Goal: Task Accomplishment & Management: Manage account settings

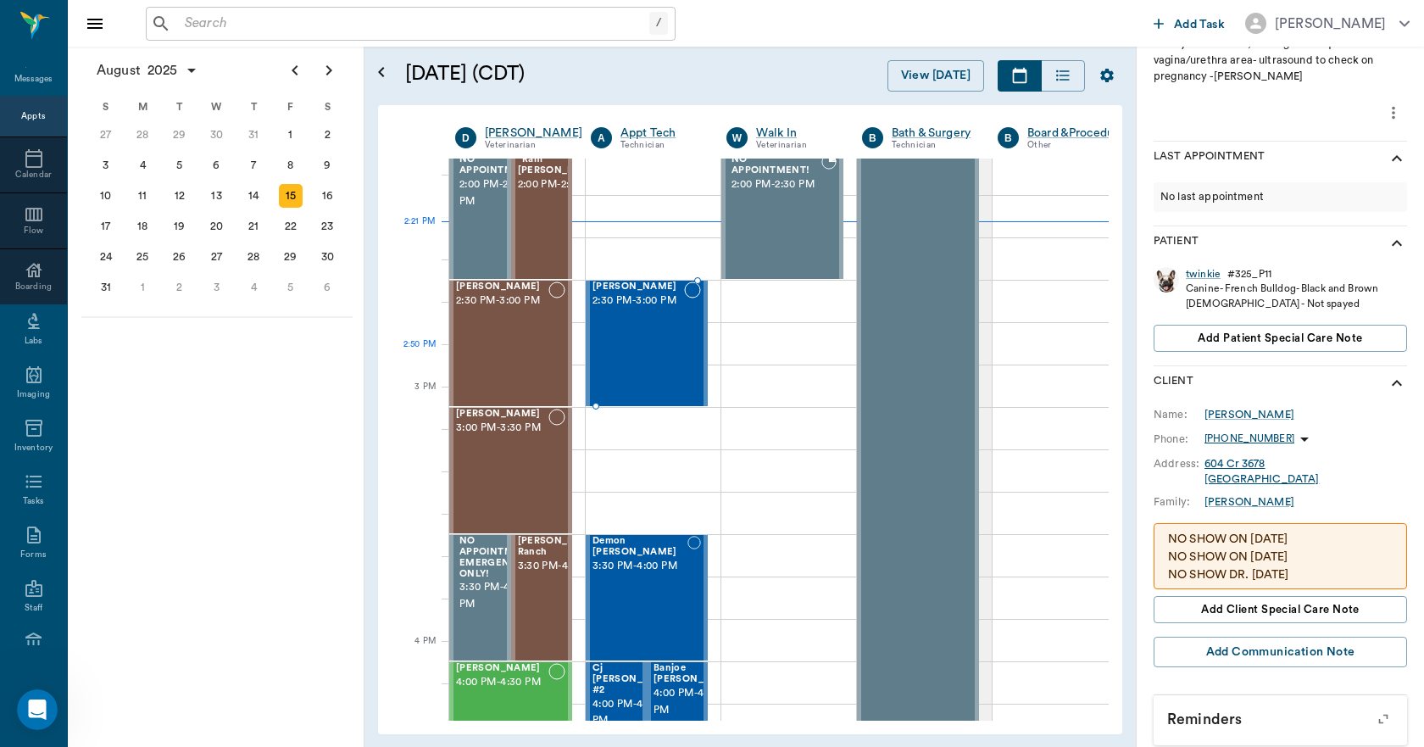
scroll to position [1441, 0]
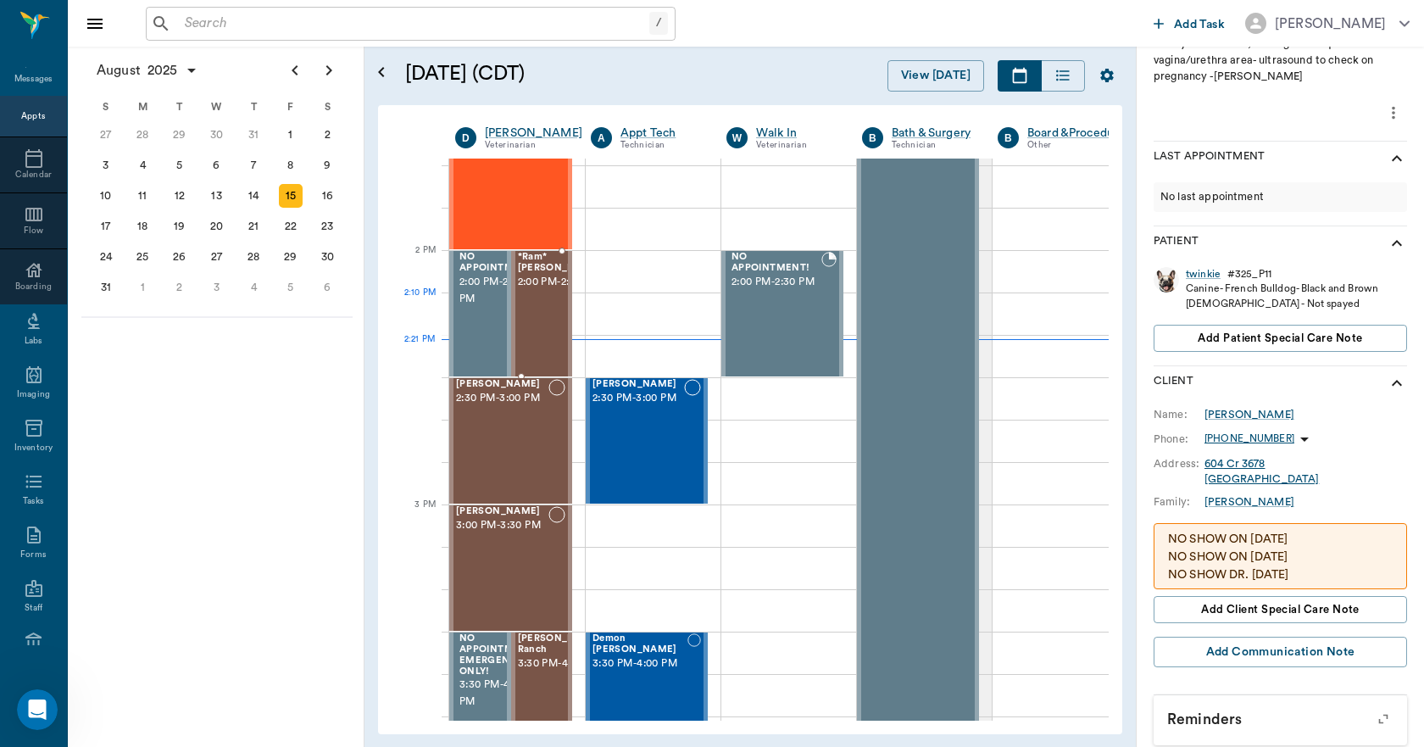
click at [538, 291] on span "2:00 PM - 2:30 PM" at bounding box center [560, 282] width 85 height 17
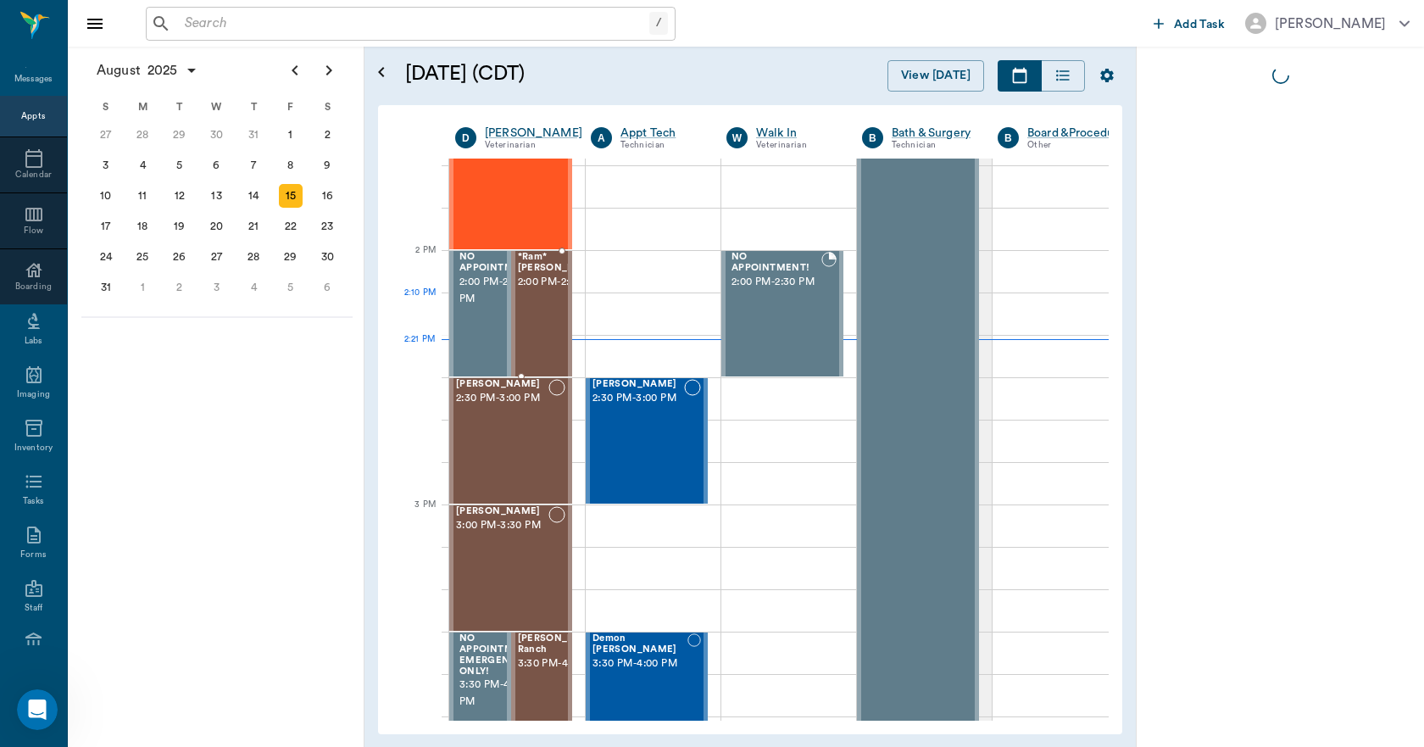
scroll to position [0, 0]
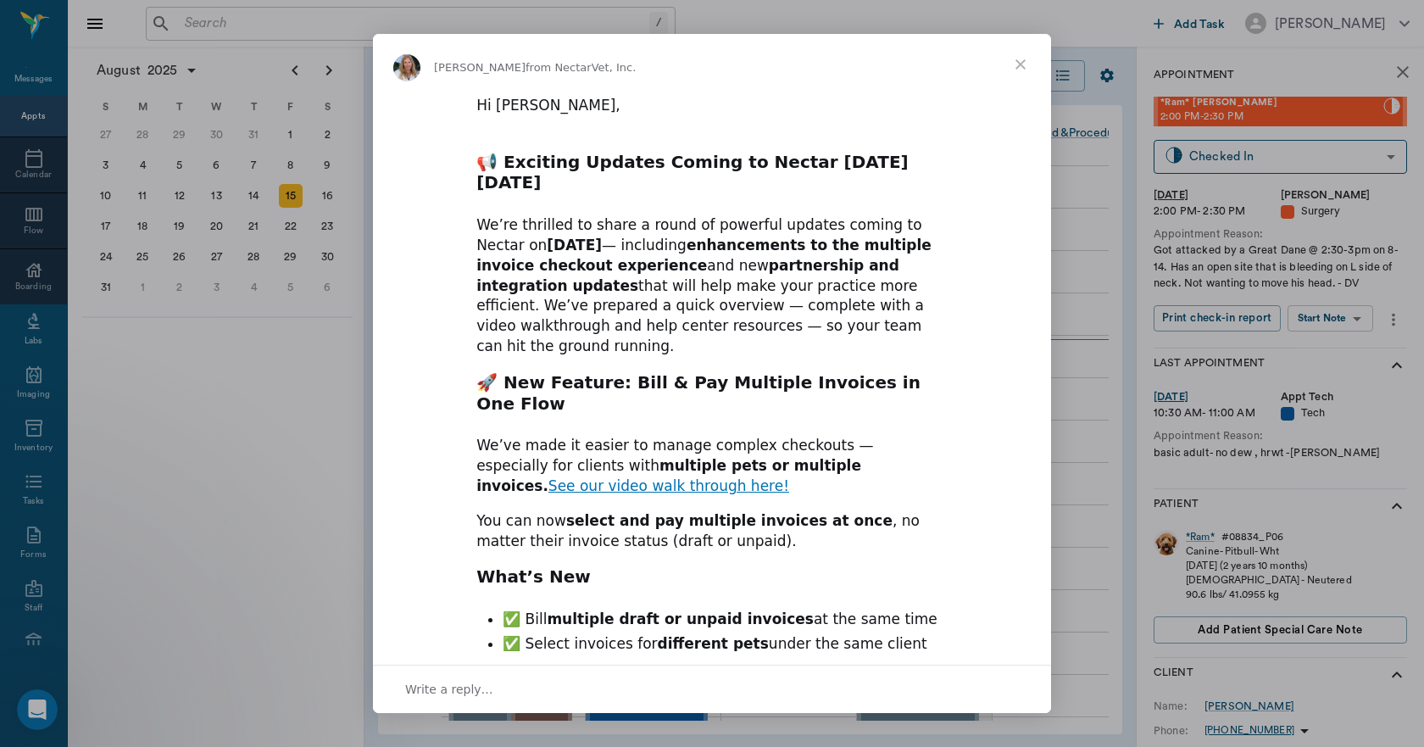
click at [1022, 63] on span "Close" at bounding box center [1020, 64] width 61 height 61
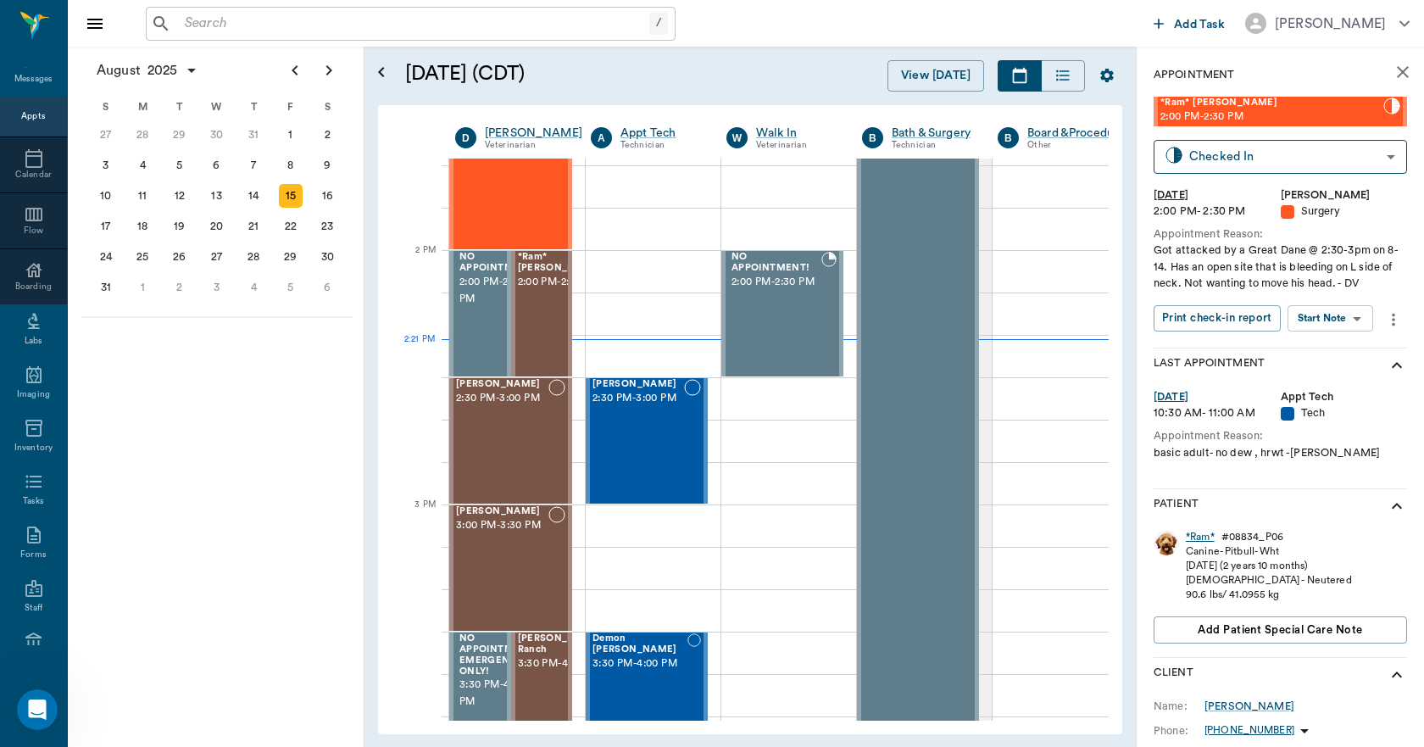
click at [1204, 537] on div "*Ram*" at bounding box center [1200, 537] width 29 height 14
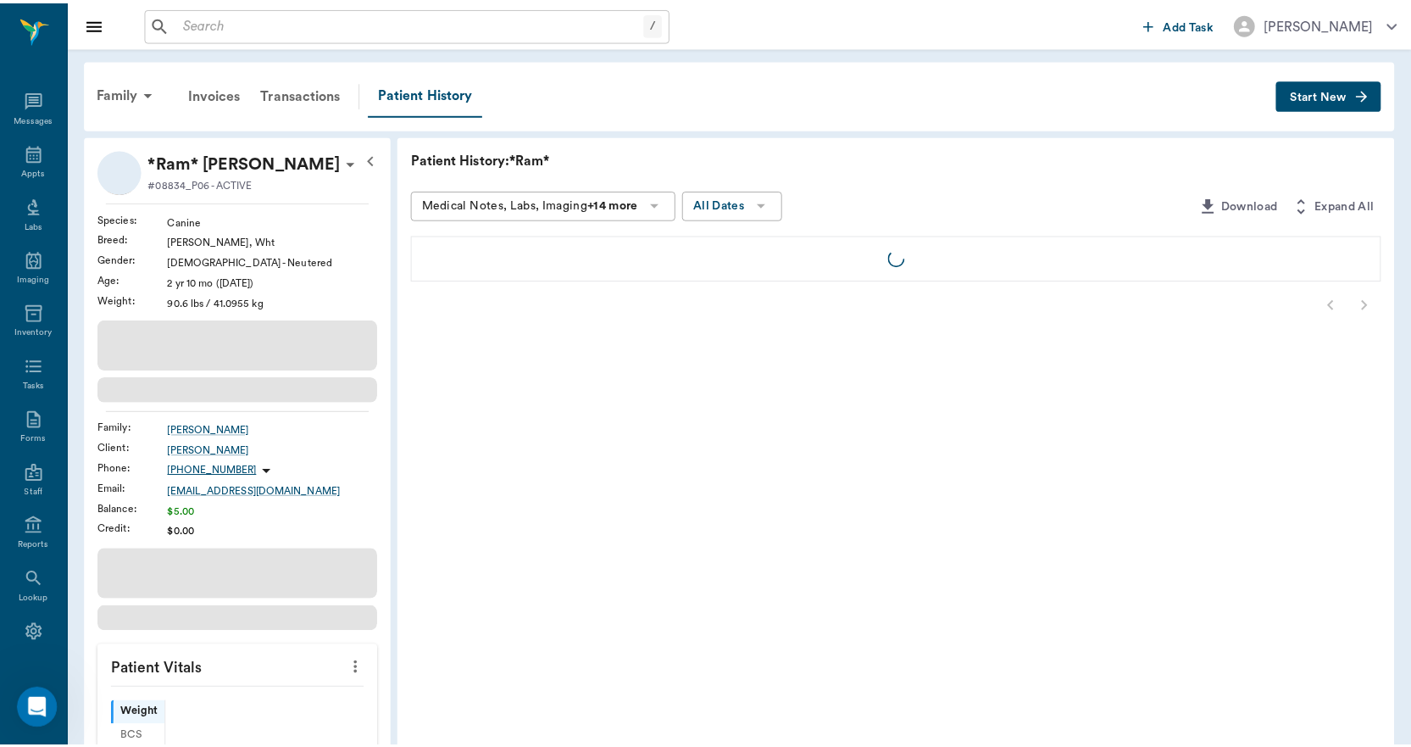
scroll to position [31, 0]
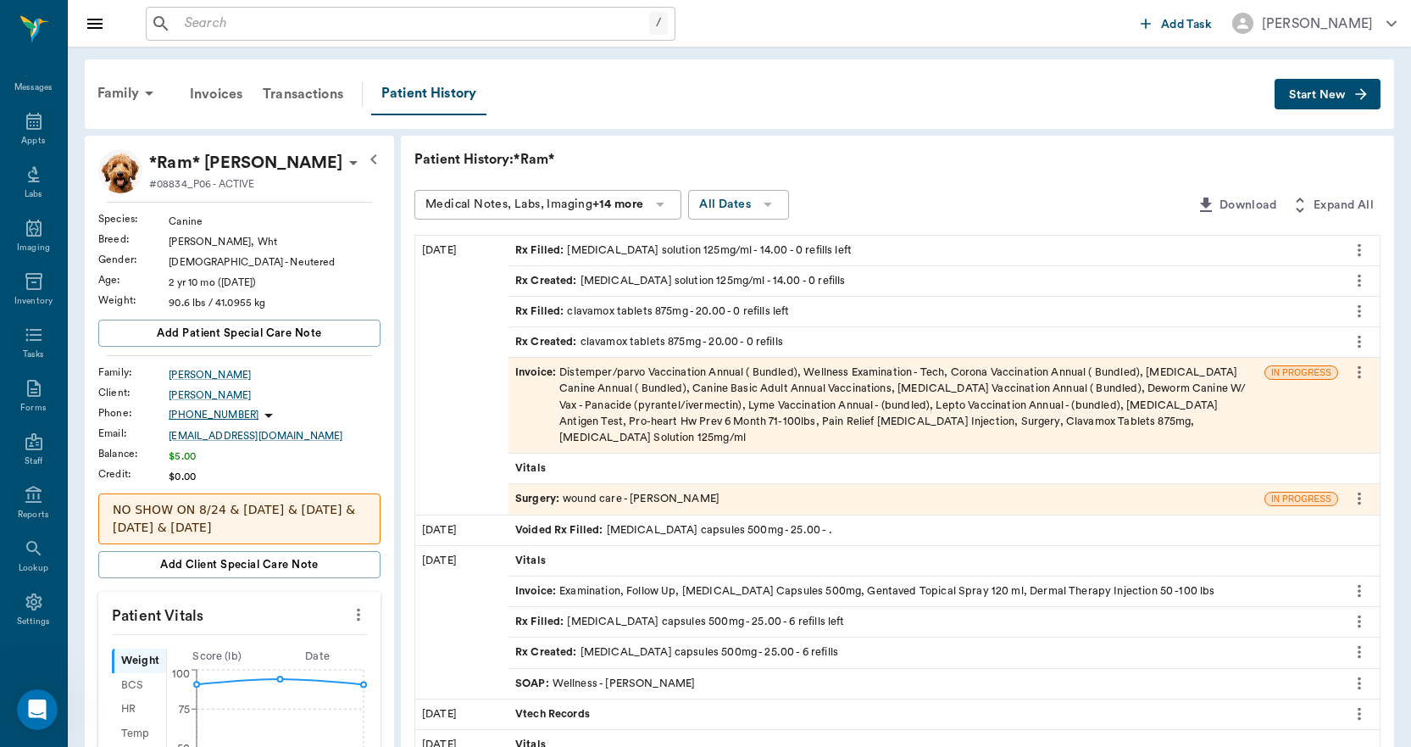
click at [774, 400] on div "Invoice : Distemper/parvo Vaccination Annual ( Bundled), Wellness Examination -…" at bounding box center [886, 405] width 743 height 81
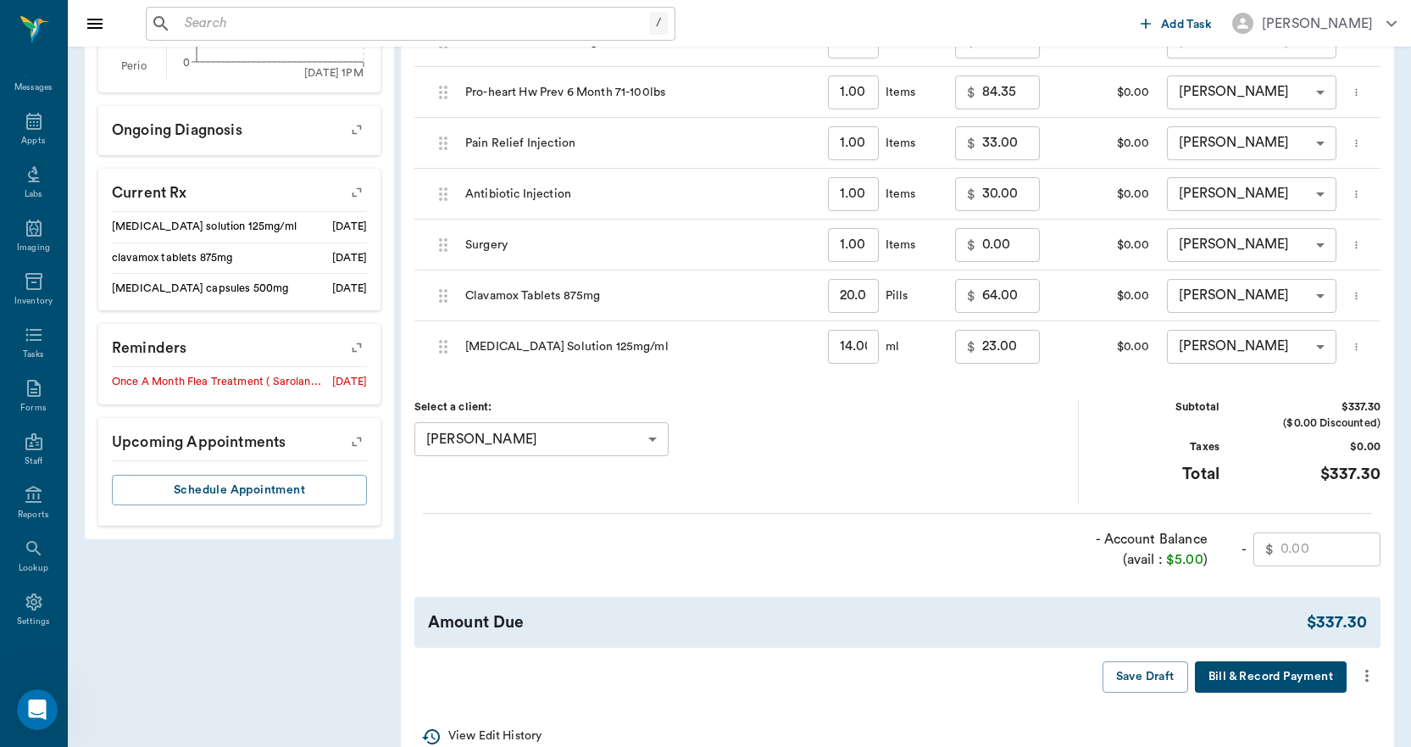
scroll to position [816, 0]
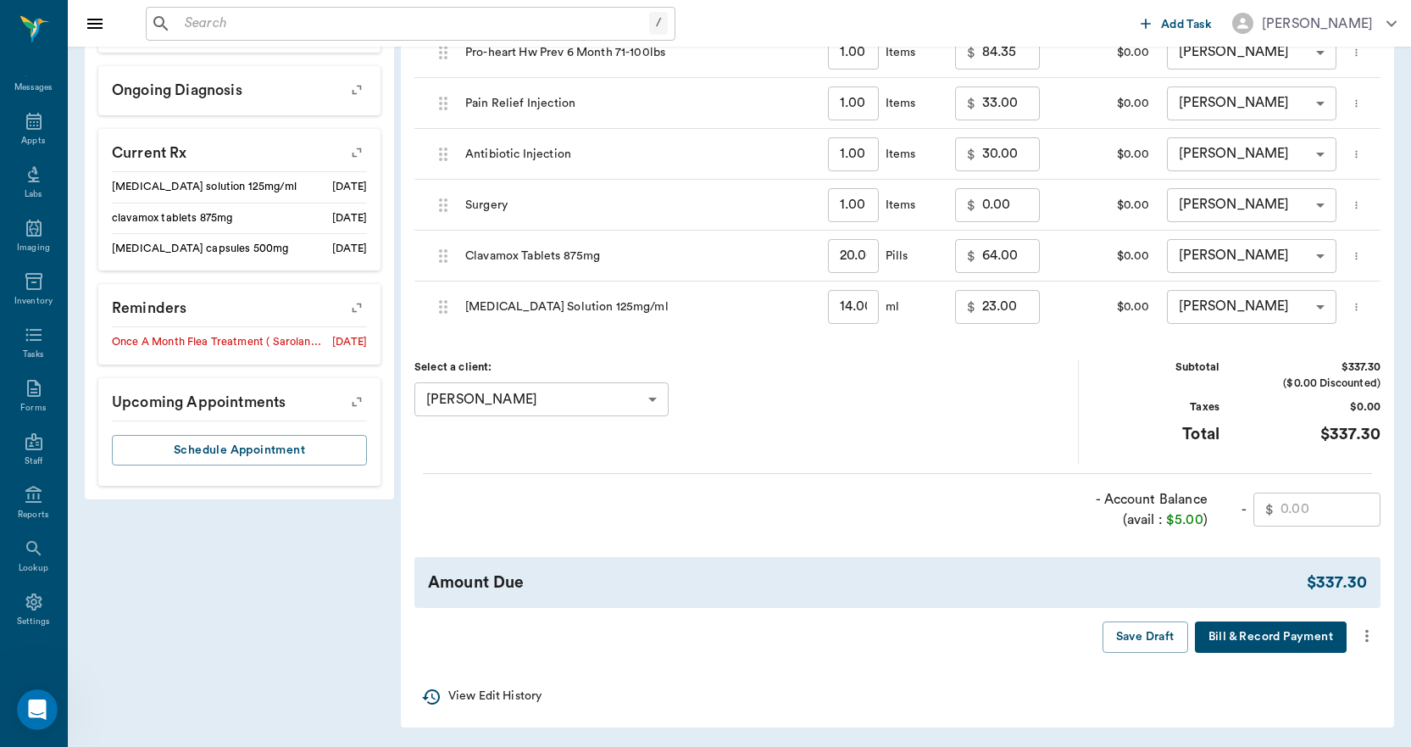
click at [976, 430] on div "Select a client: [PERSON_NAME] 63f56c056ac265526be36baa ​" at bounding box center [747, 411] width 665 height 104
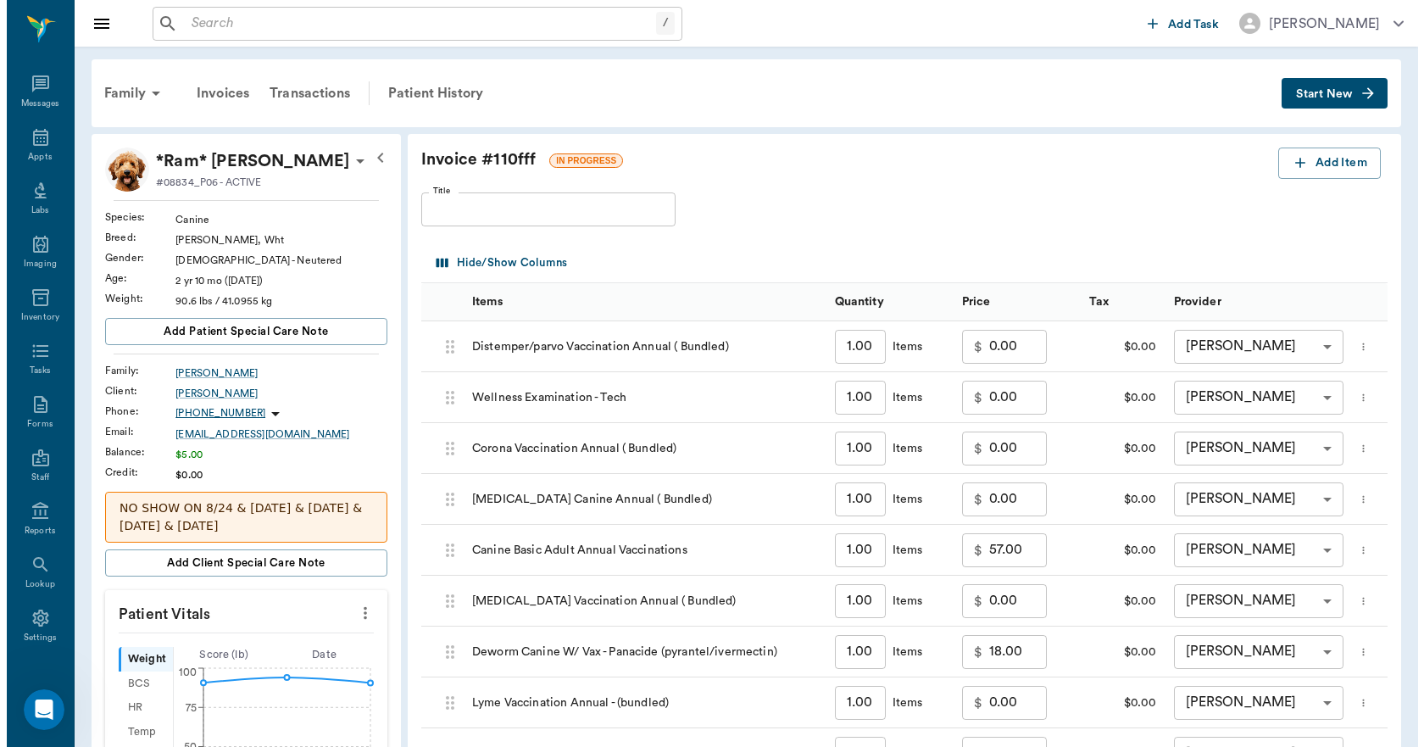
scroll to position [0, 0]
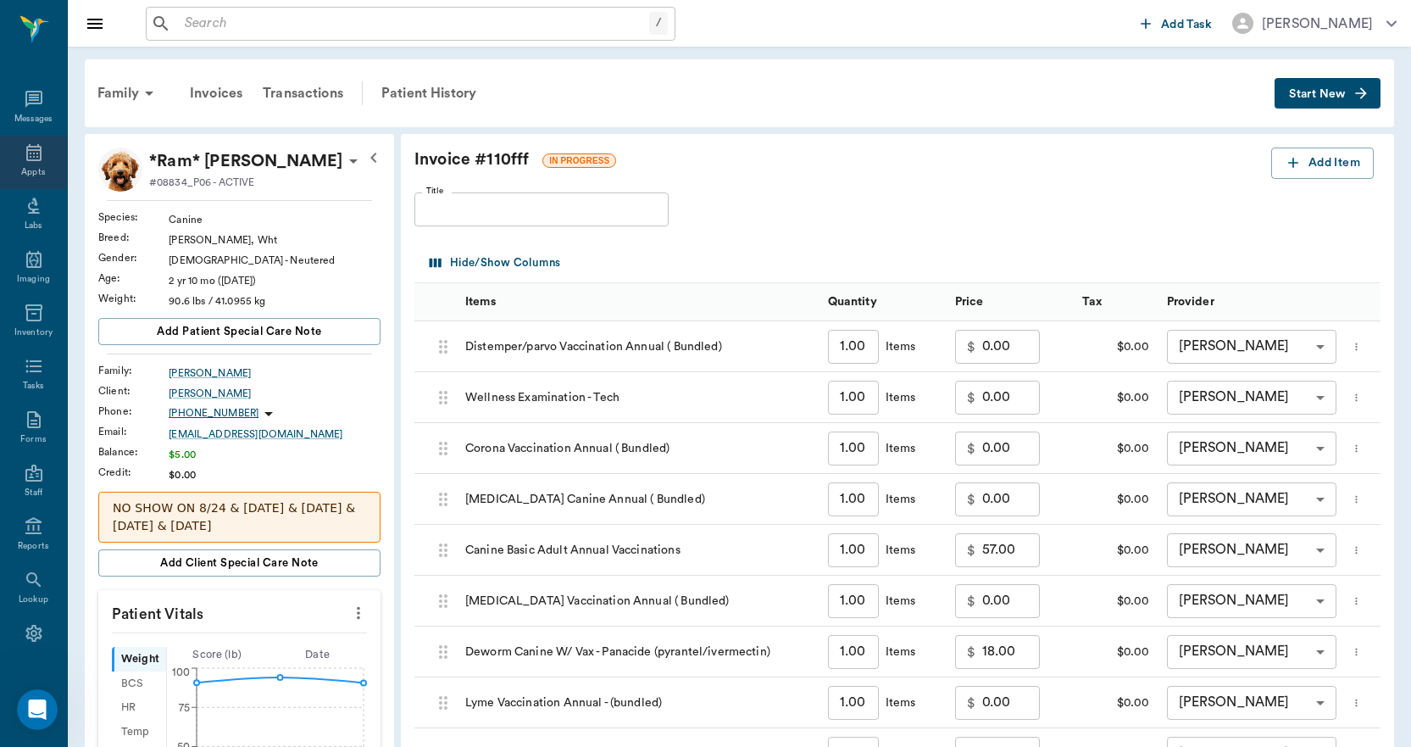
click at [26, 156] on icon at bounding box center [33, 152] width 15 height 17
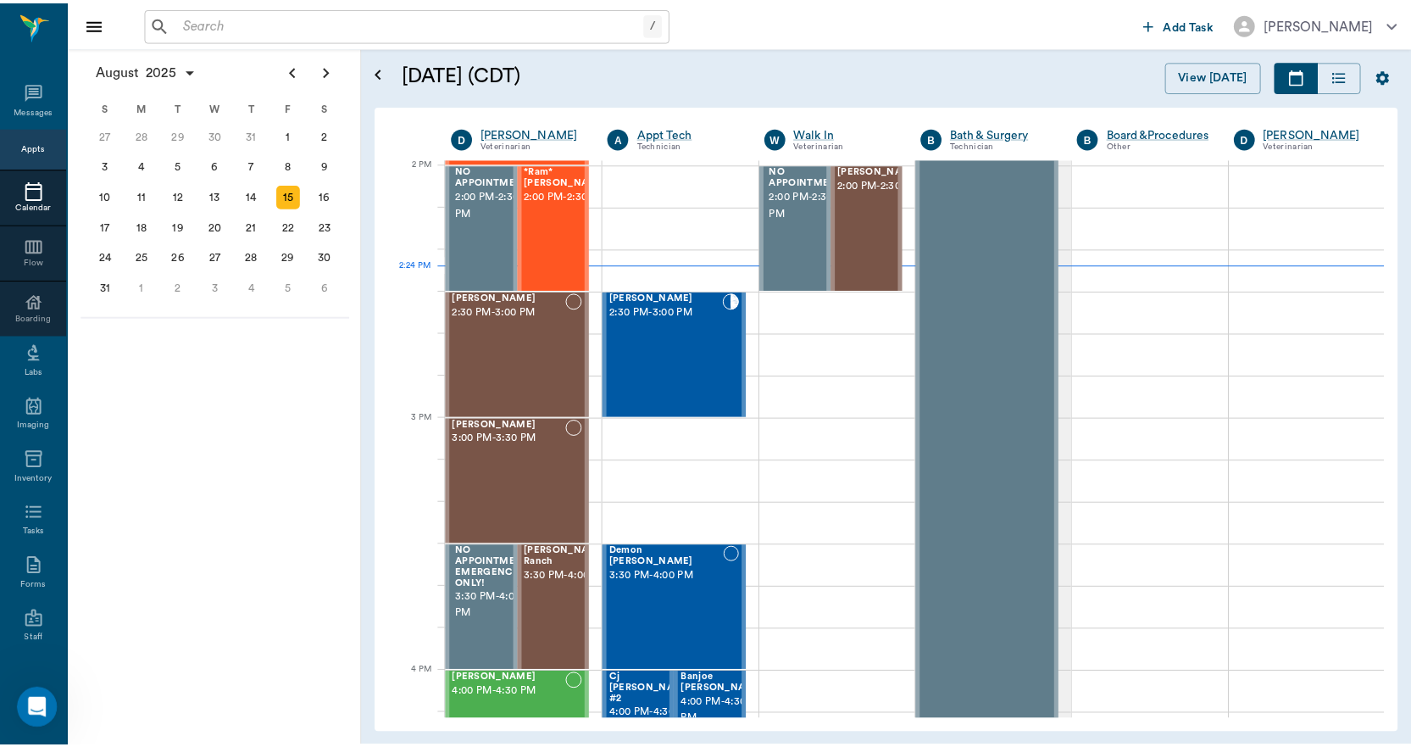
scroll to position [1527, 0]
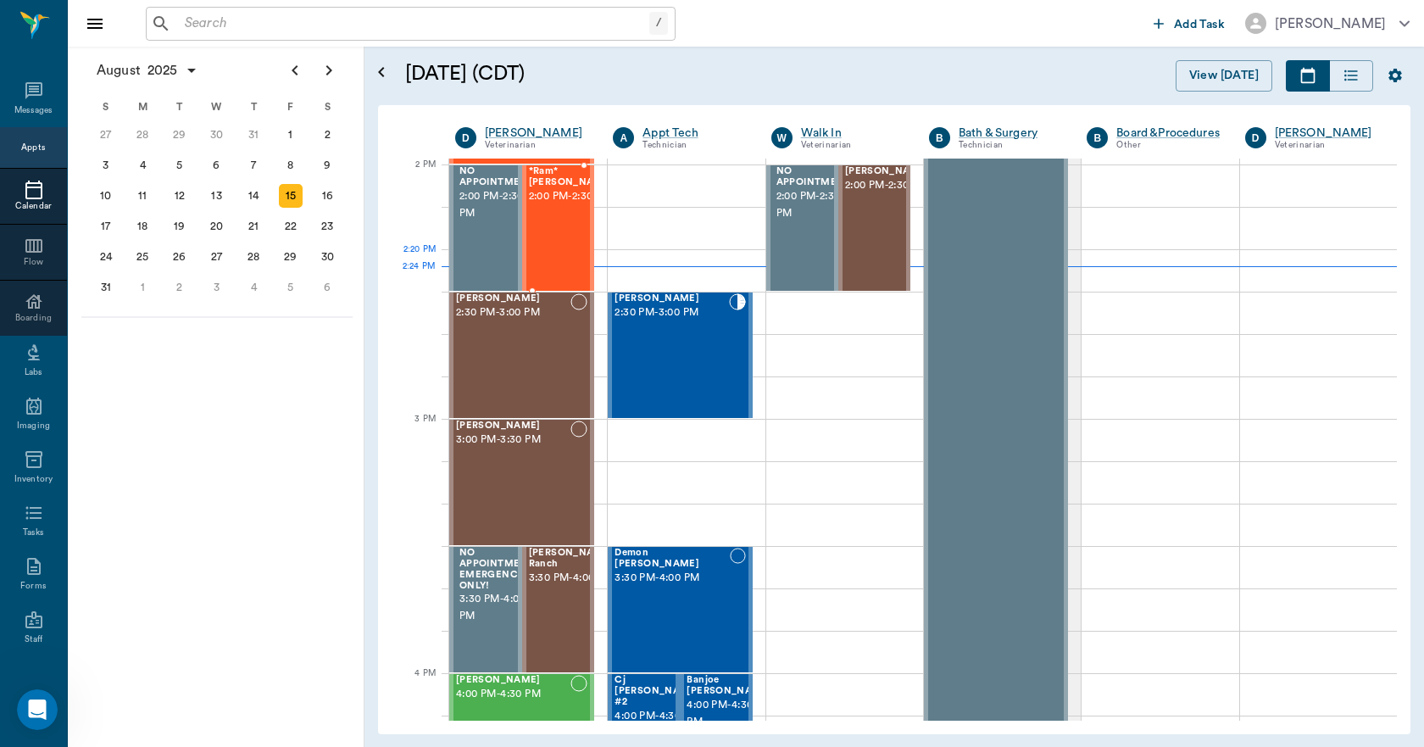
click at [559, 253] on div "*Ram* [PERSON_NAME] 2:00 PM - 2:30 PM" at bounding box center [571, 228] width 85 height 124
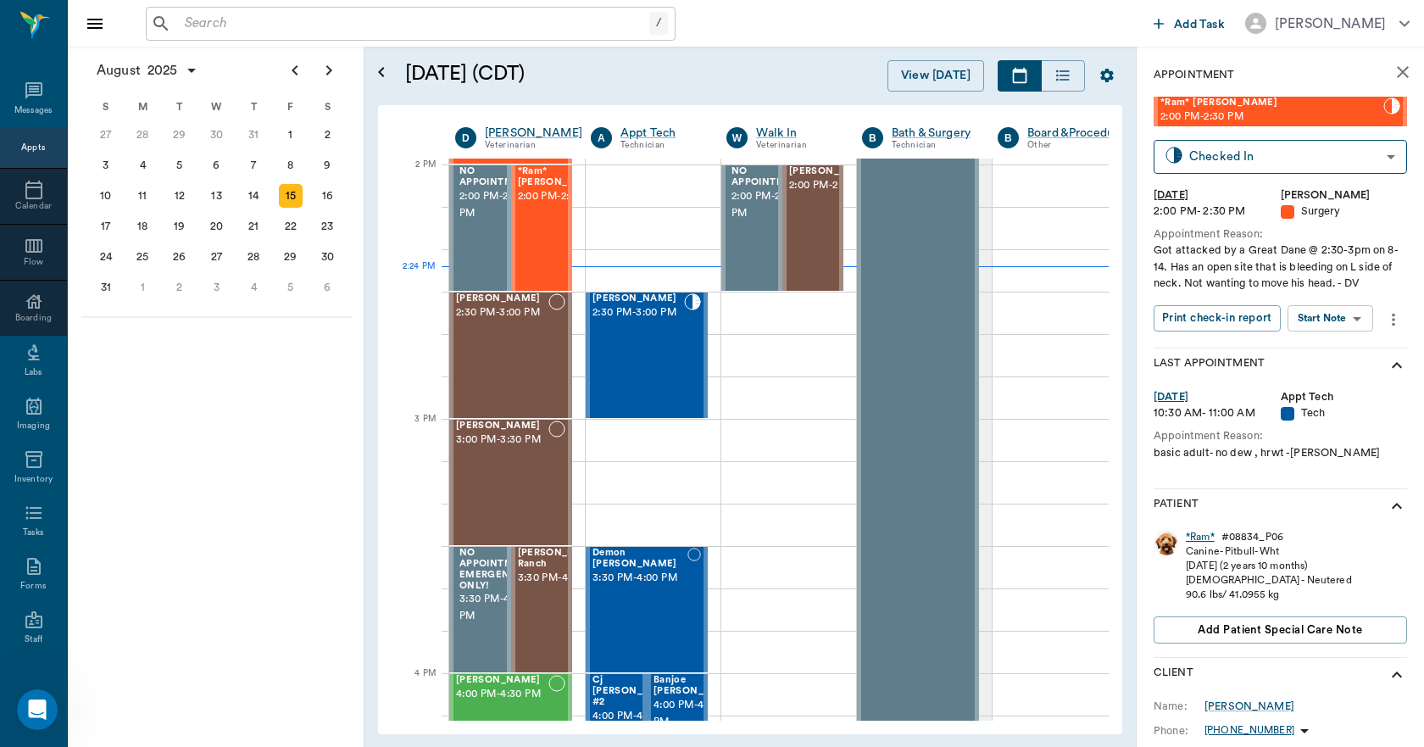
click at [1203, 530] on div "*Ram*" at bounding box center [1200, 537] width 29 height 14
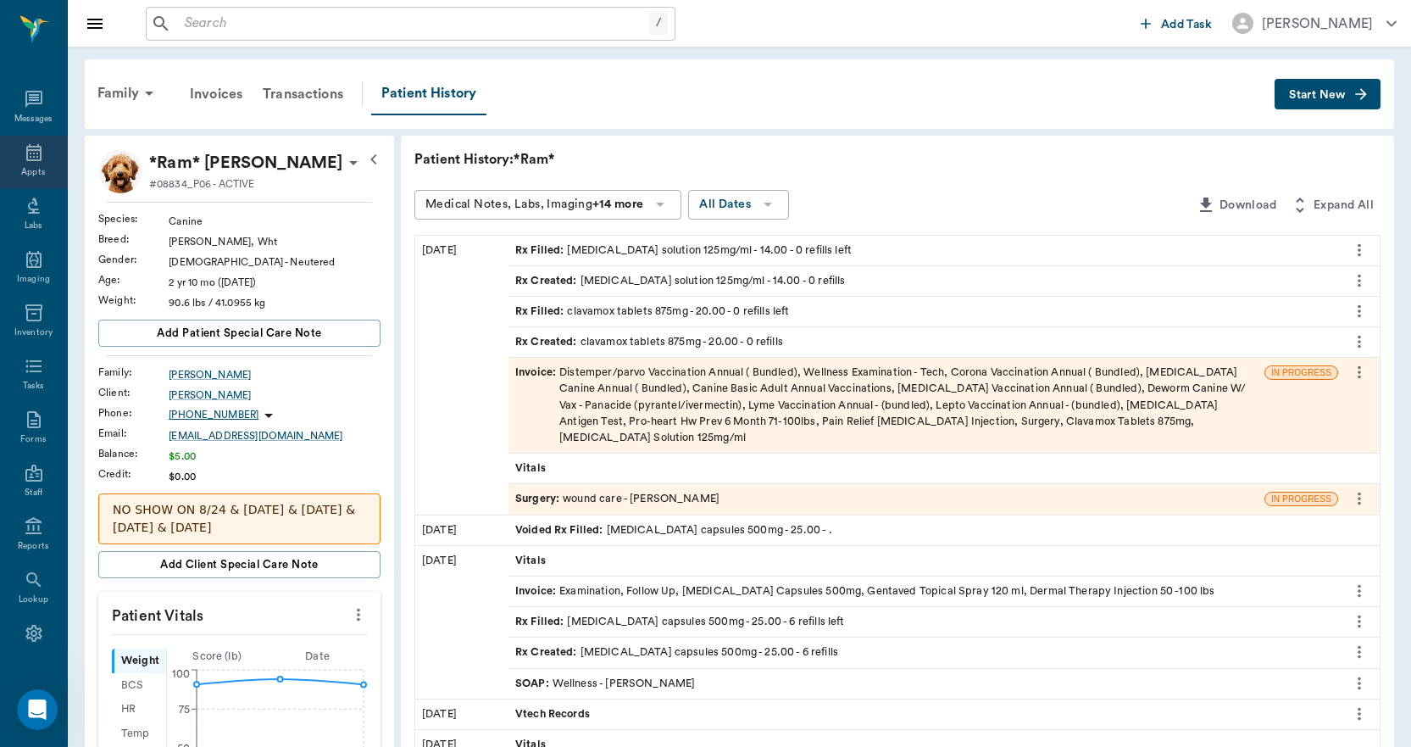
click at [31, 161] on icon at bounding box center [34, 152] width 20 height 20
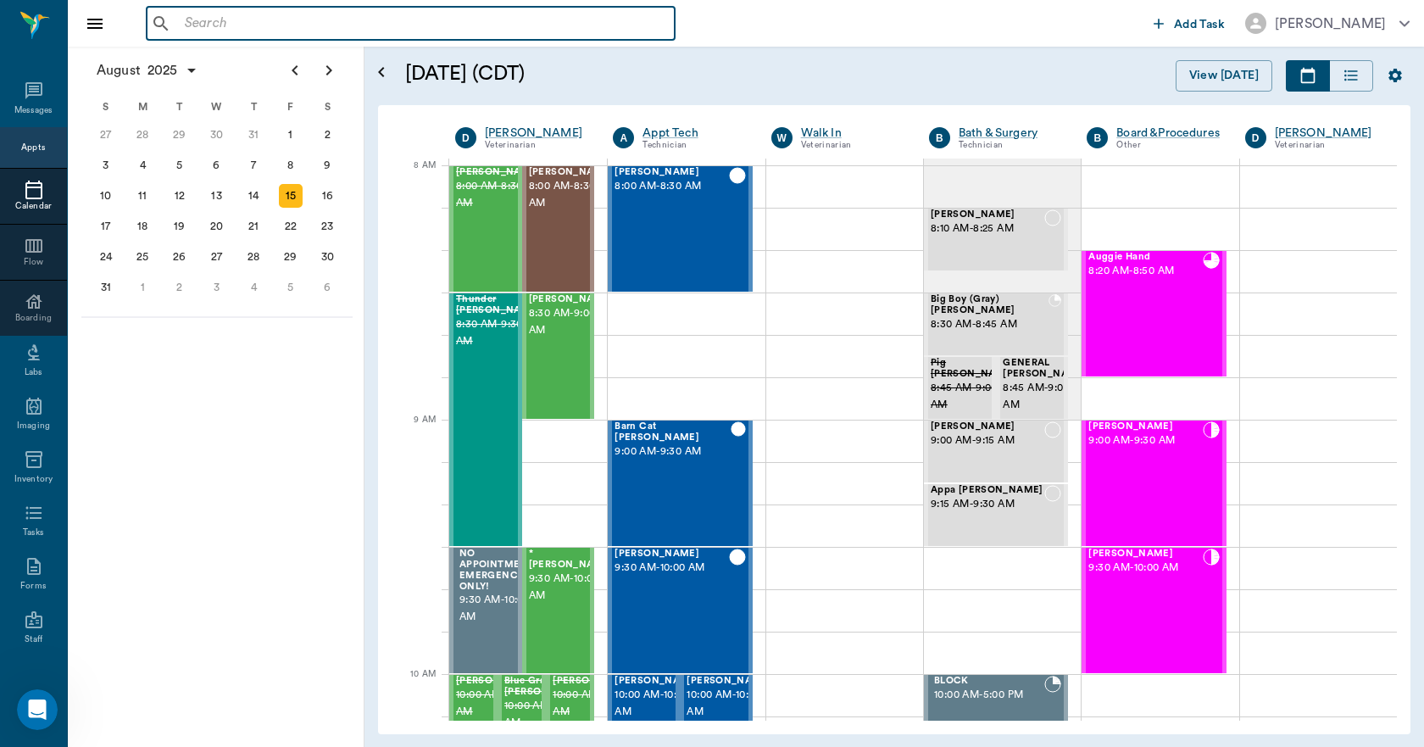
click at [437, 28] on input "text" at bounding box center [423, 24] width 490 height 24
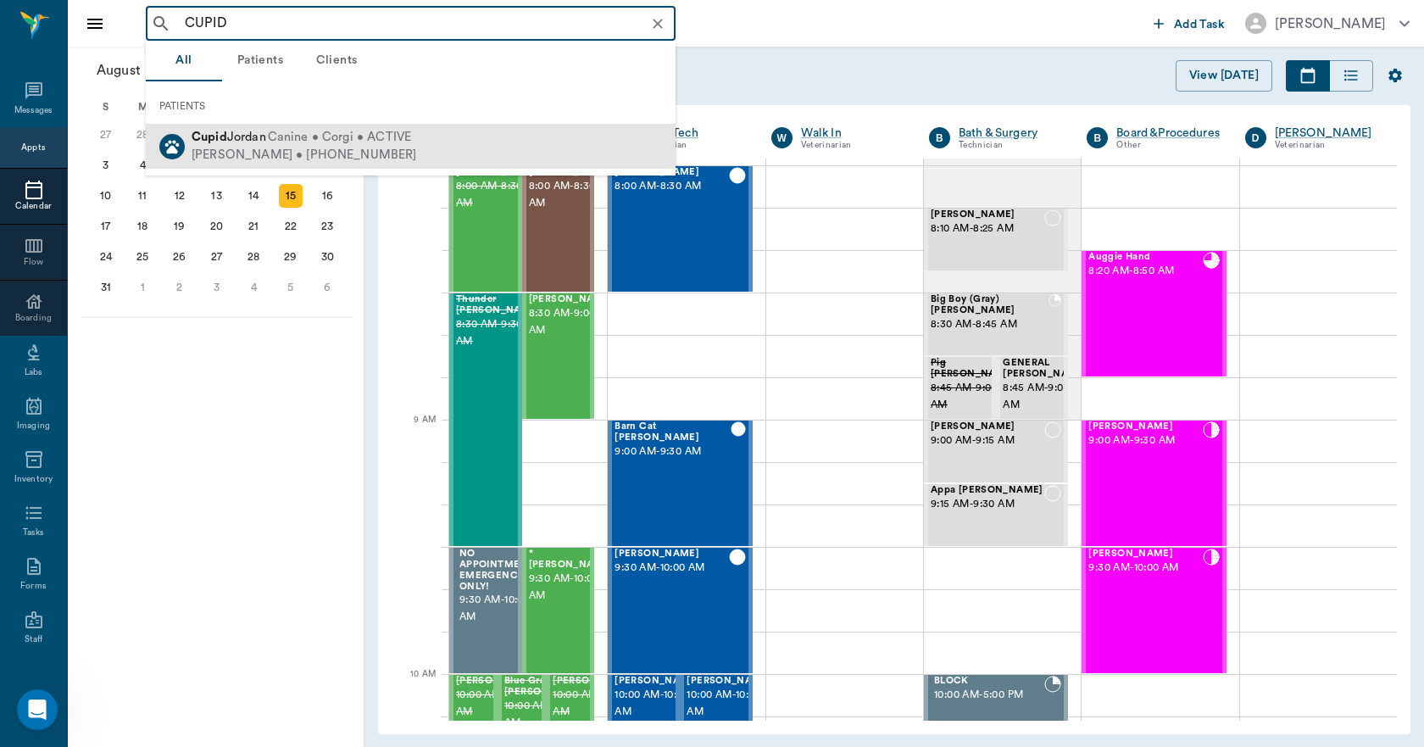
click at [416, 139] on div "Cupid Jordan Canine • Corgi • ACTIVE [PERSON_NAME] • [PHONE_NUMBER]" at bounding box center [411, 146] width 530 height 45
type input "CUPID"
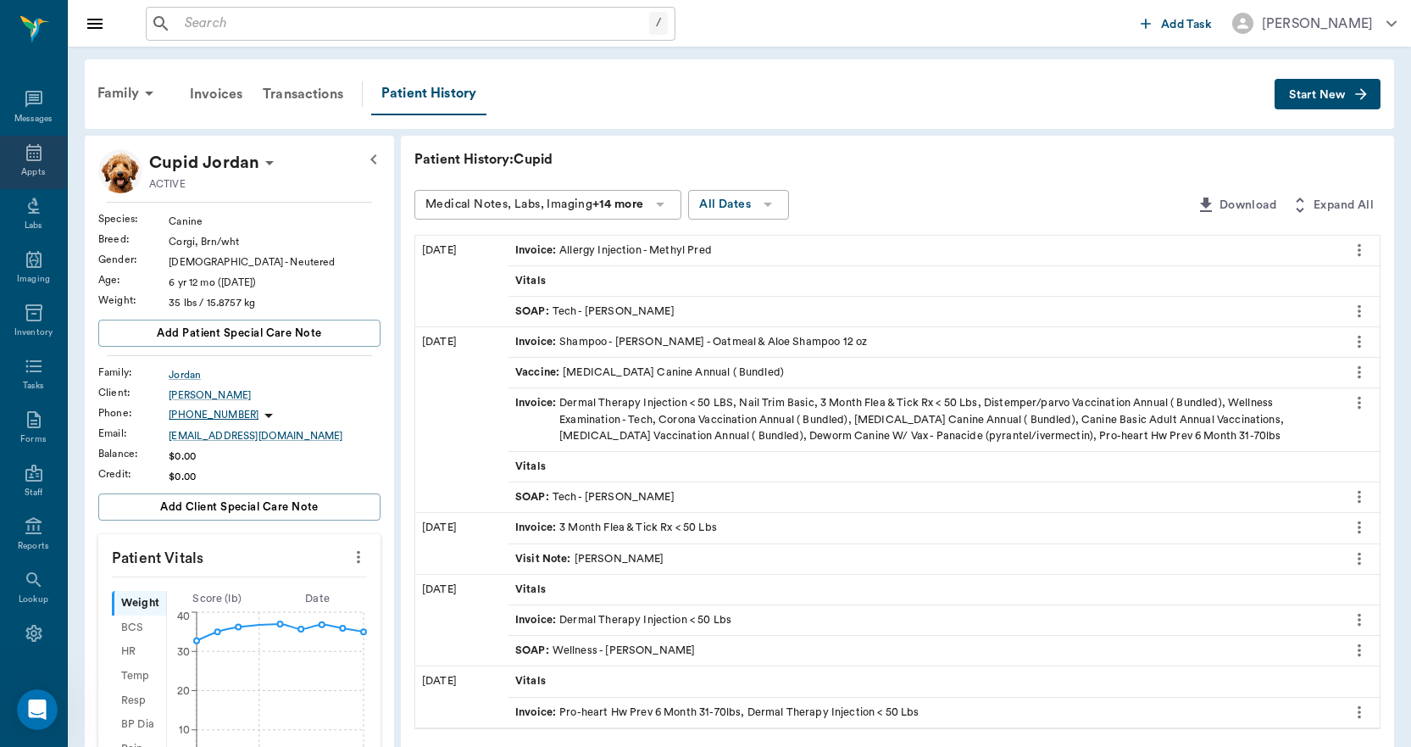
click at [24, 161] on icon at bounding box center [34, 152] width 20 height 20
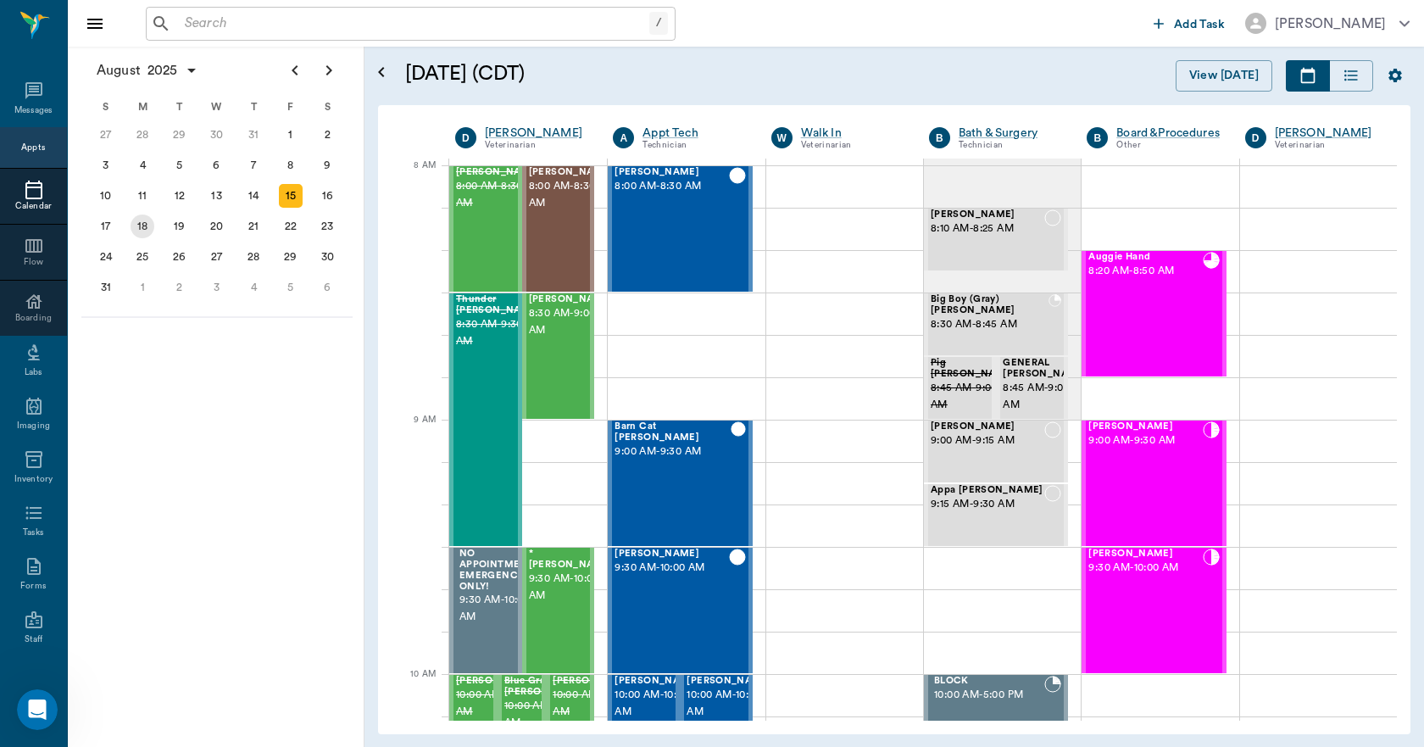
click at [134, 222] on div "18" at bounding box center [143, 226] width 24 height 24
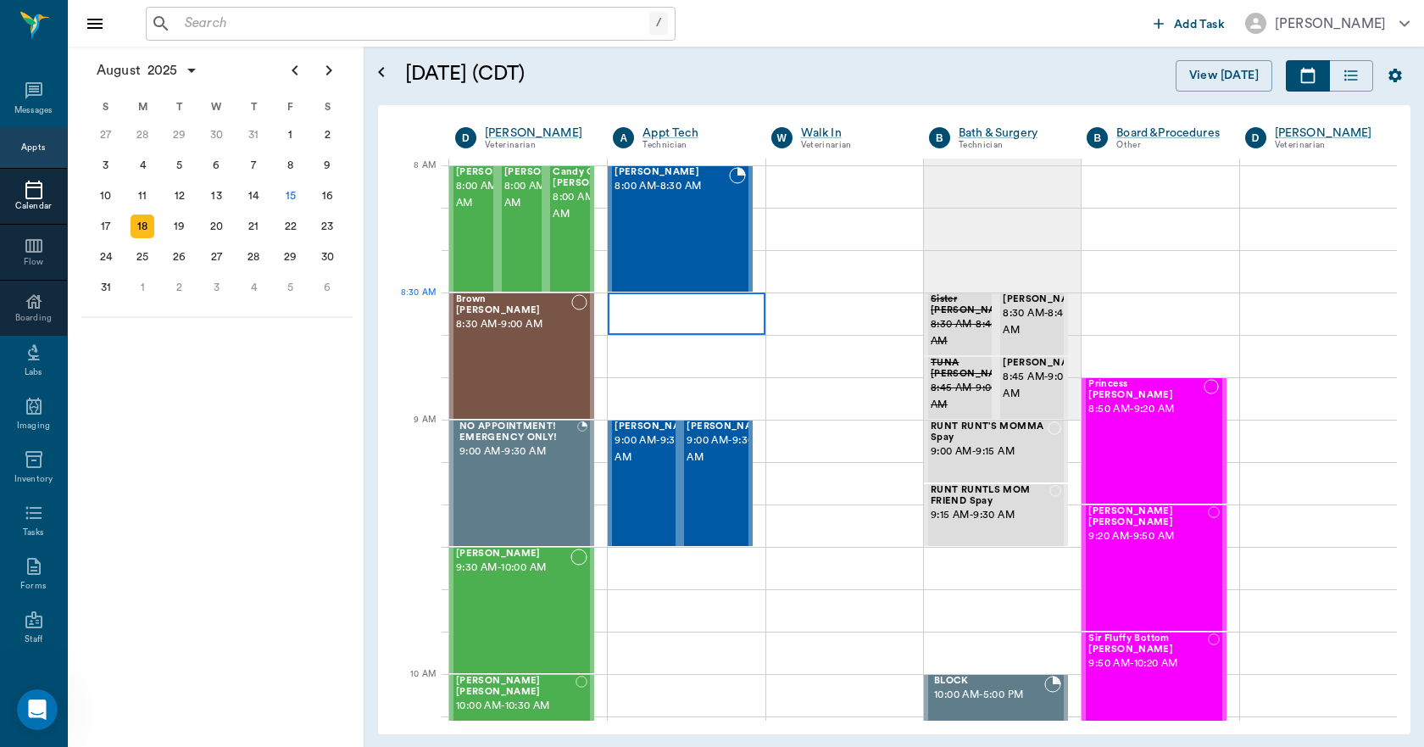
click at [695, 314] on div at bounding box center [686, 313] width 157 height 42
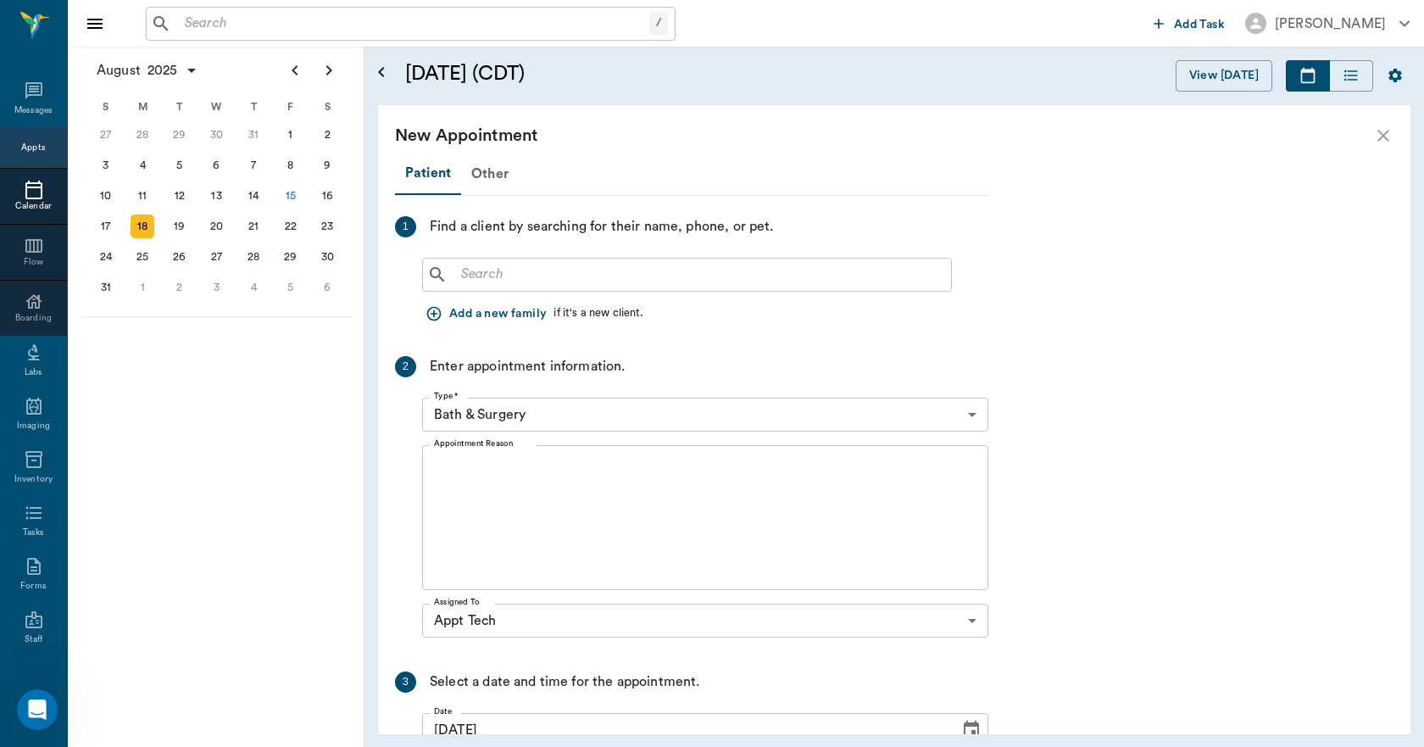
click at [582, 268] on input "text" at bounding box center [699, 275] width 490 height 24
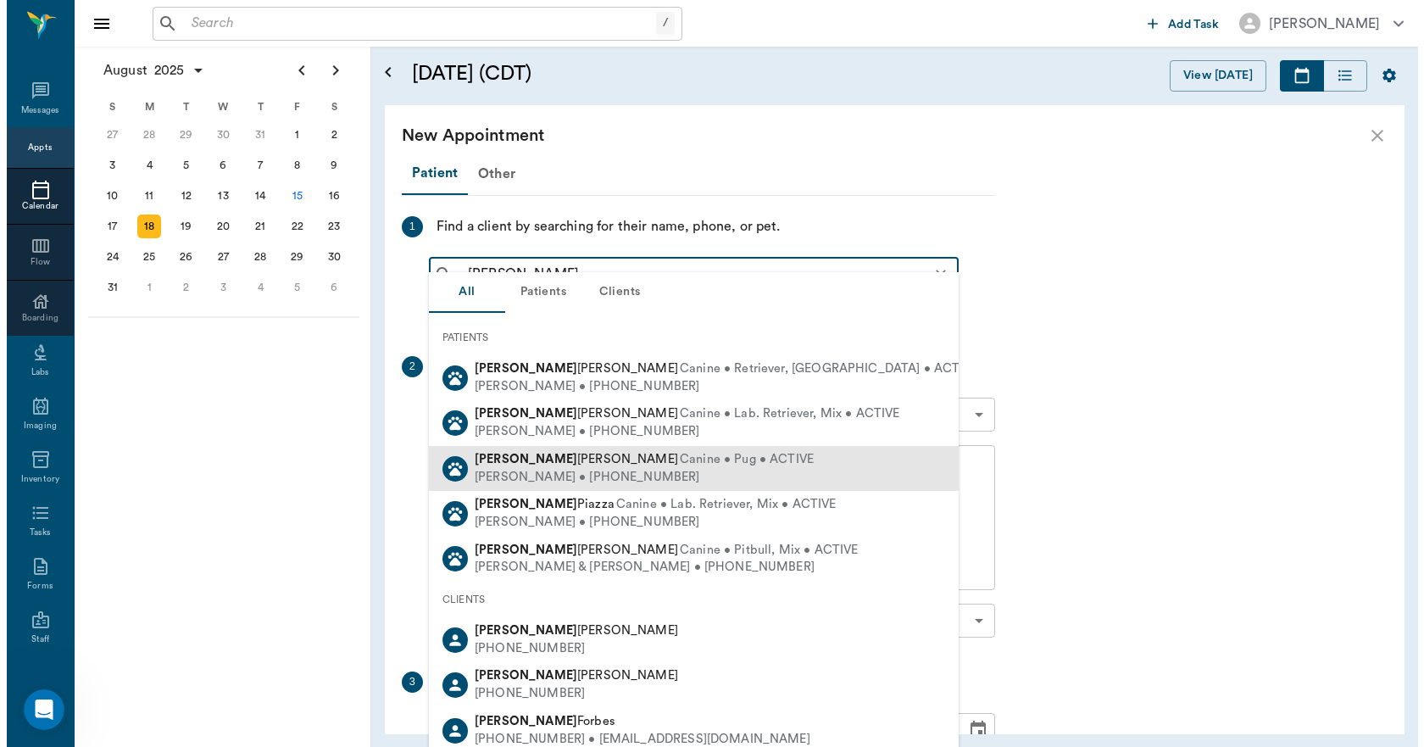
scroll to position [85, 0]
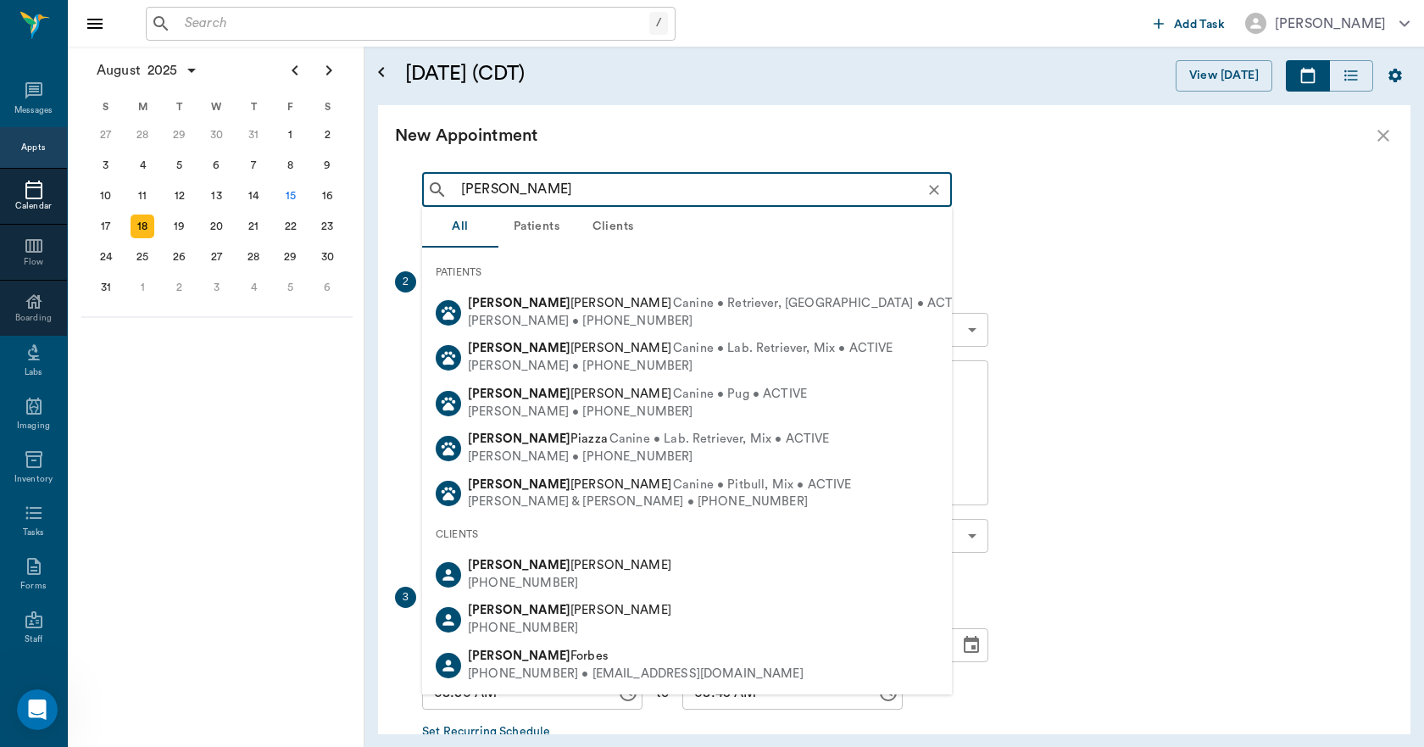
type input "[PERSON_NAME]"
click at [1001, 247] on div "Patient Other 1 Find a client by searching for their name, phone, or pet. [PERS…" at bounding box center [894, 450] width 1033 height 568
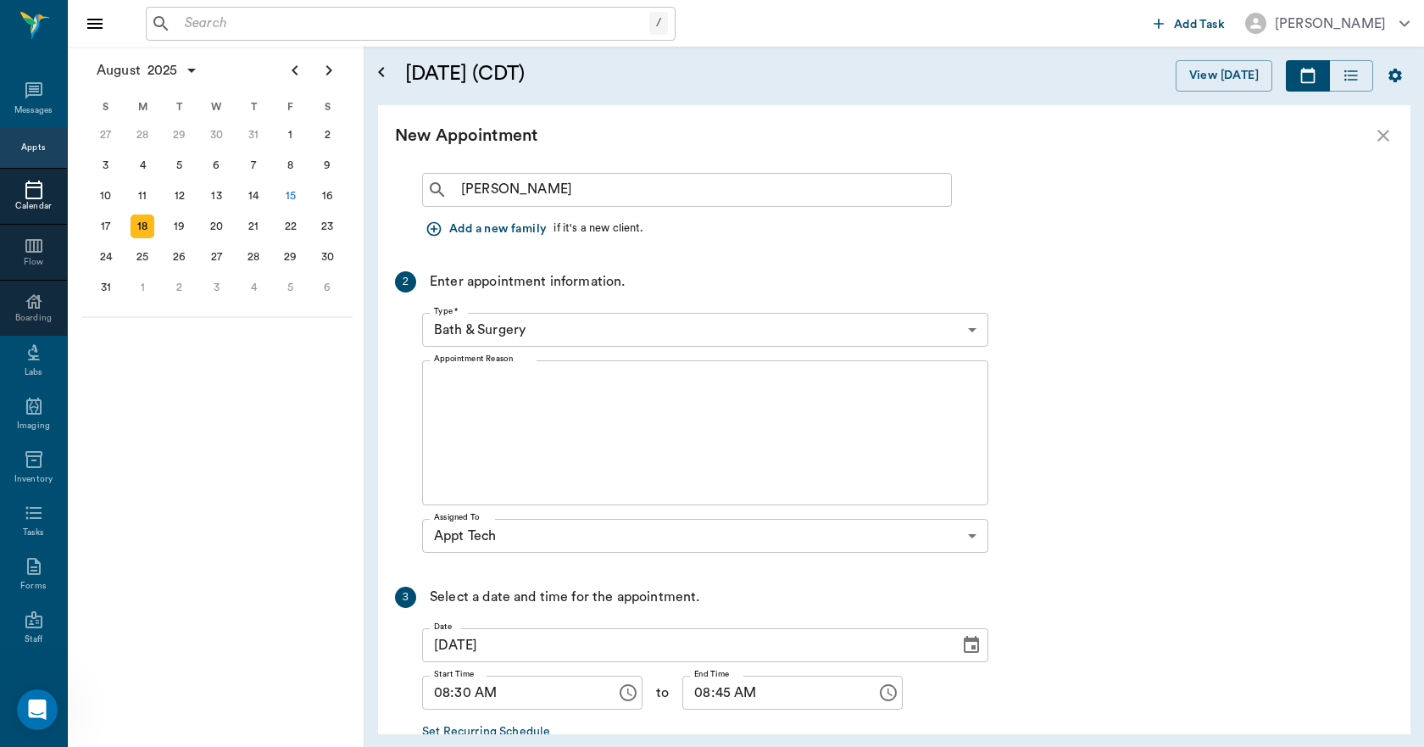
click at [387, 25] on input "text" at bounding box center [413, 24] width 471 height 24
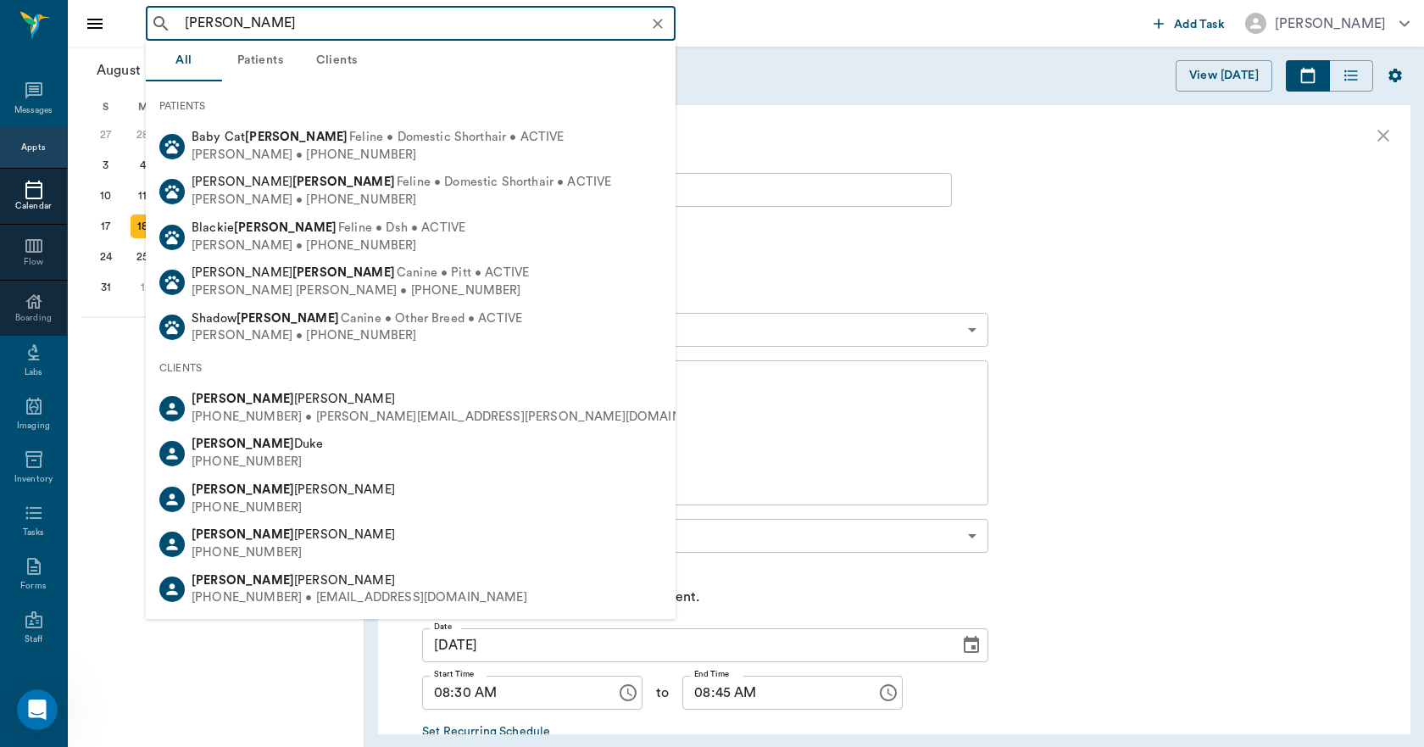
click at [298, 664] on div "[DATE] S M T W T F S 29 [DATE] 1 2 3 4 5 6 7 8 9 10 11 12 13 14 15 16 17 18 19 …" at bounding box center [216, 397] width 297 height 700
click at [314, 23] on input "[PERSON_NAME]" at bounding box center [424, 24] width 493 height 24
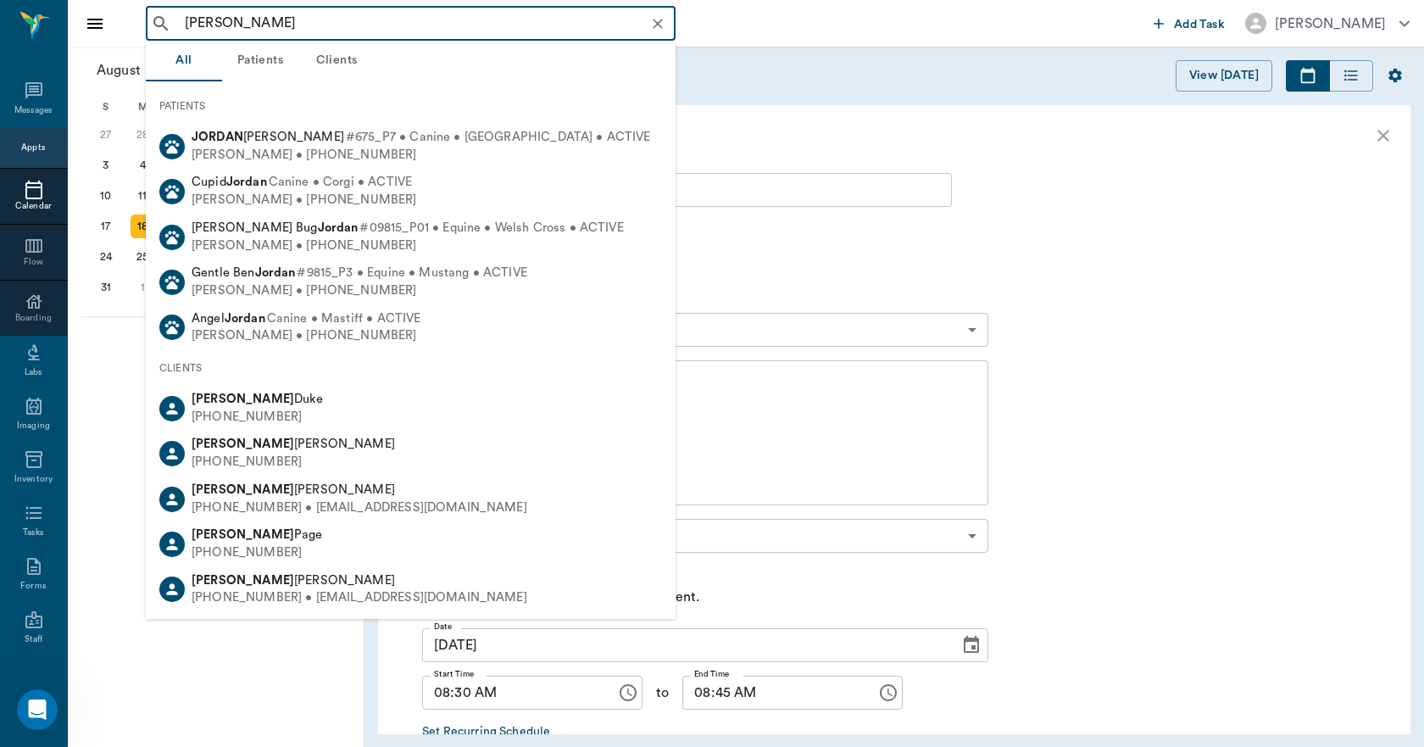
type input "[PERSON_NAME]"
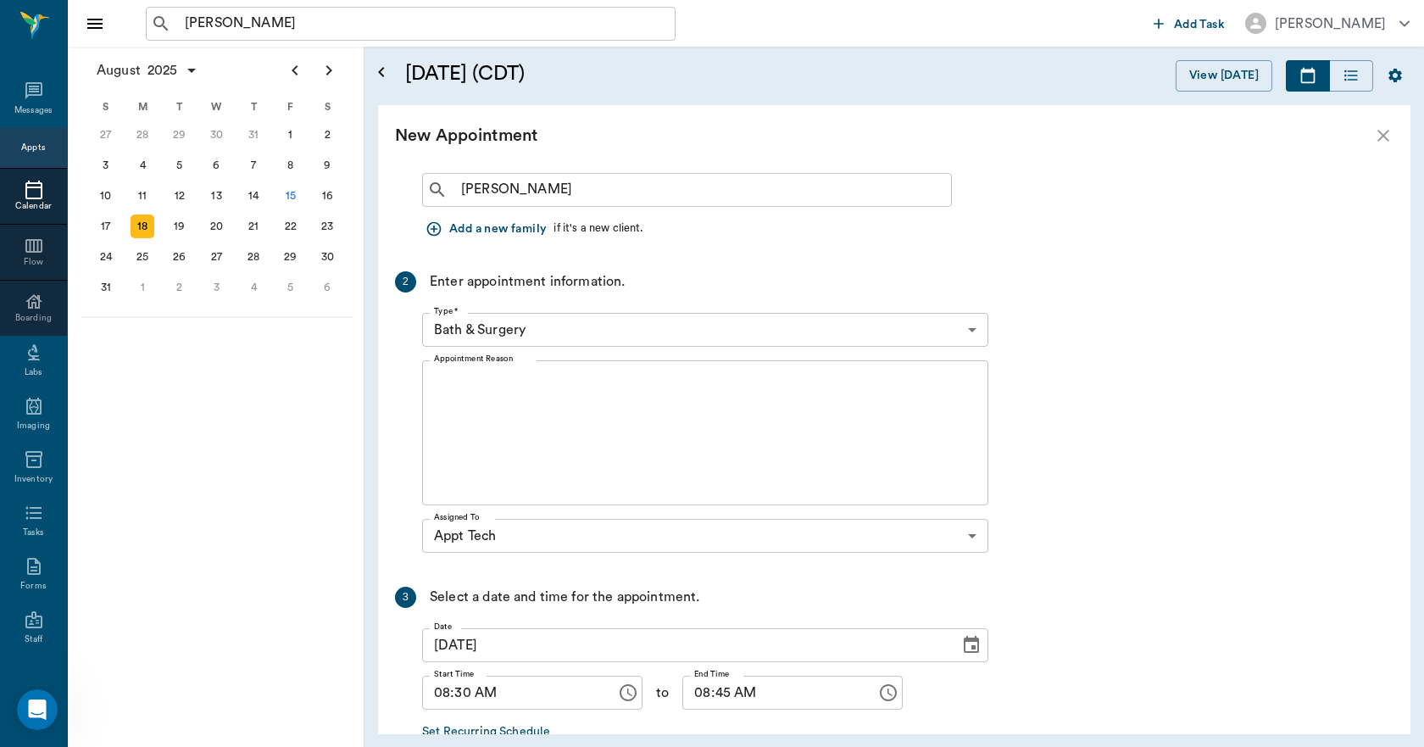
click at [944, 246] on div "Patient Other 1 Find a client by searching for their name, phone, or pet. [PERS…" at bounding box center [691, 444] width 593 height 752
click at [381, 65] on icon "Open calendar" at bounding box center [381, 72] width 20 height 20
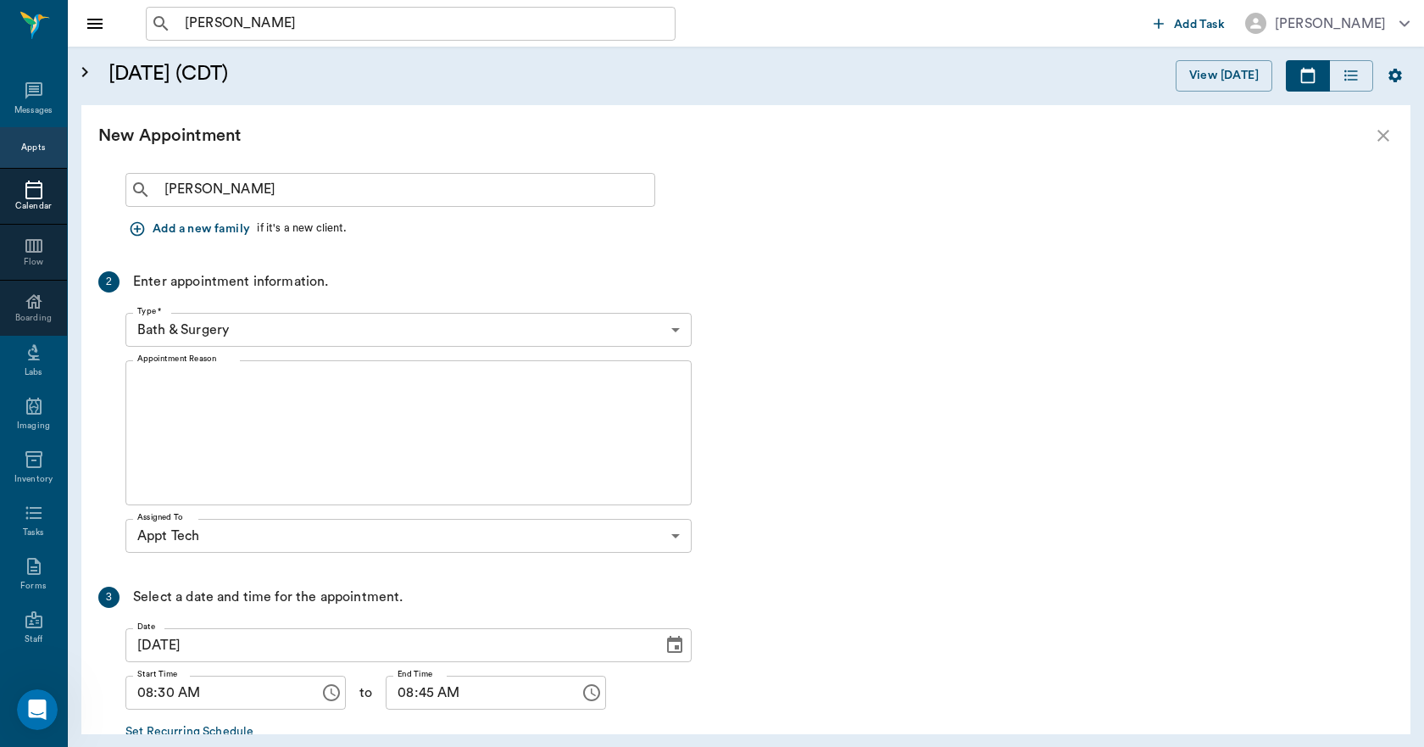
click at [88, 70] on icon "Open calendar" at bounding box center [85, 72] width 20 height 20
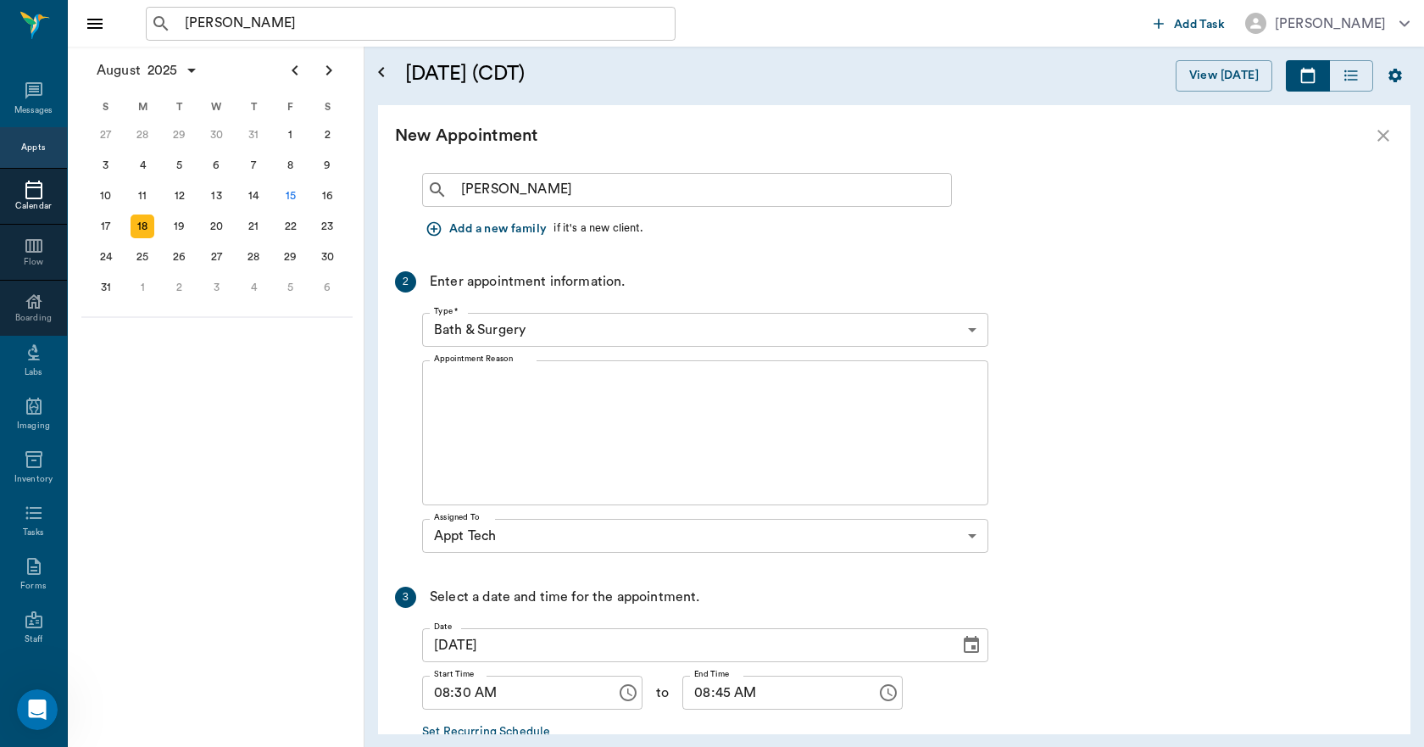
click at [35, 194] on icon at bounding box center [33, 190] width 17 height 19
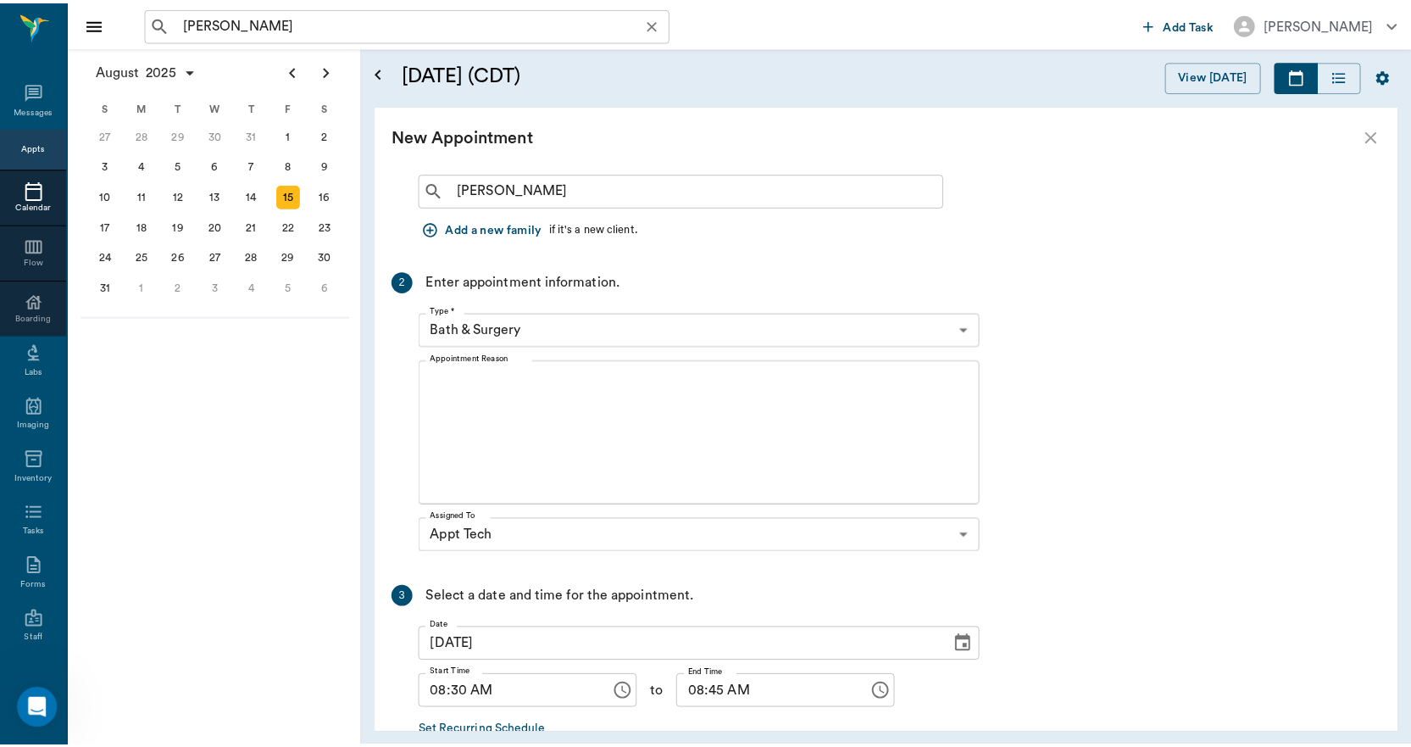
scroll to position [1780, 0]
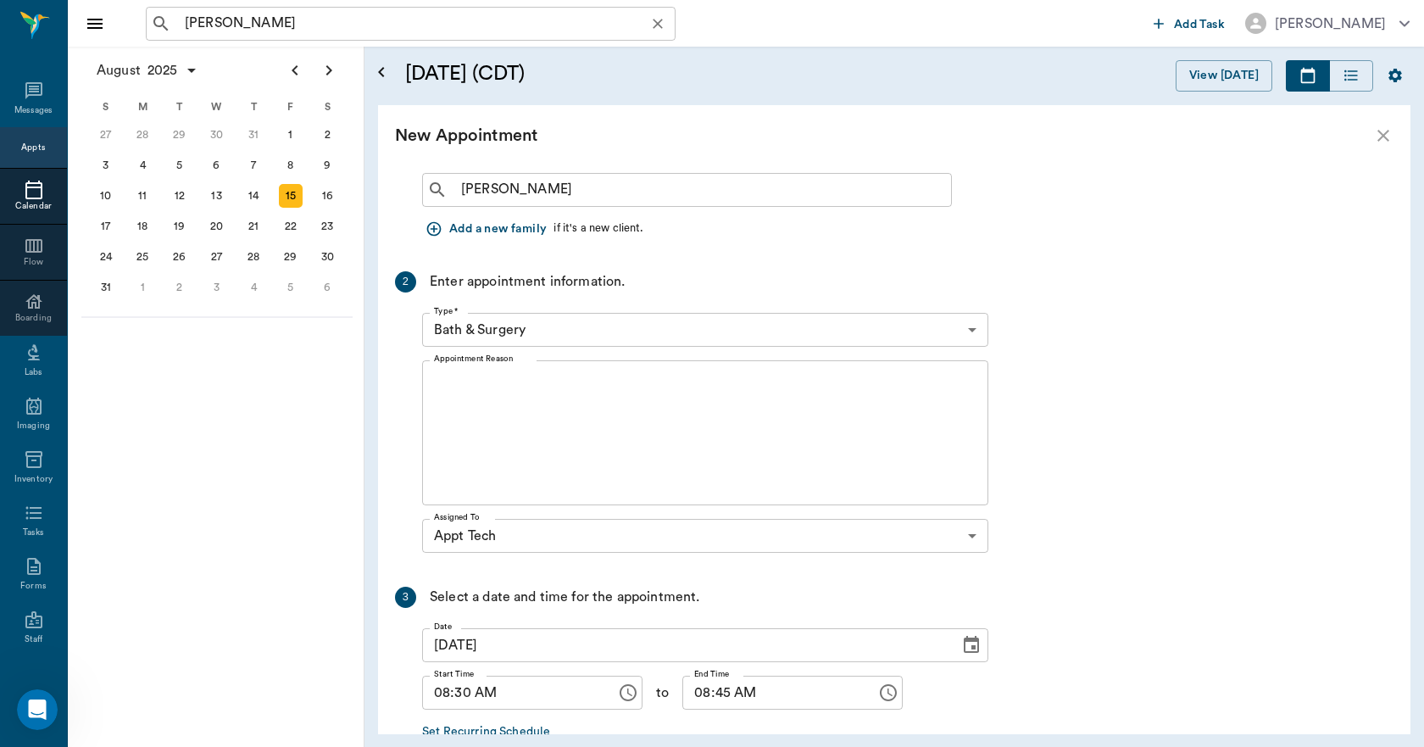
click at [664, 27] on icon "Clear" at bounding box center [657, 23] width 17 height 17
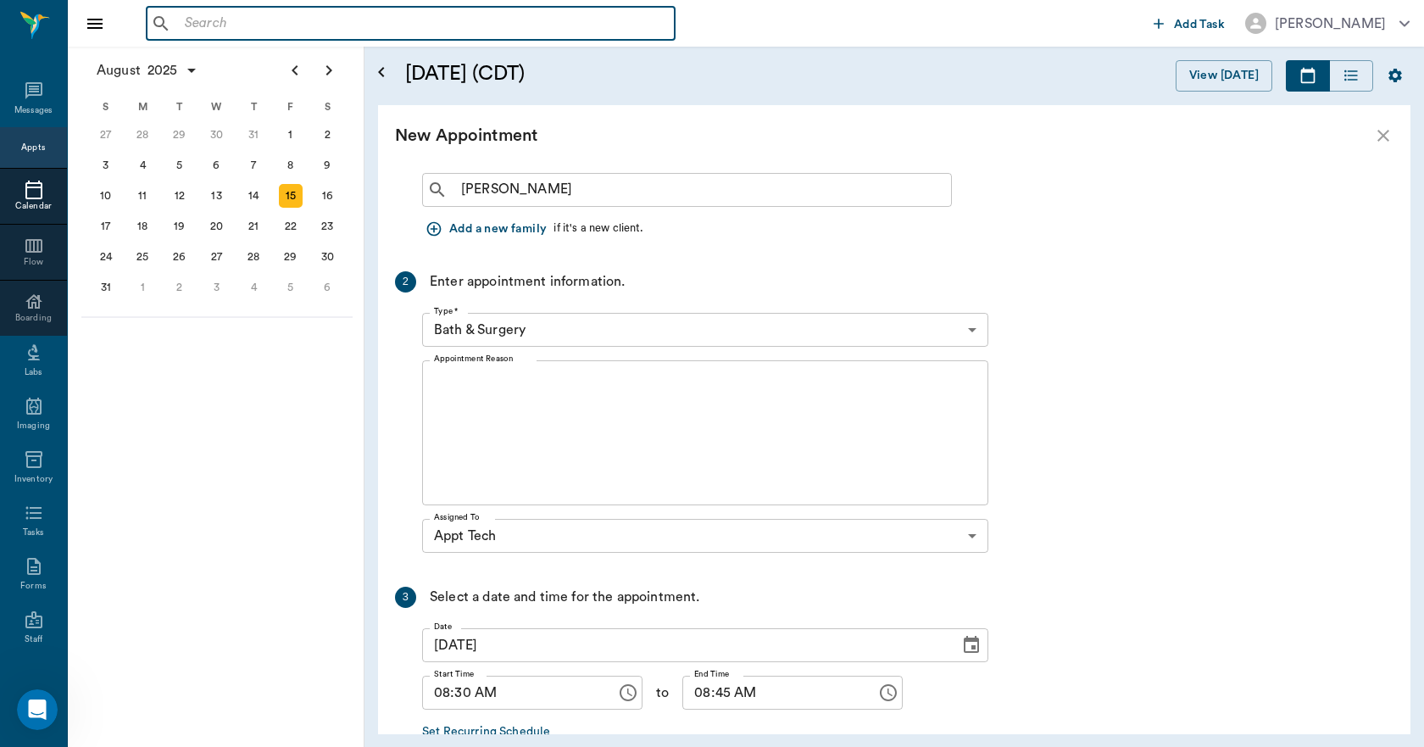
click at [582, 27] on input "text" at bounding box center [423, 24] width 490 height 24
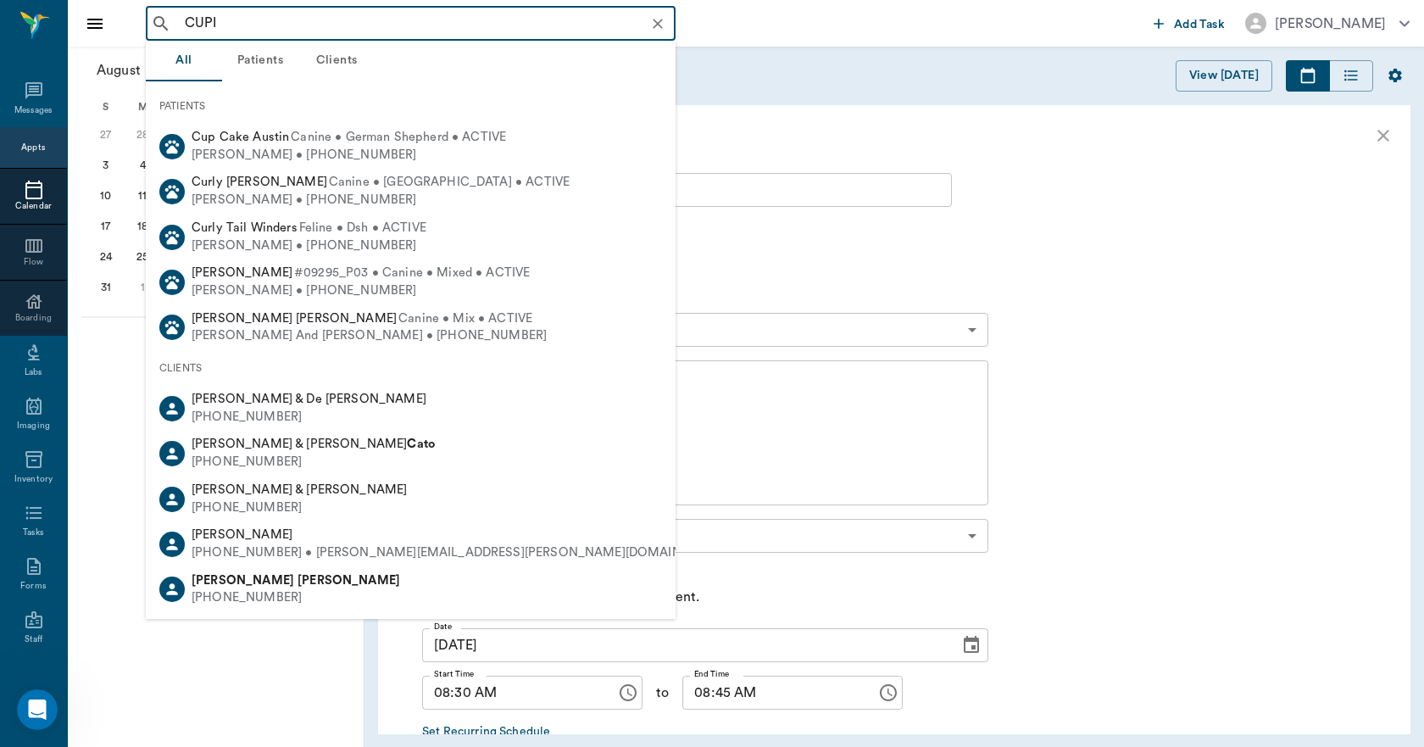
type input "CUPID"
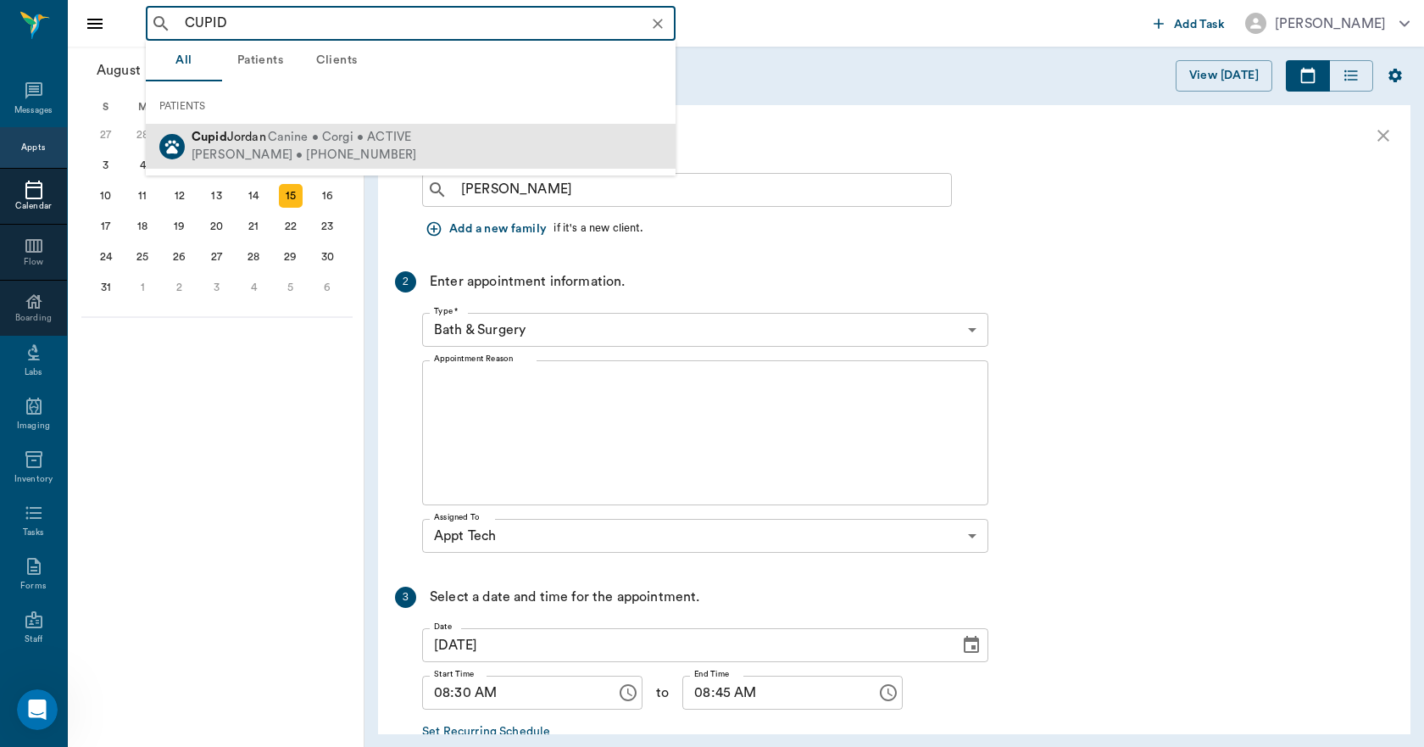
click at [497, 143] on div "Cupid Jordan Canine • Corgi • ACTIVE [PERSON_NAME] • [PHONE_NUMBER]" at bounding box center [411, 146] width 530 height 45
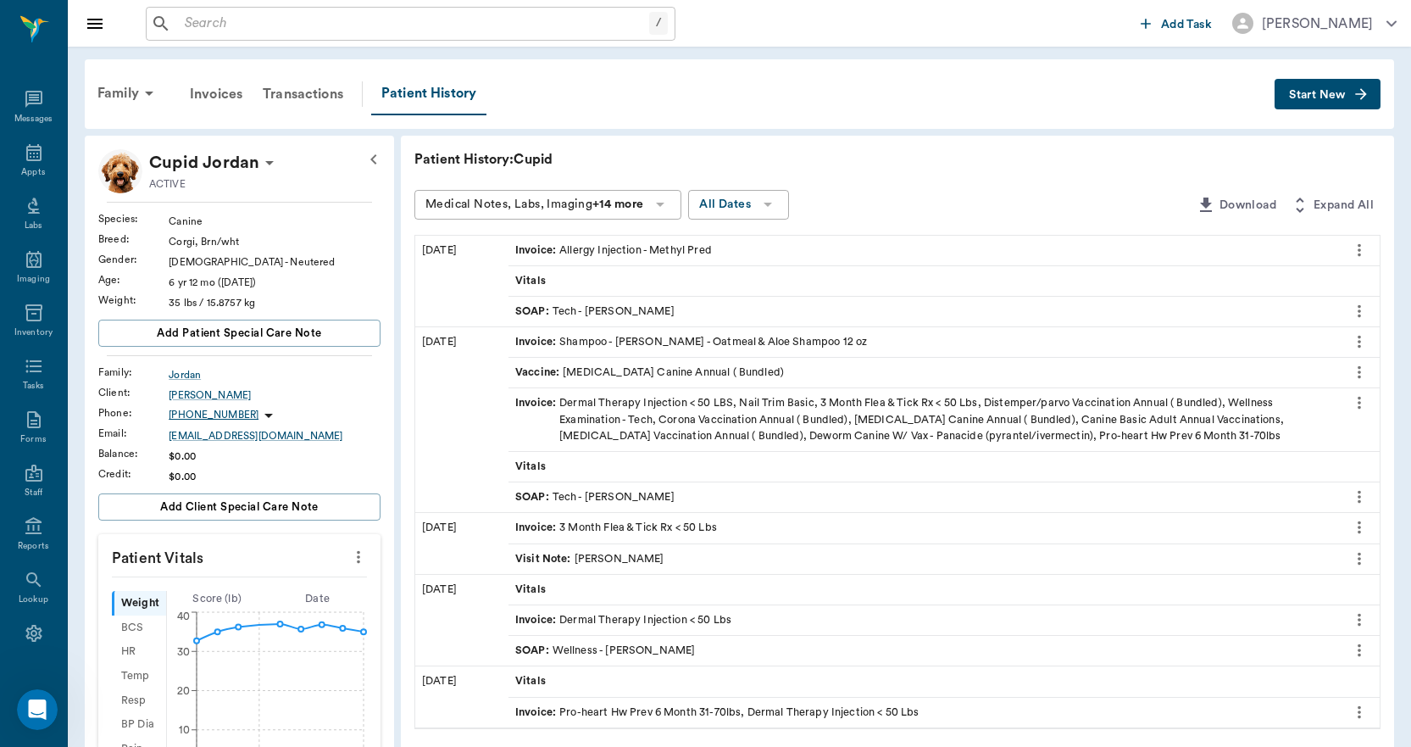
click at [660, 253] on div "Invoice : Allergy Injection - Methyl Pred" at bounding box center [613, 250] width 197 height 16
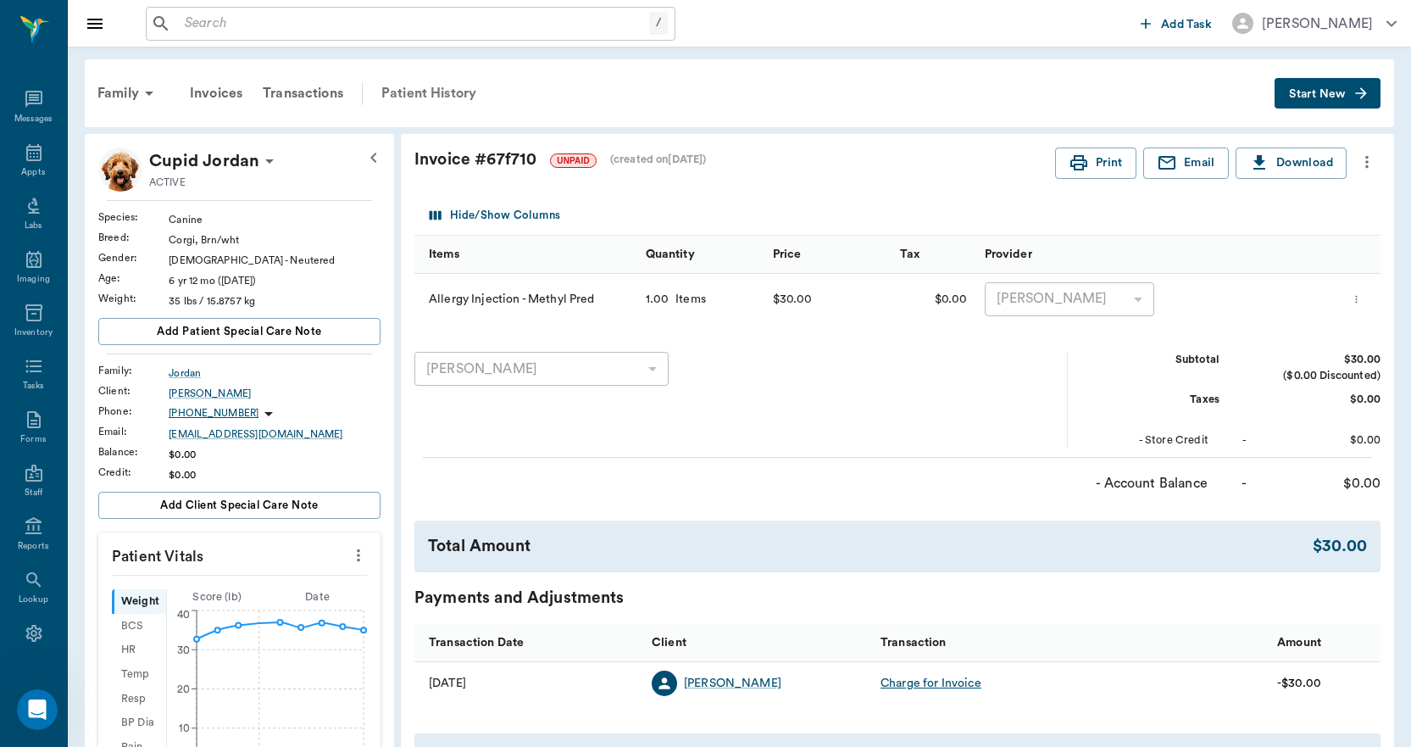
click at [447, 95] on div "Patient History" at bounding box center [428, 93] width 115 height 41
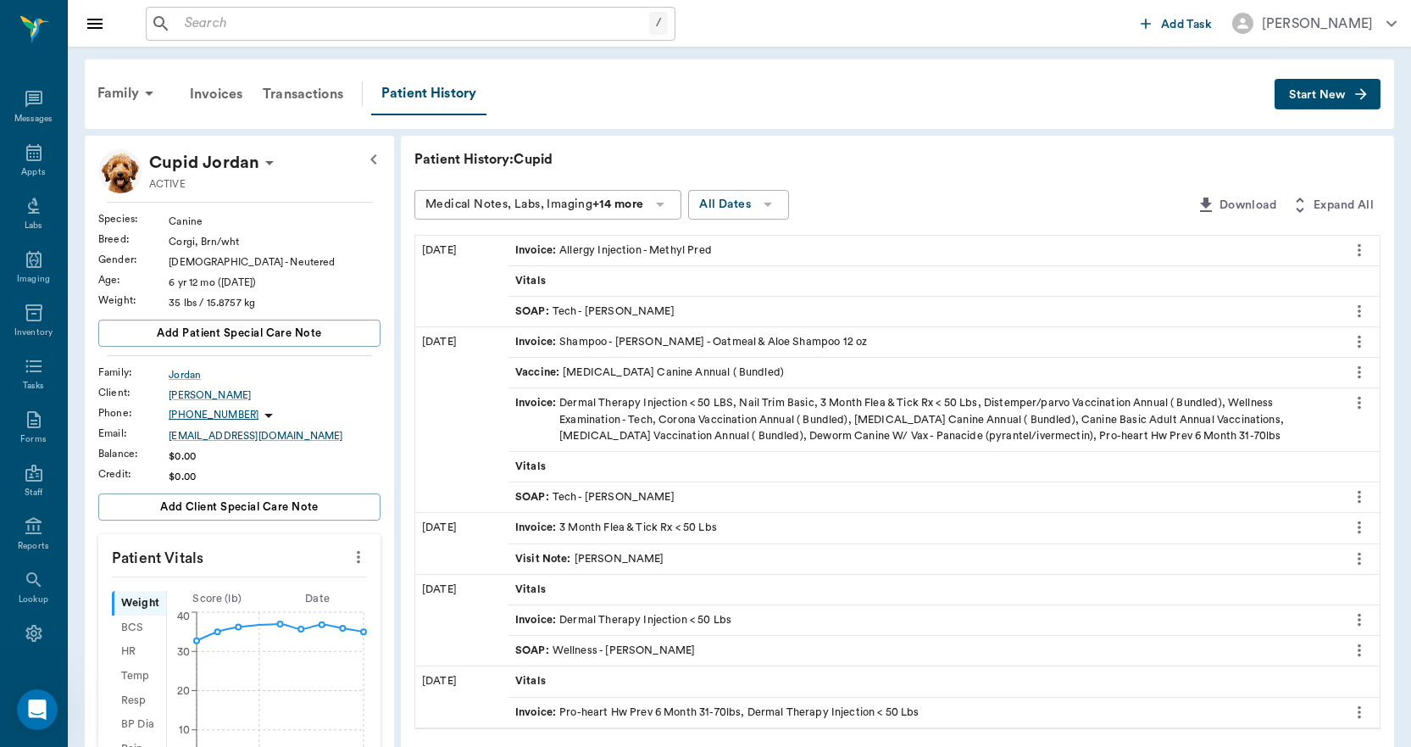
click at [619, 309] on div "SOAP : Tech - [PERSON_NAME]" at bounding box center [594, 311] width 159 height 16
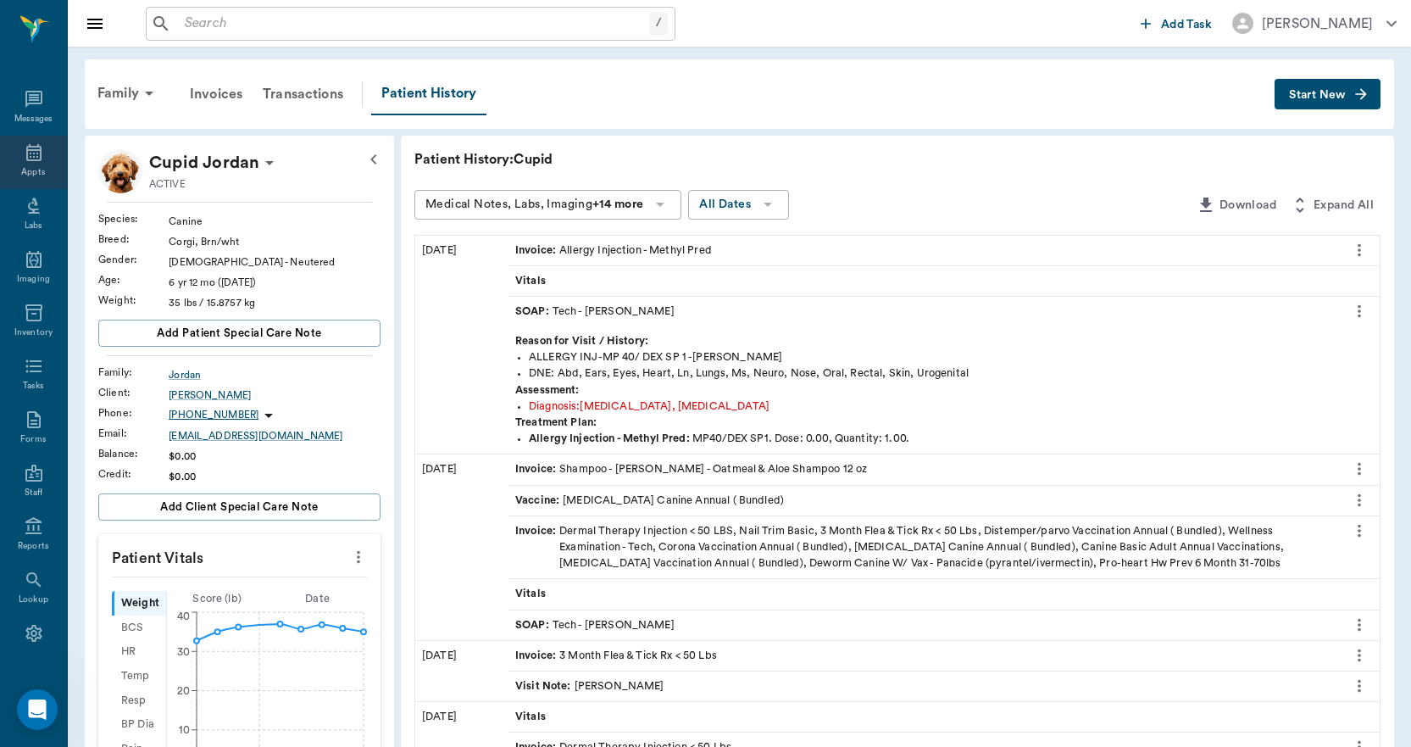
click at [7, 168] on div "Appts" at bounding box center [33, 162] width 67 height 53
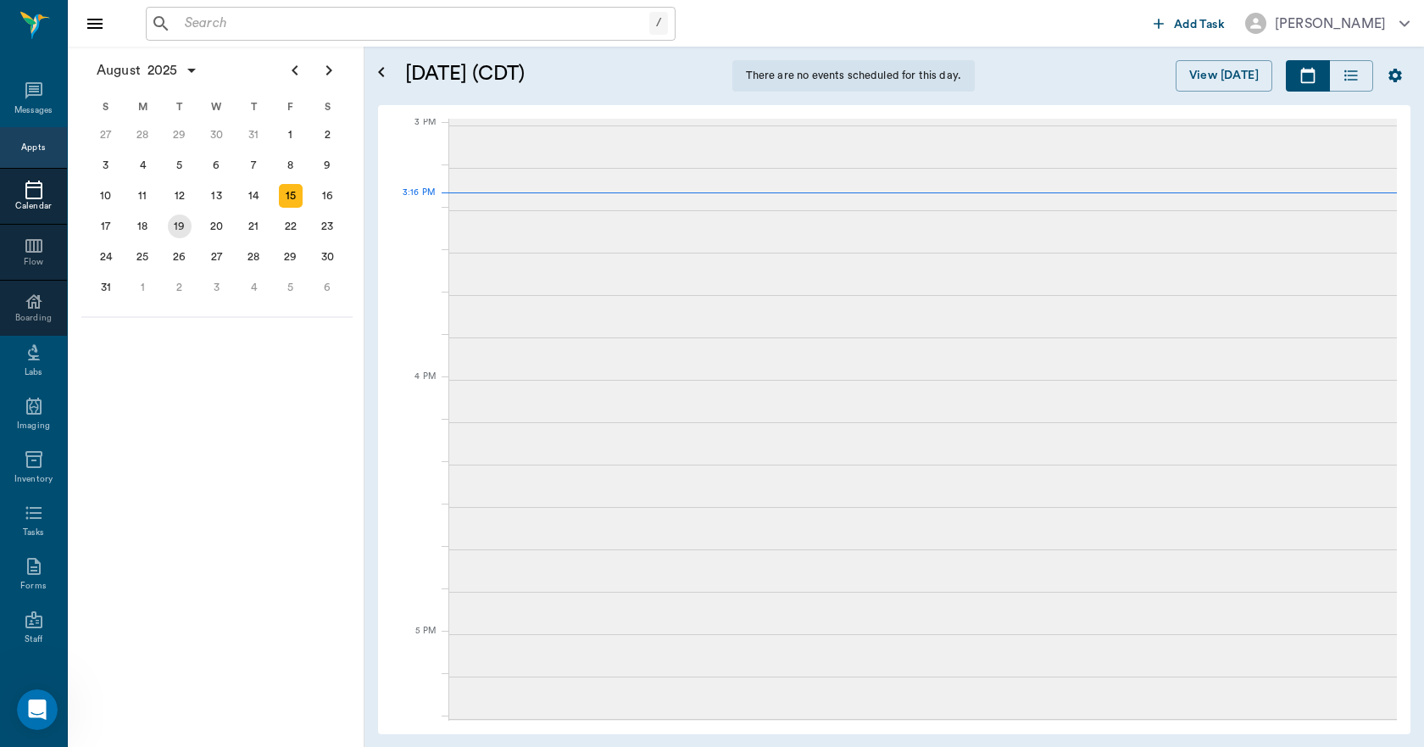
click at [147, 222] on div "18" at bounding box center [143, 226] width 24 height 24
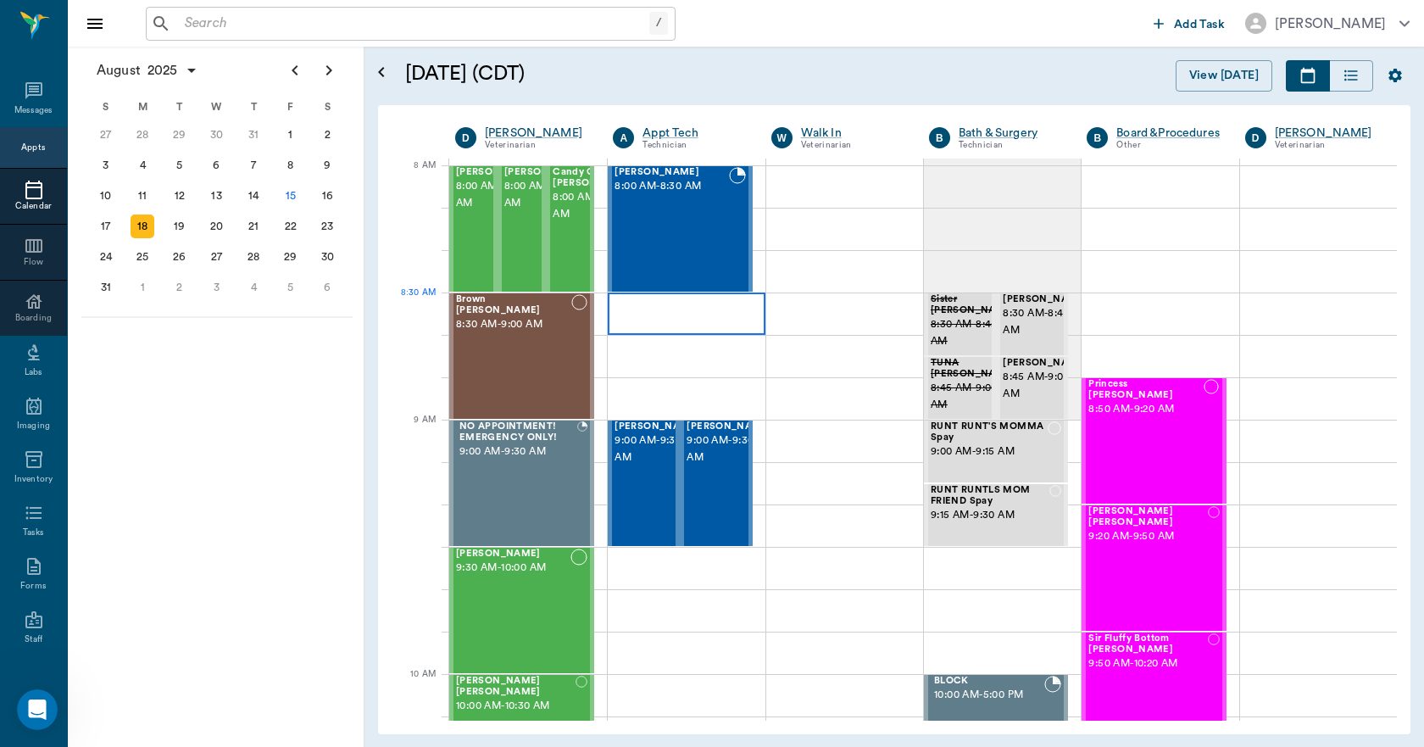
click at [695, 314] on div at bounding box center [686, 313] width 157 height 42
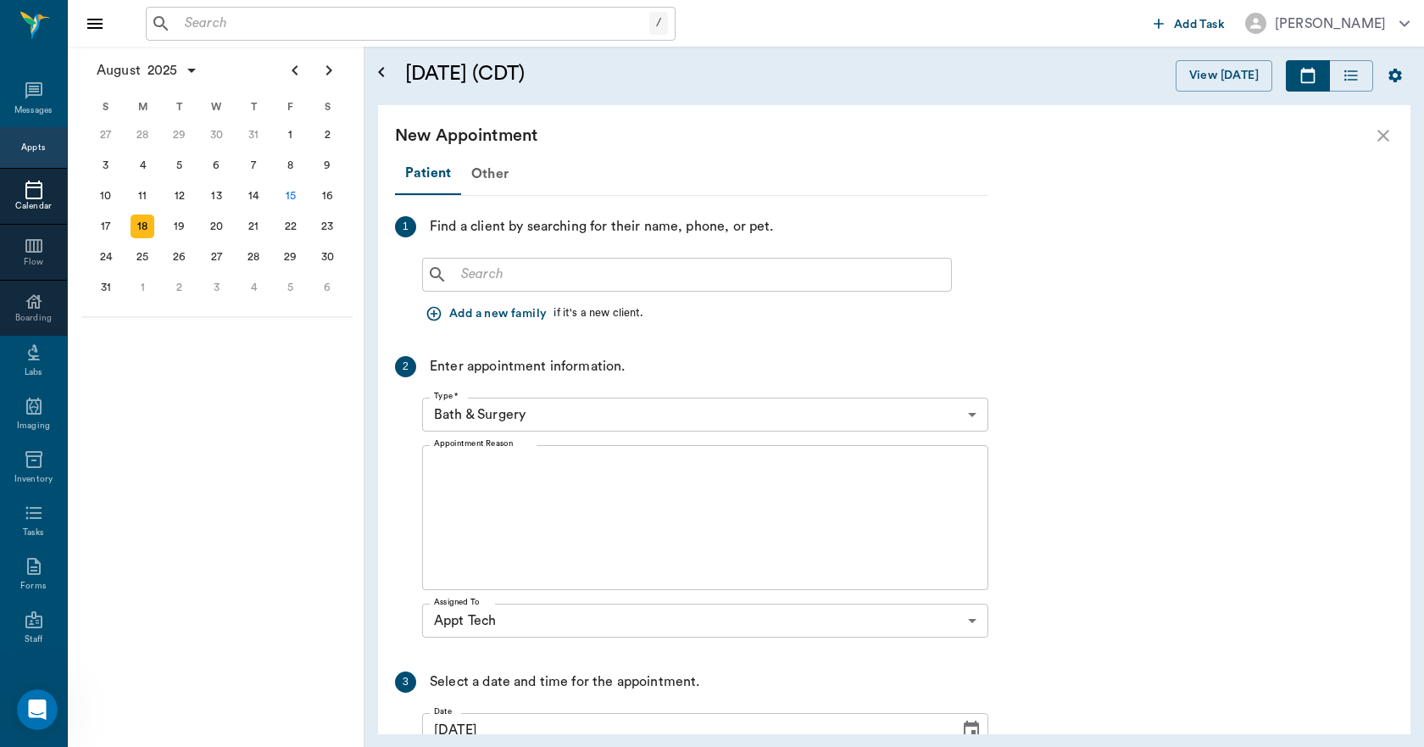
click at [573, 274] on input "text" at bounding box center [699, 275] width 490 height 24
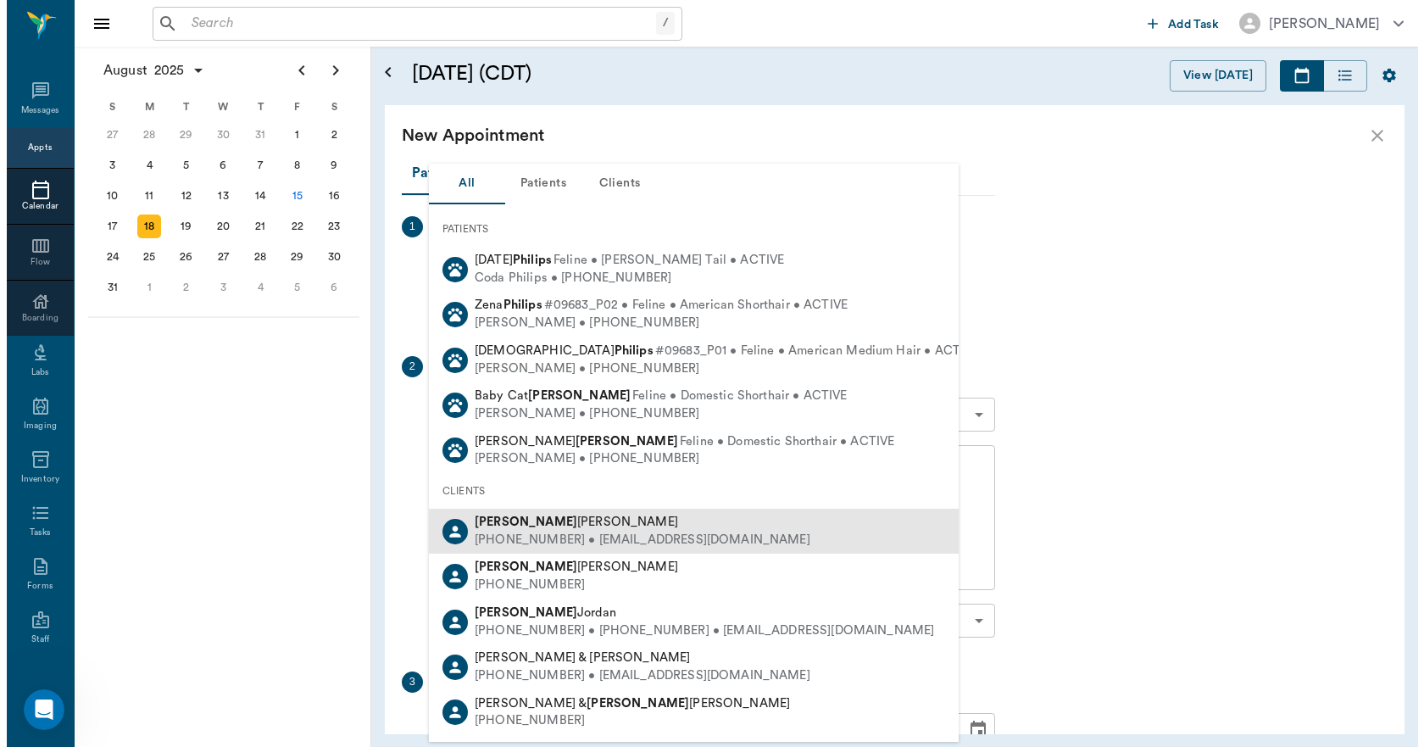
scroll to position [170, 0]
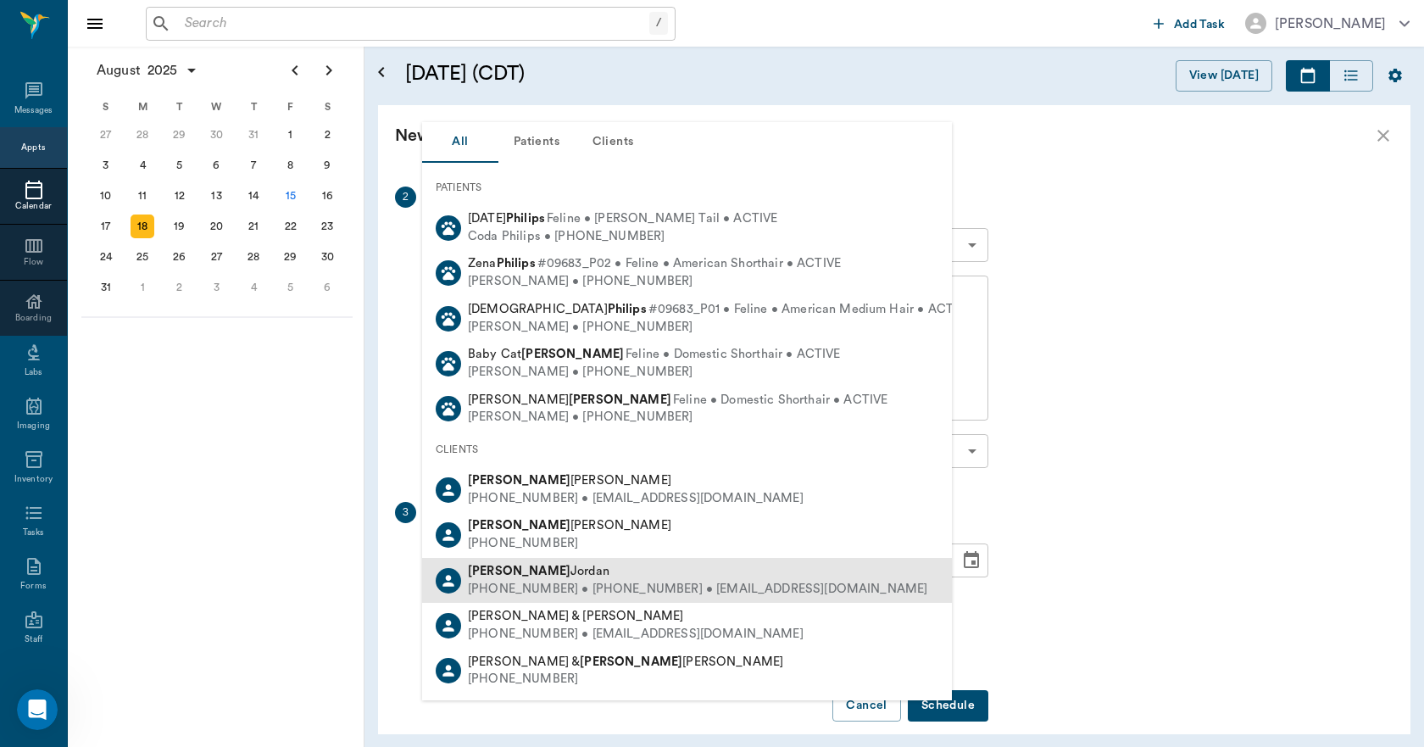
click at [626, 577] on div "[PERSON_NAME]" at bounding box center [697, 572] width 459 height 18
type input "[PERSON_NAME]"
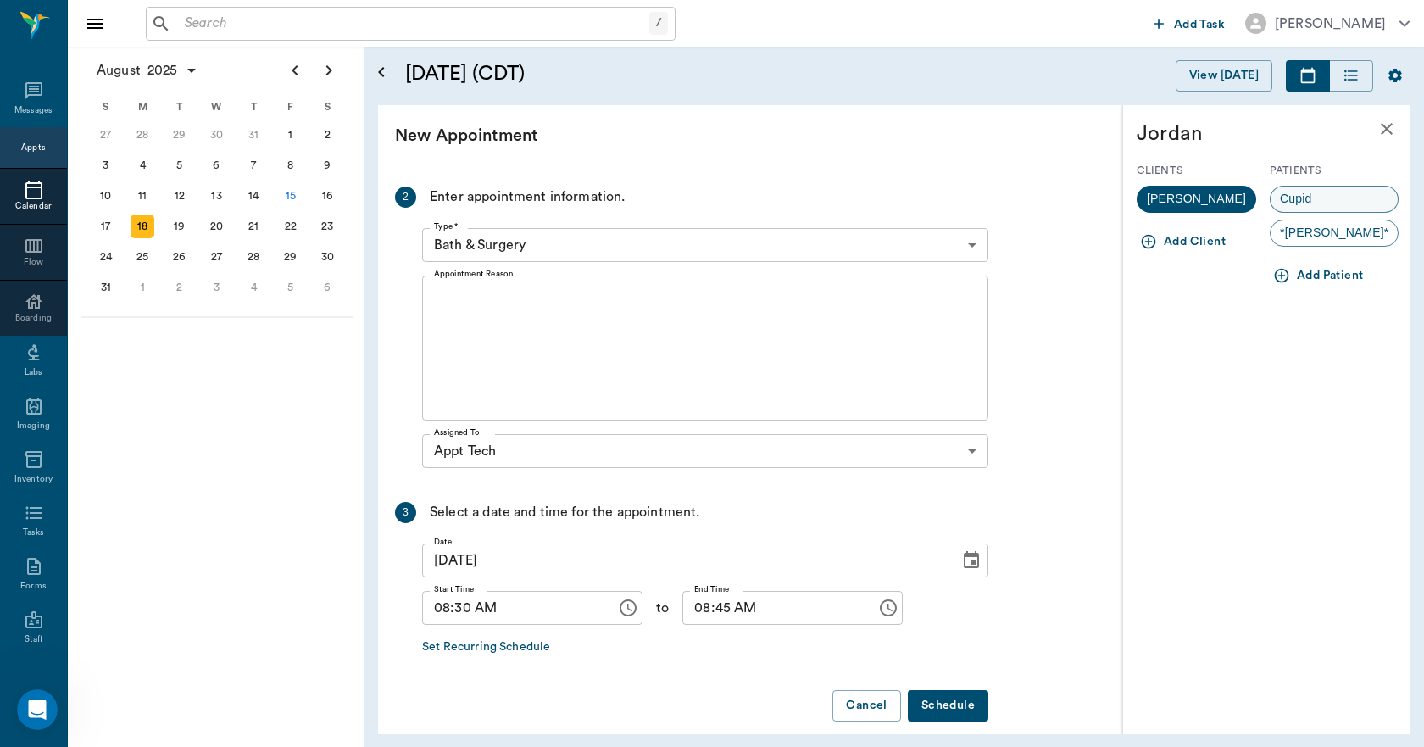
click at [1378, 202] on div "Cupid" at bounding box center [1334, 199] width 129 height 27
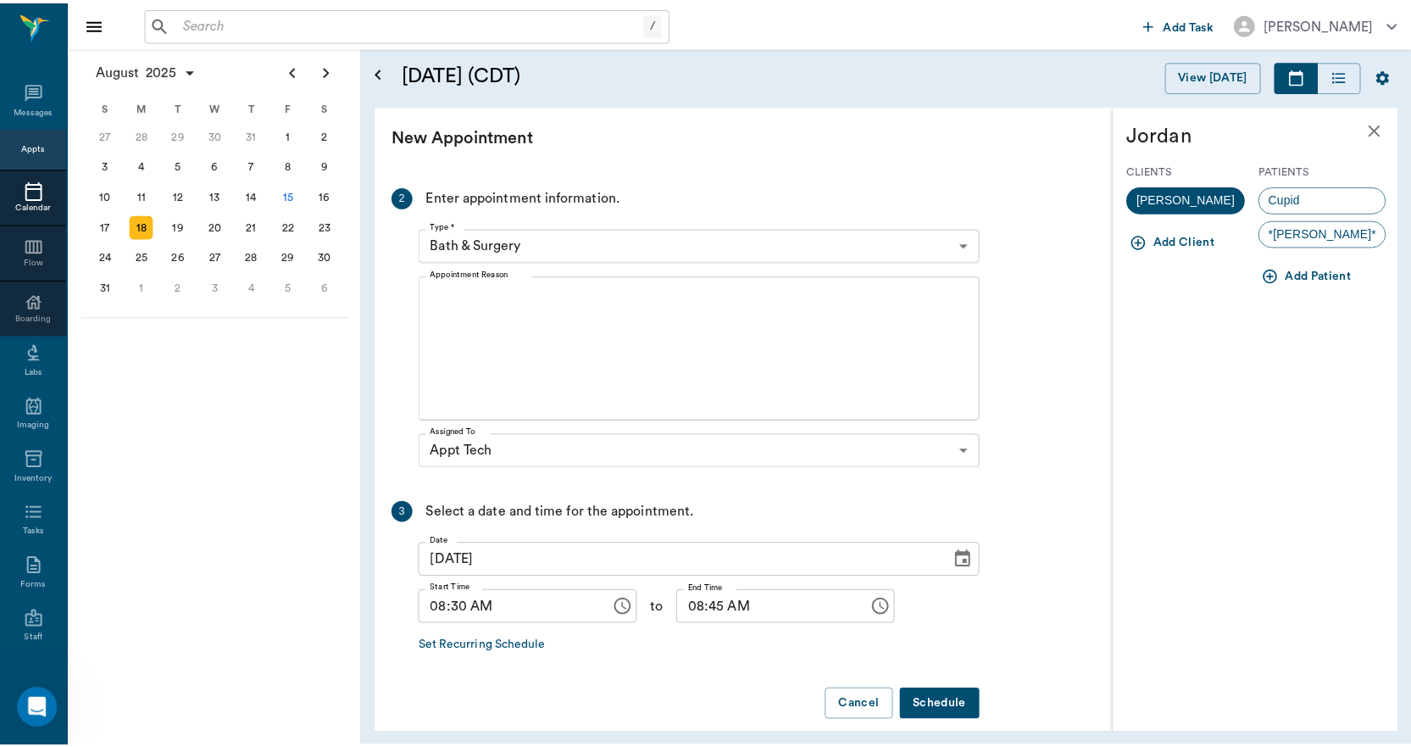
scroll to position [230, 0]
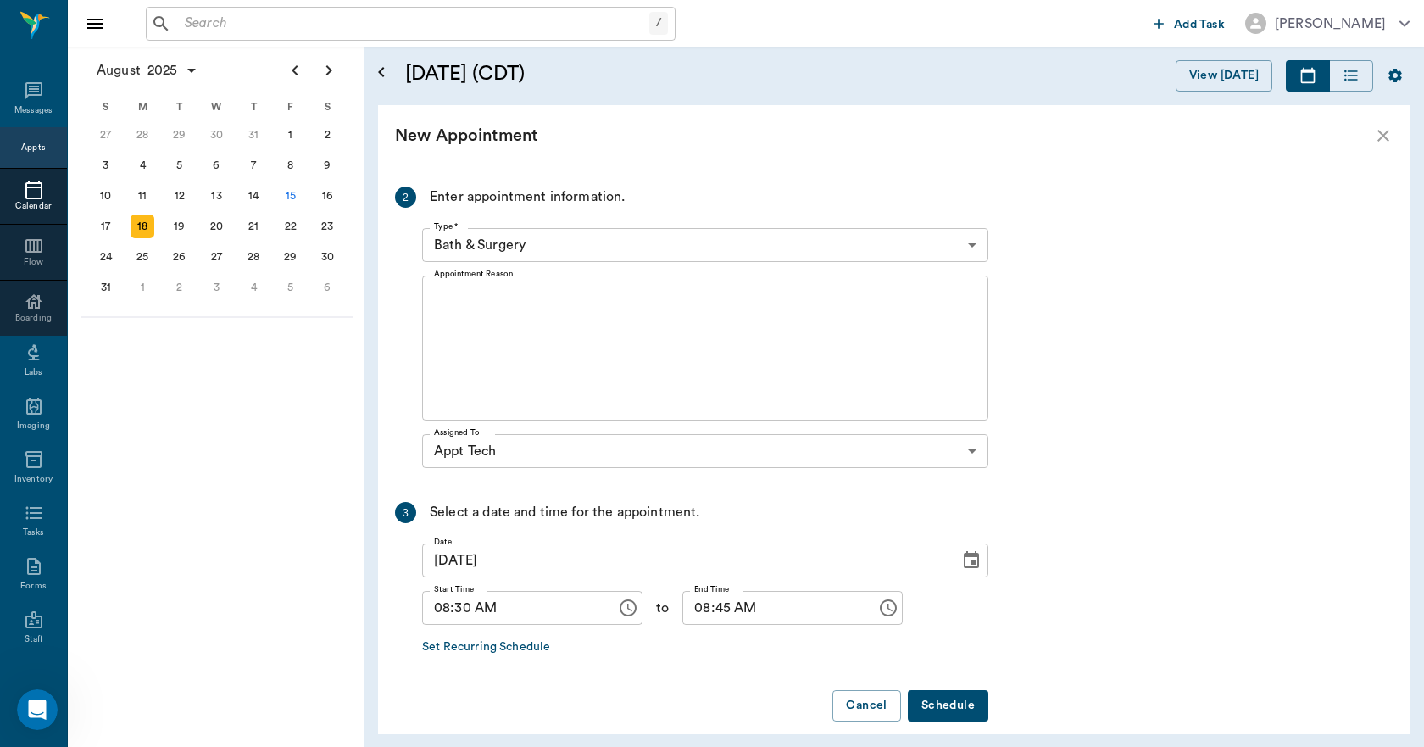
click at [565, 229] on body "/ ​ Add Task [PERSON_NAME] Nectar Messages Appts Calendar Flow Boarding Labs Im…" at bounding box center [712, 373] width 1424 height 747
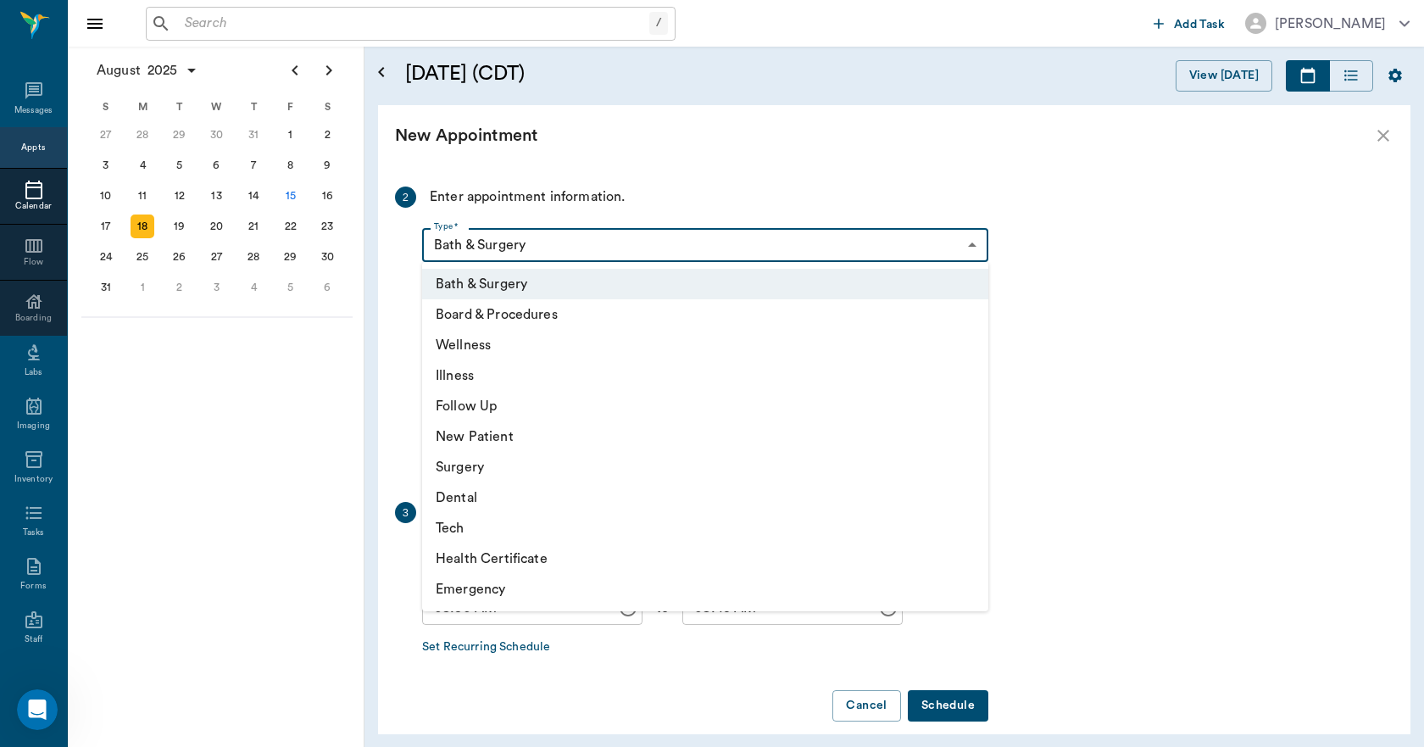
click at [531, 529] on li "Tech" at bounding box center [705, 528] width 566 height 31
type input "65d2be4f46e3a538d89b8c1a"
type input "09:00 AM"
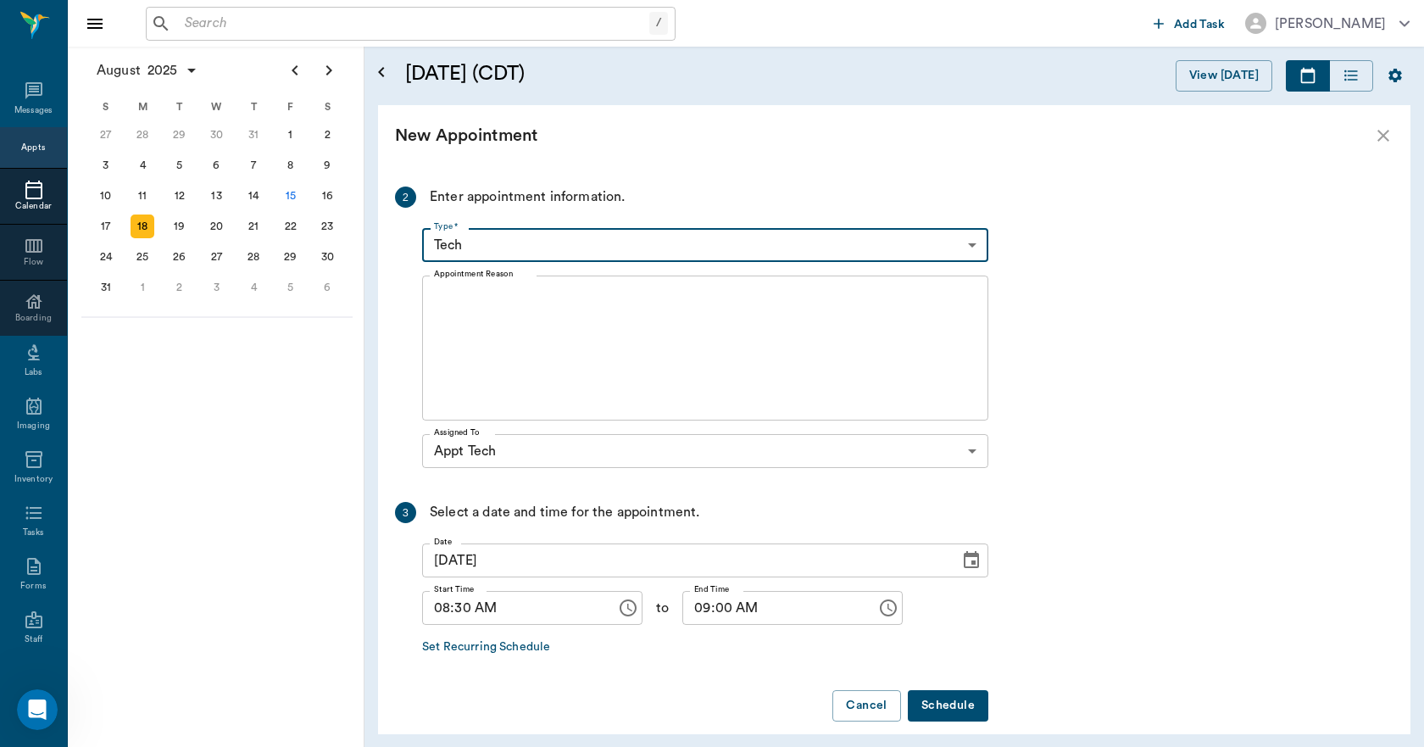
click at [553, 337] on textarea "Appointment Reason" at bounding box center [705, 348] width 543 height 117
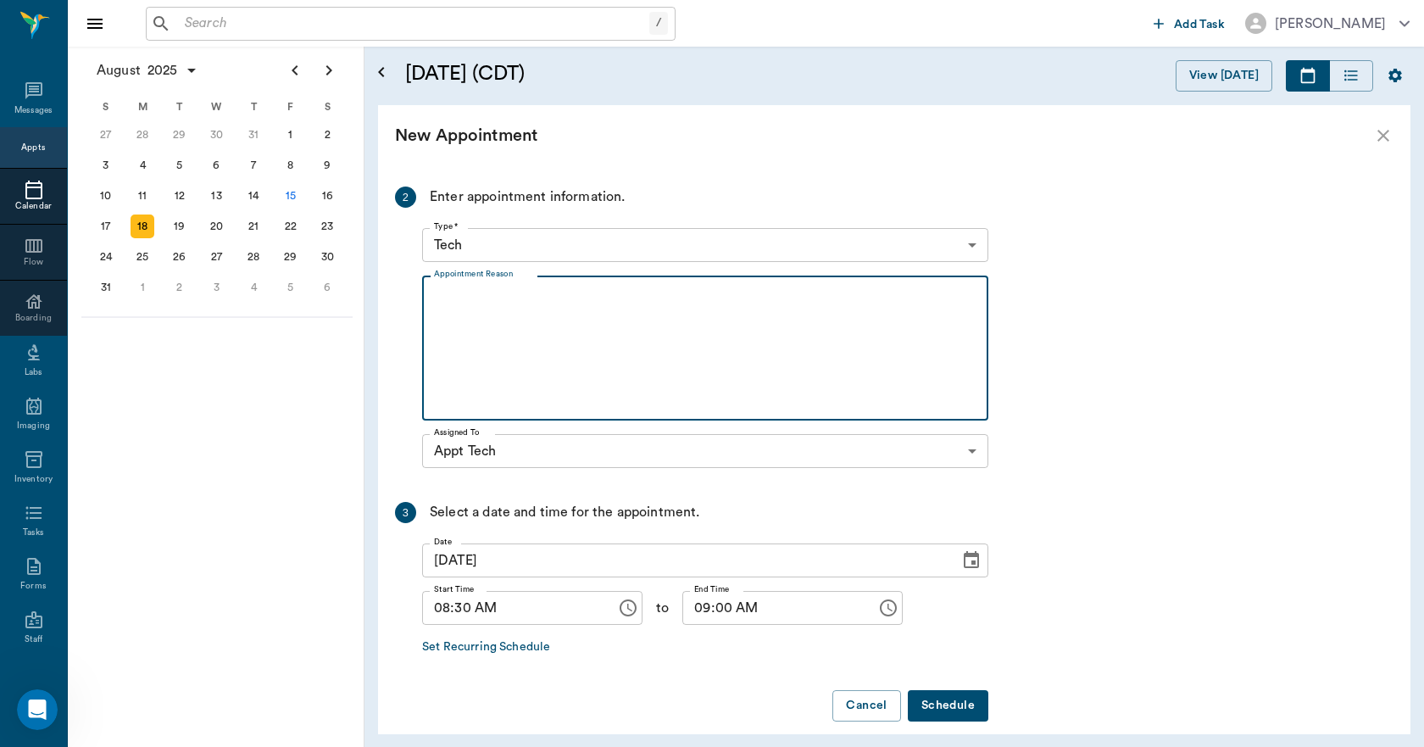
type textarea "#"
type textarea "3MFAT -[PERSON_NAME]"
click at [944, 701] on button "Schedule" at bounding box center [948, 705] width 81 height 31
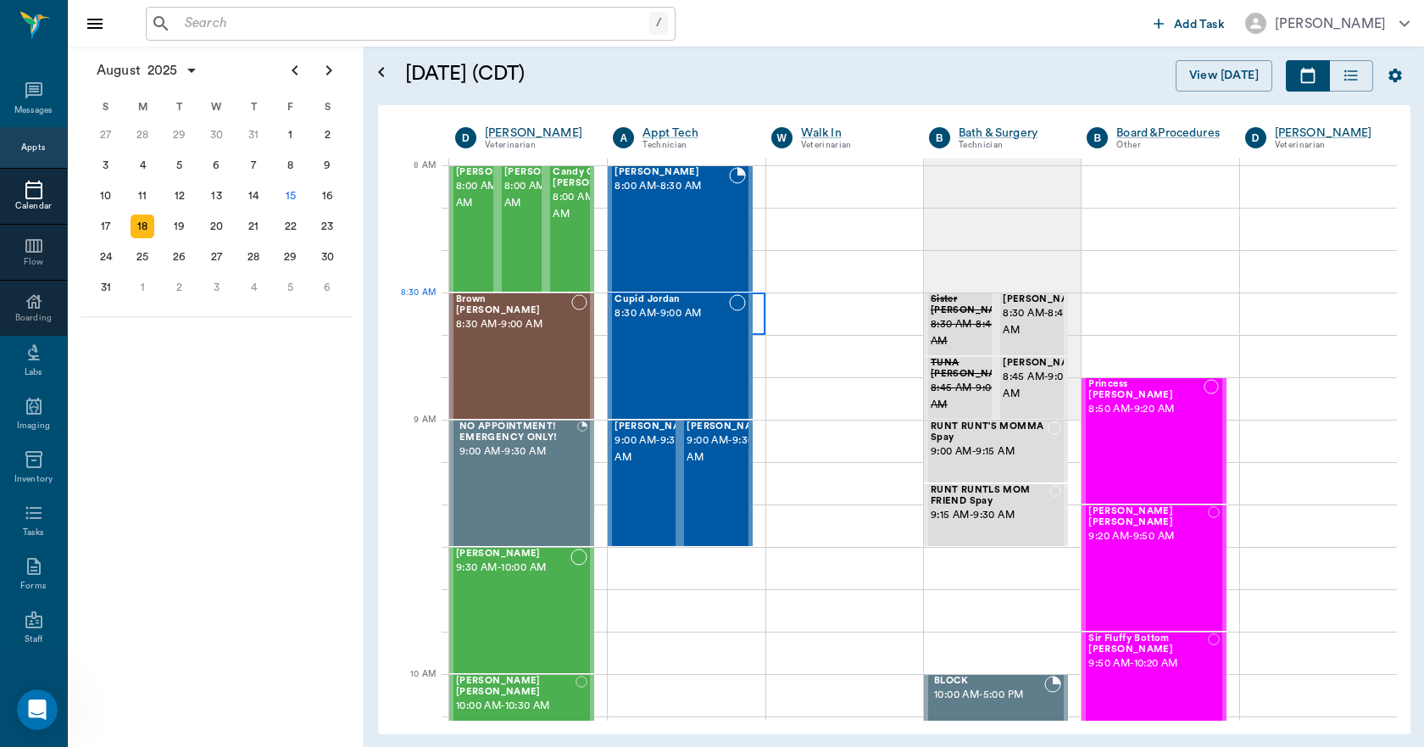
click at [754, 304] on div at bounding box center [686, 313] width 157 height 42
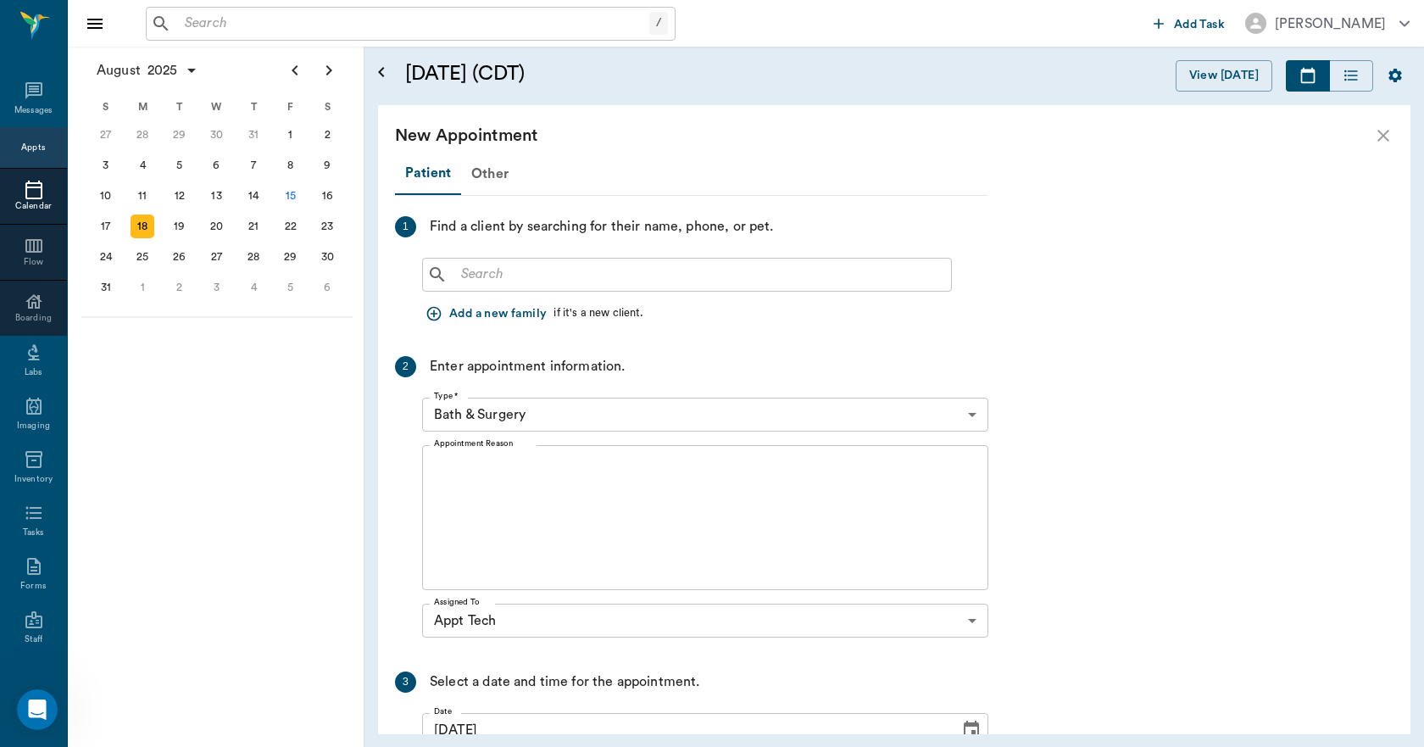
click at [599, 273] on input "text" at bounding box center [699, 275] width 490 height 24
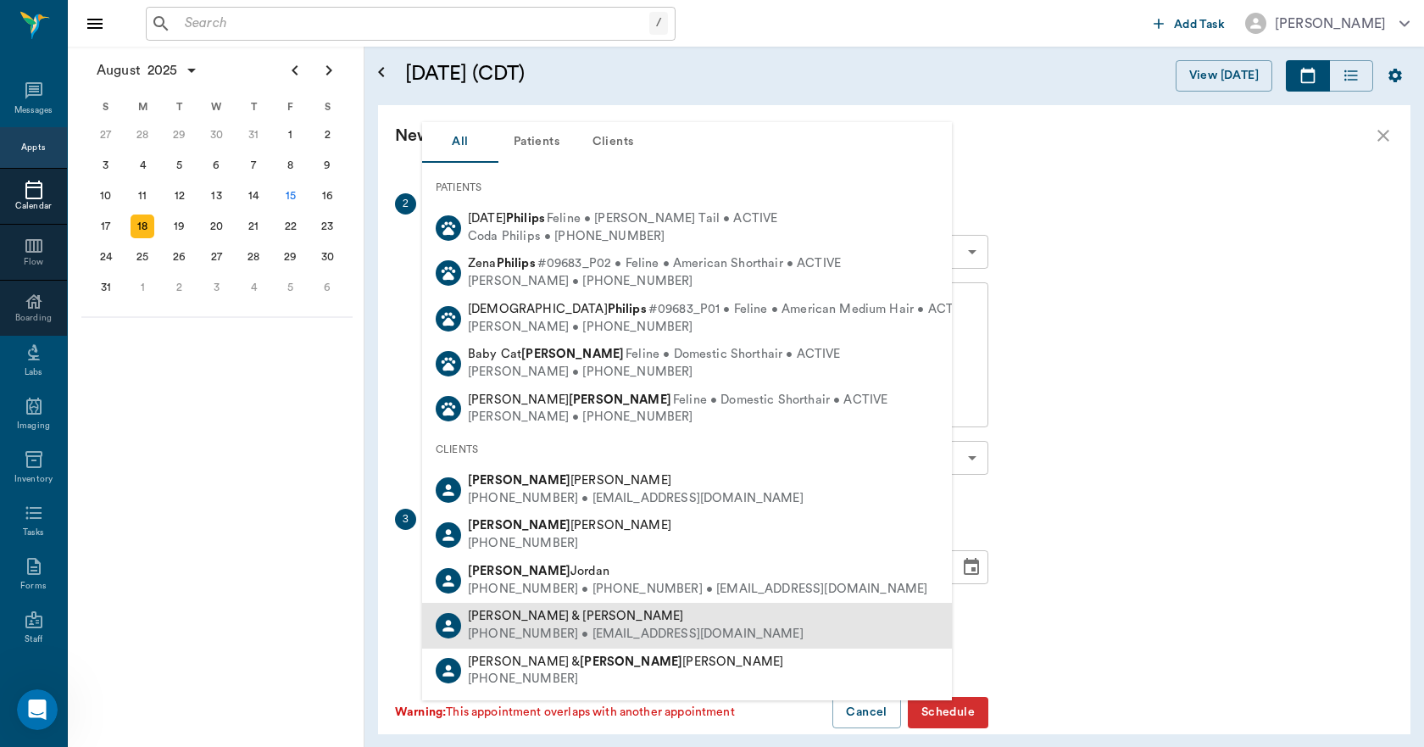
scroll to position [170, 0]
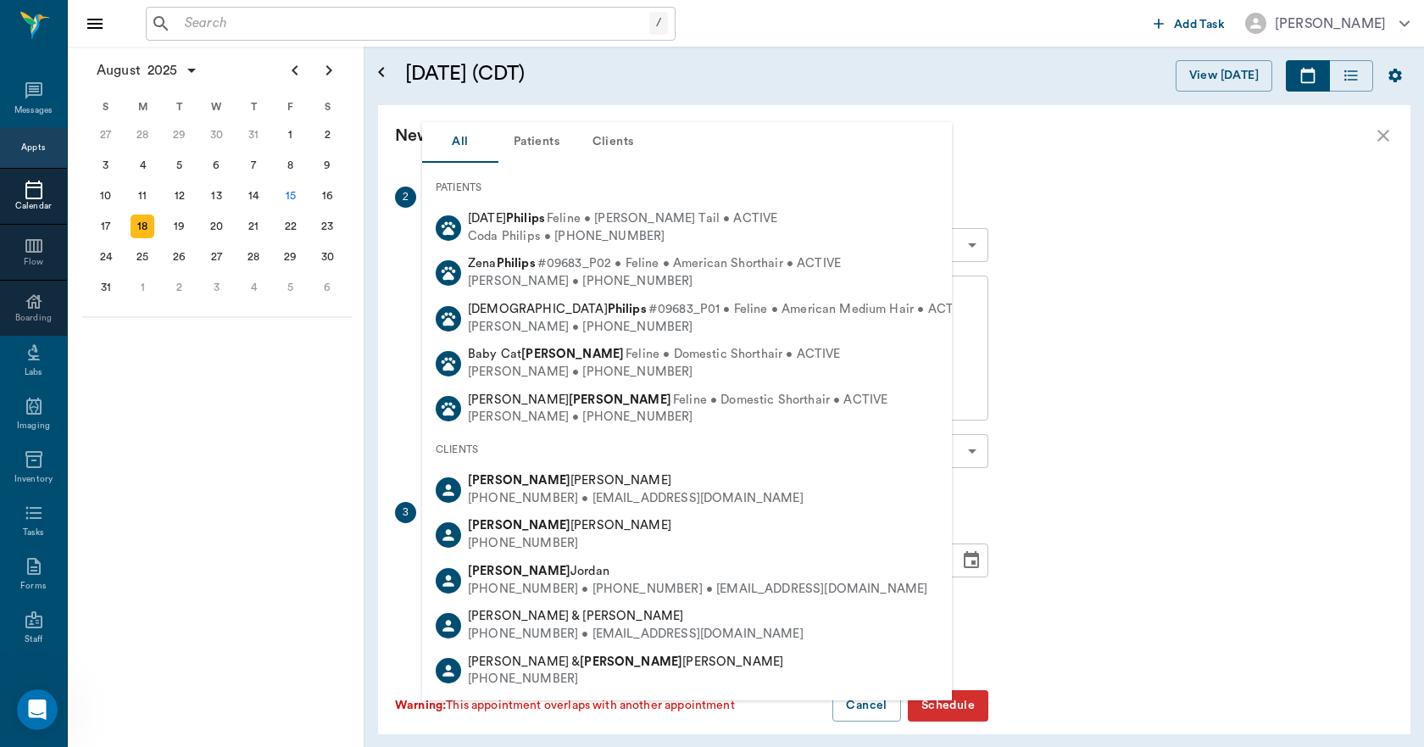
click at [639, 588] on div "[PHONE_NUMBER] • [PHONE_NUMBER] • [EMAIL_ADDRESS][DOMAIN_NAME]" at bounding box center [697, 590] width 459 height 18
type input "[PERSON_NAME]"
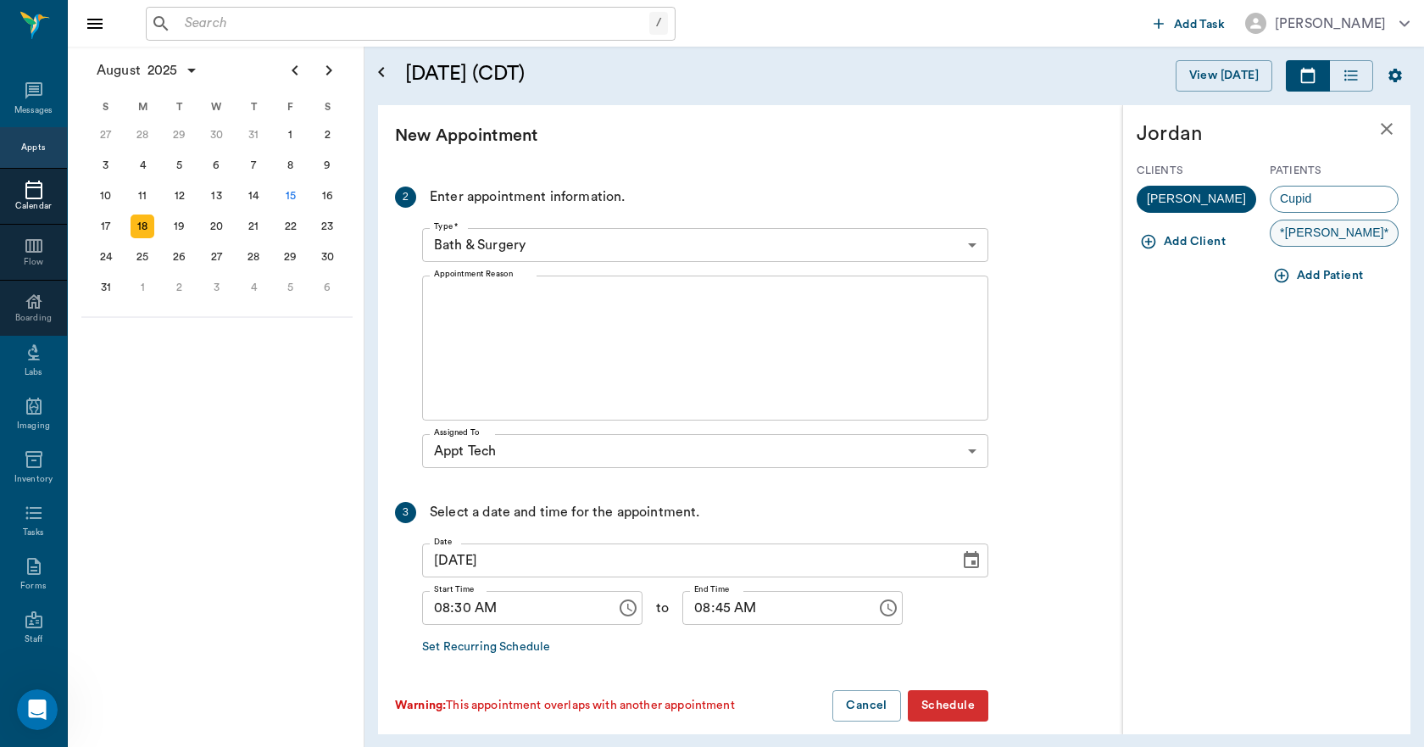
click at [1331, 231] on div "*[PERSON_NAME]*" at bounding box center [1334, 233] width 129 height 27
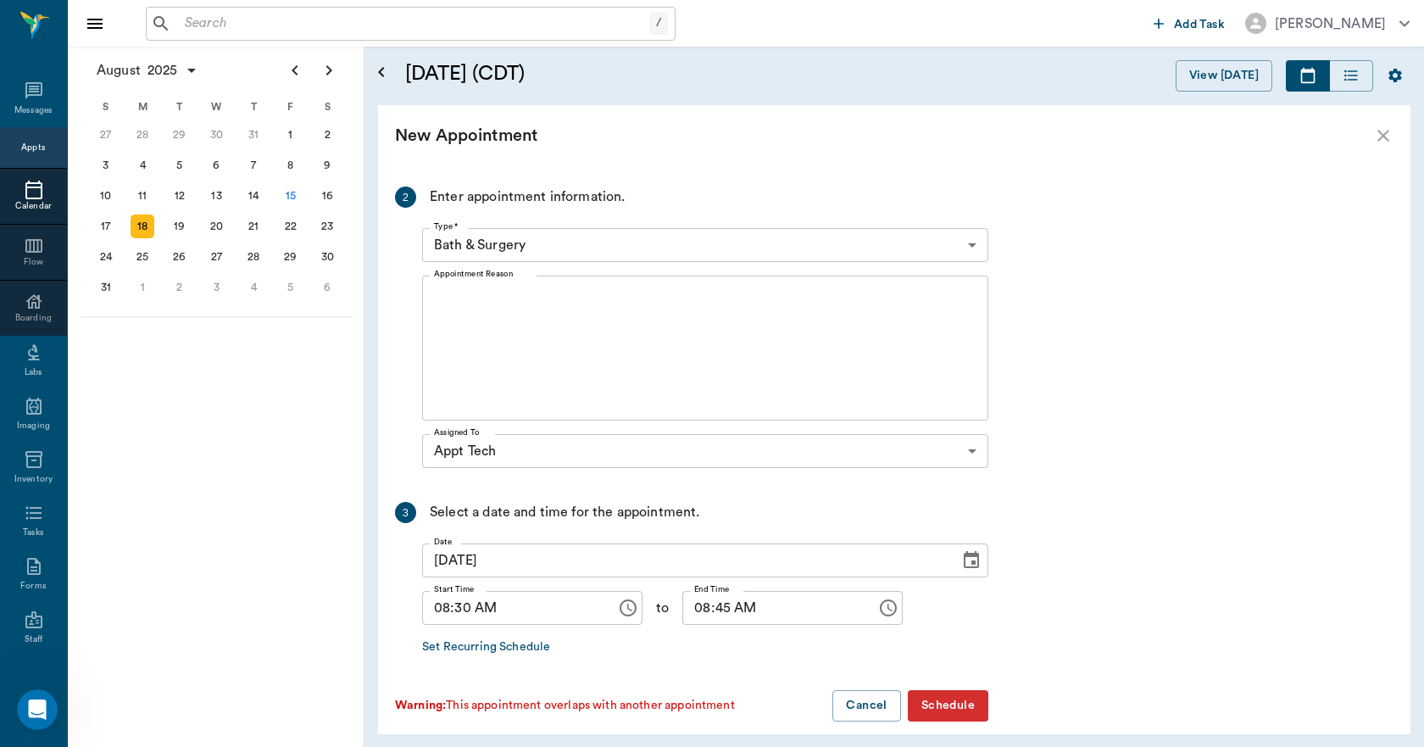
click at [682, 250] on body "/ ​ Add Task [PERSON_NAME] Nectar Messages Appts Calendar Flow Boarding Labs Im…" at bounding box center [712, 373] width 1424 height 747
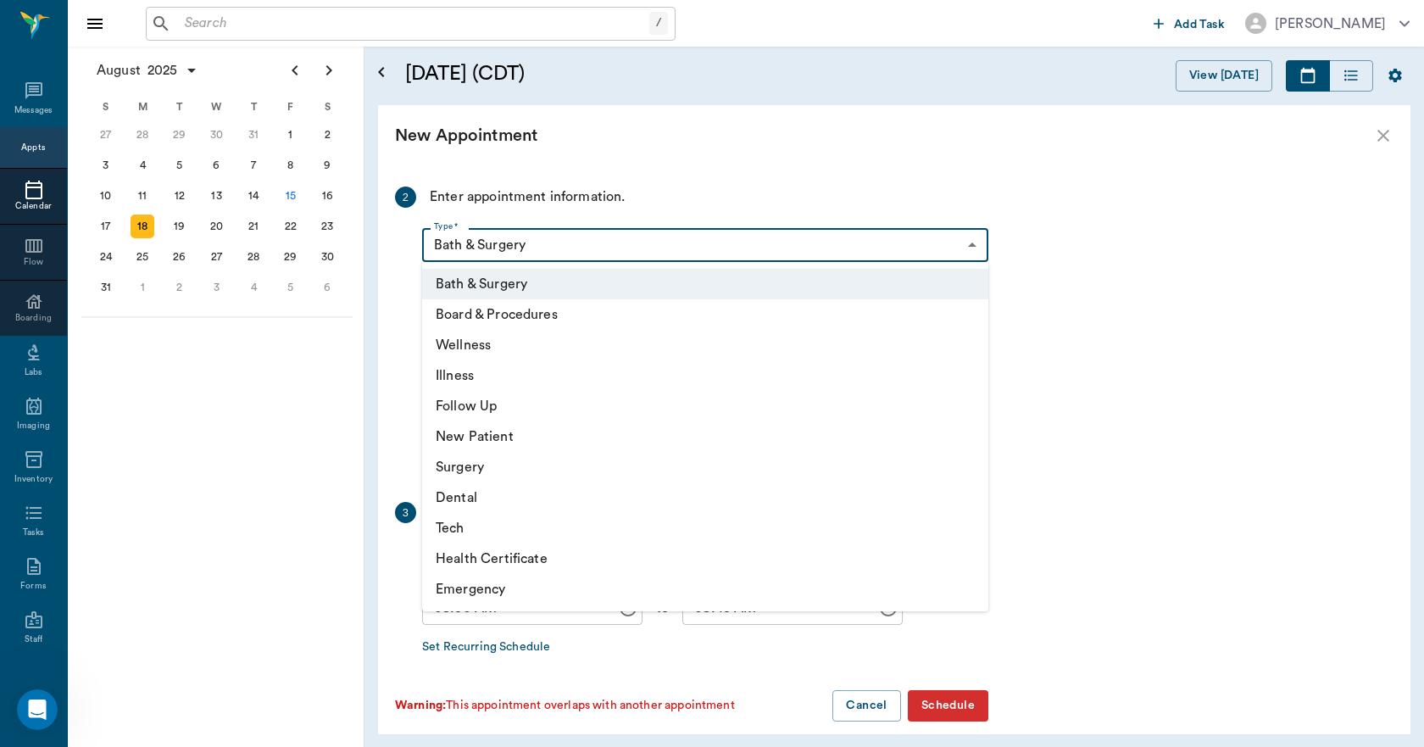
click at [599, 528] on li "Tech" at bounding box center [705, 528] width 566 height 31
type input "65d2be4f46e3a538d89b8c1a"
type input "09:00 AM"
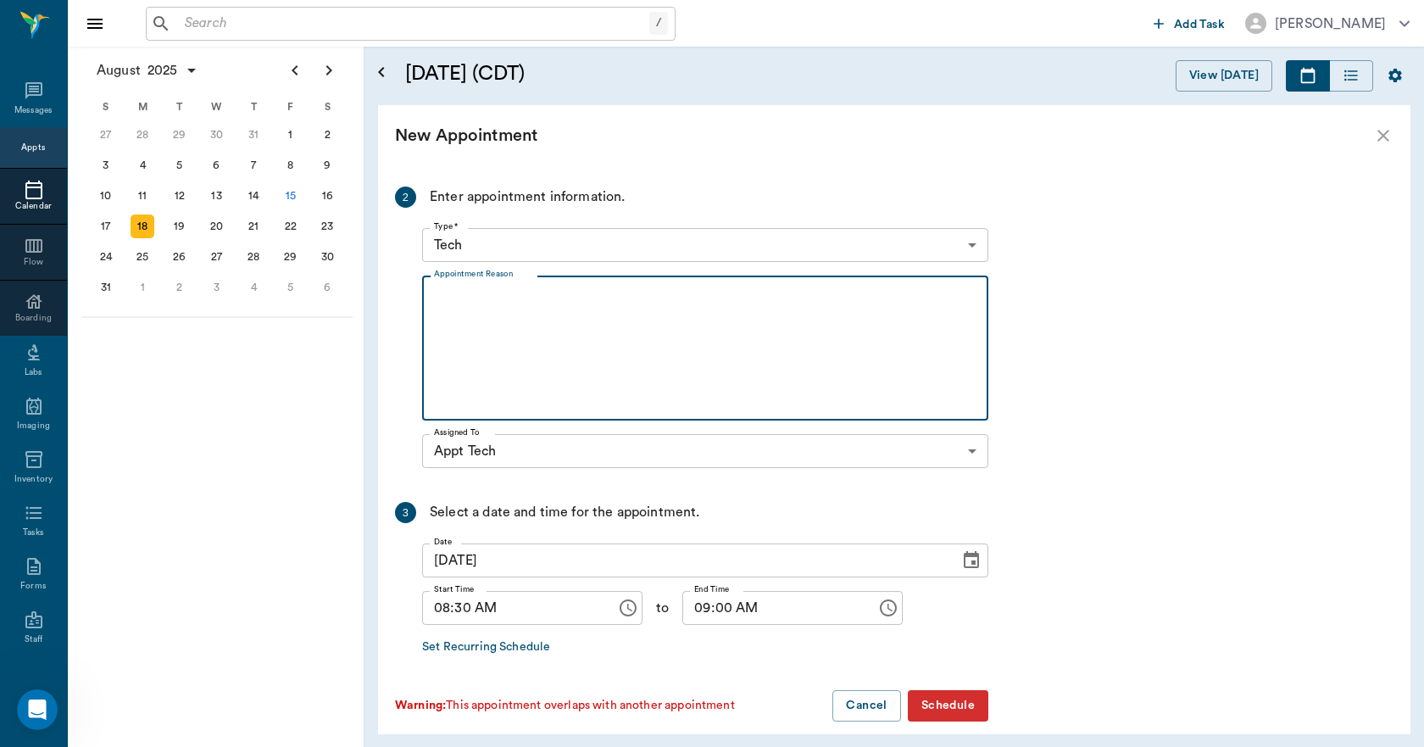
click at [574, 347] on textarea "Appointment Reason" at bounding box center [705, 348] width 543 height 117
type textarea "3MFAT -[PERSON_NAME]"
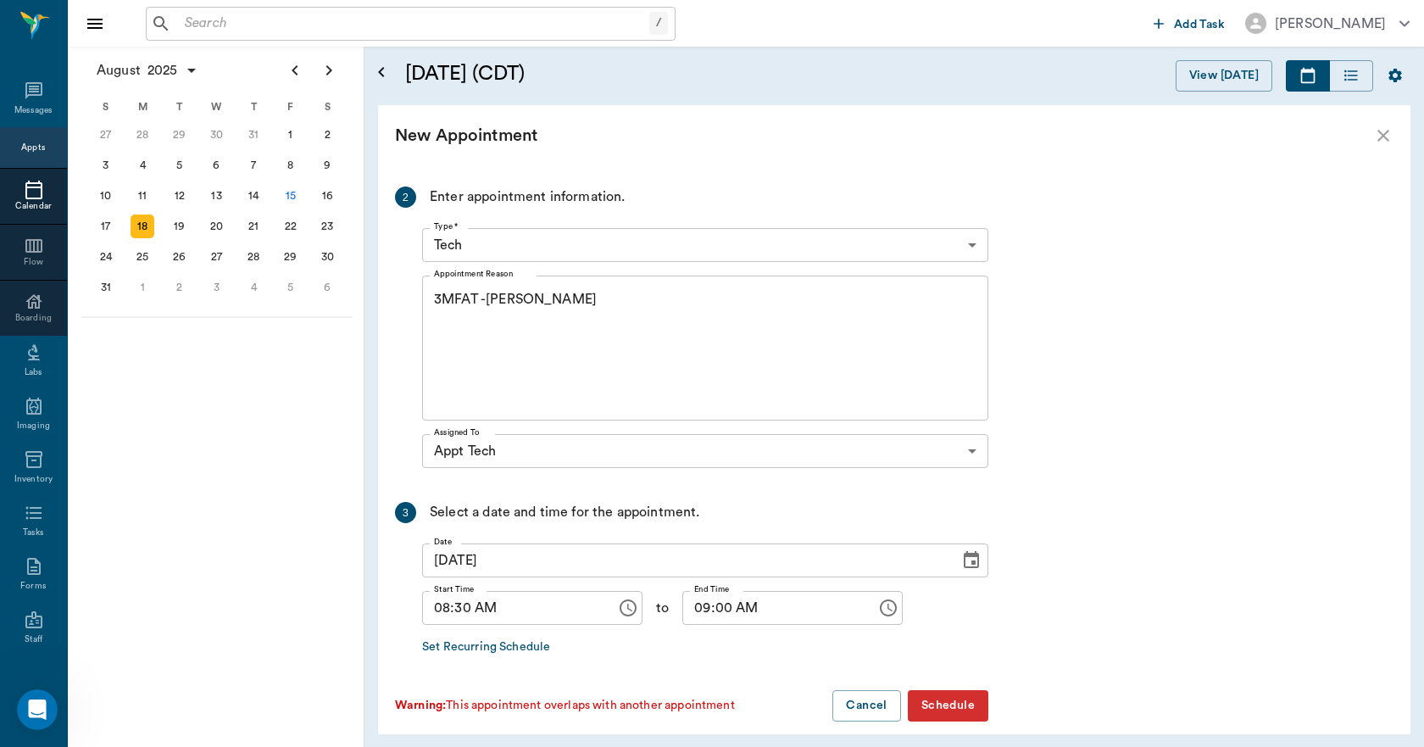
click at [977, 706] on button "Schedule" at bounding box center [948, 705] width 81 height 31
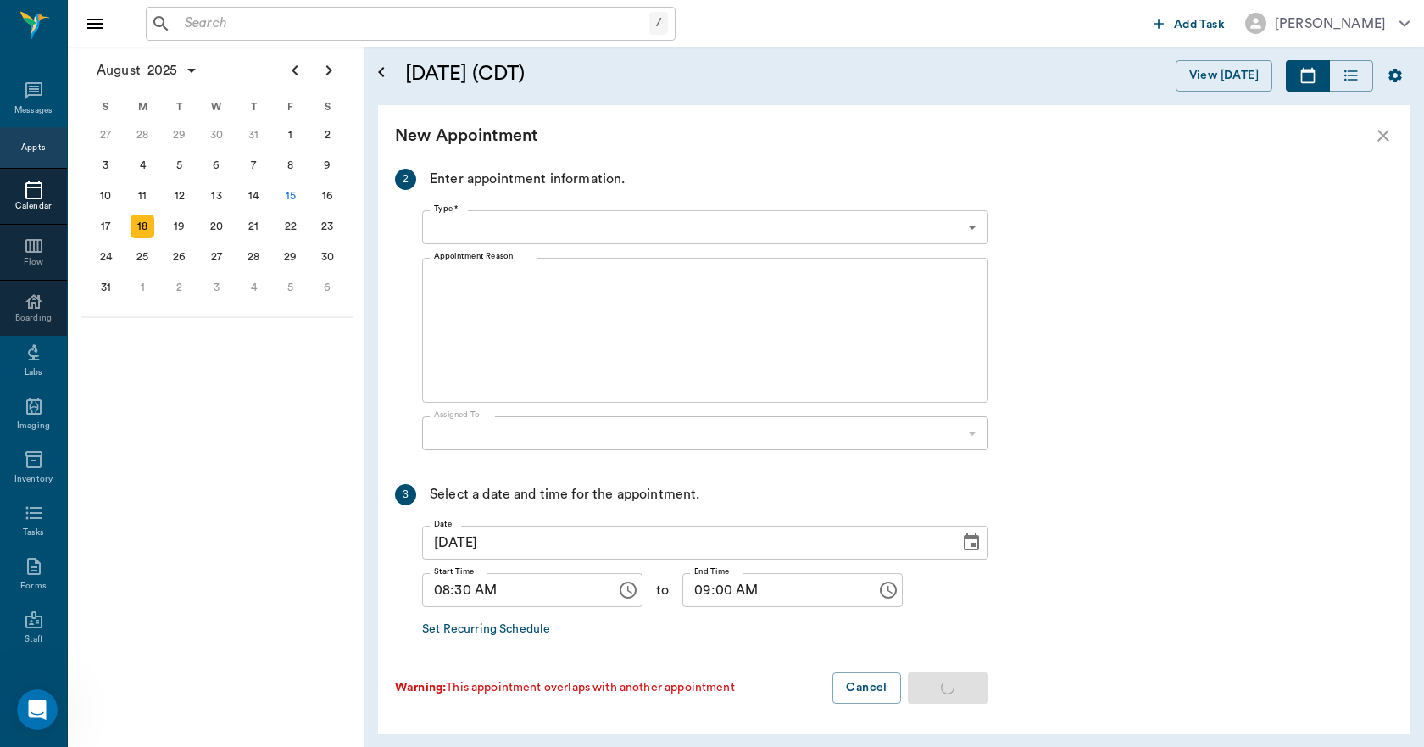
scroll to position [0, 0]
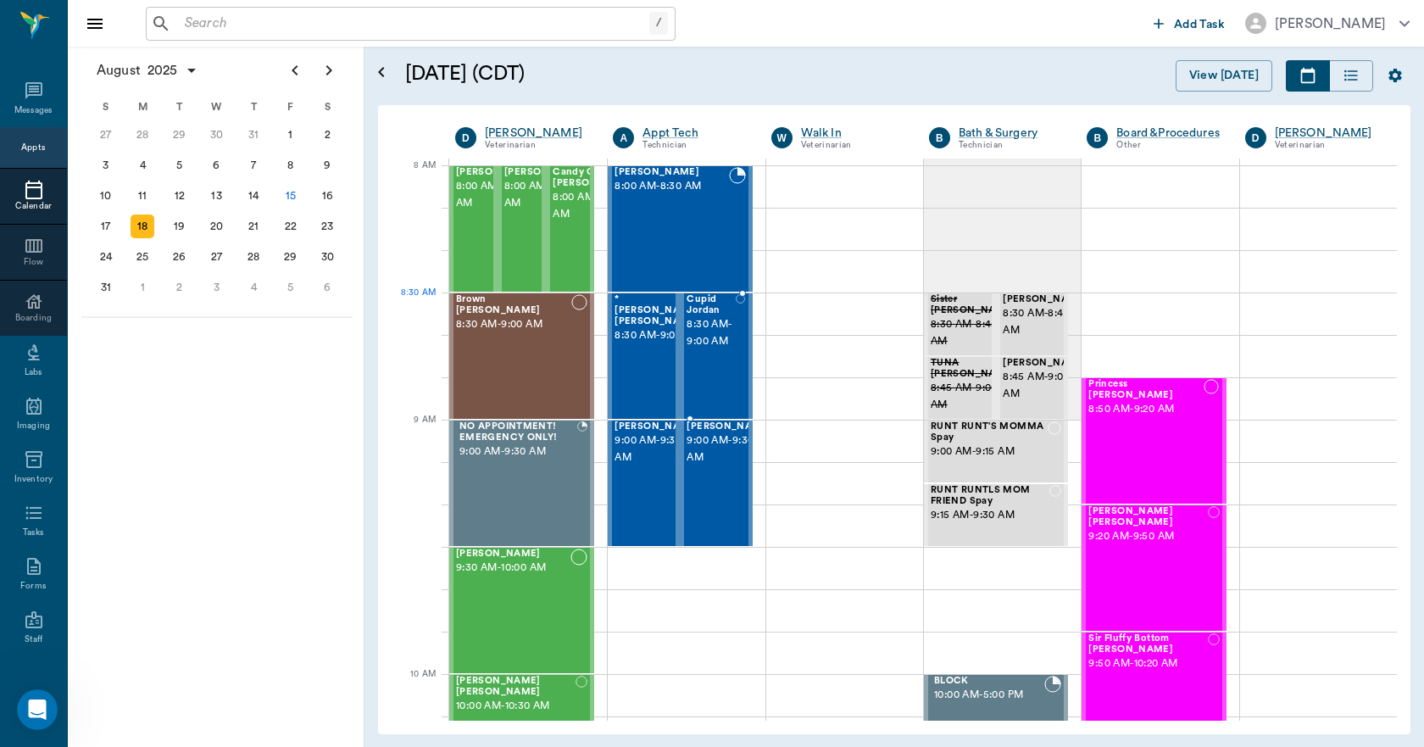
click at [705, 305] on span "Cupid Jordan" at bounding box center [711, 305] width 49 height 22
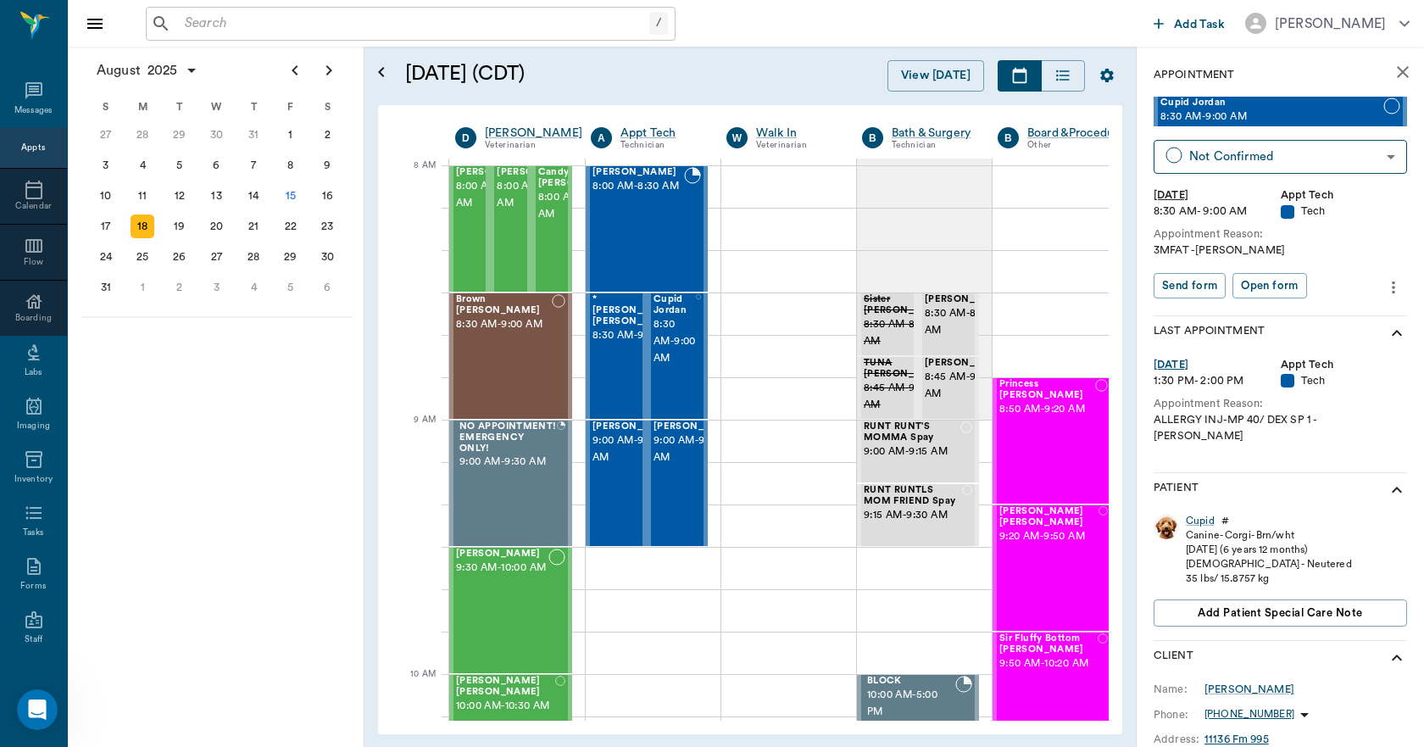
click at [1384, 283] on icon "more" at bounding box center [1393, 287] width 19 height 20
click at [1334, 318] on span "Edit appointment" at bounding box center [1310, 317] width 142 height 18
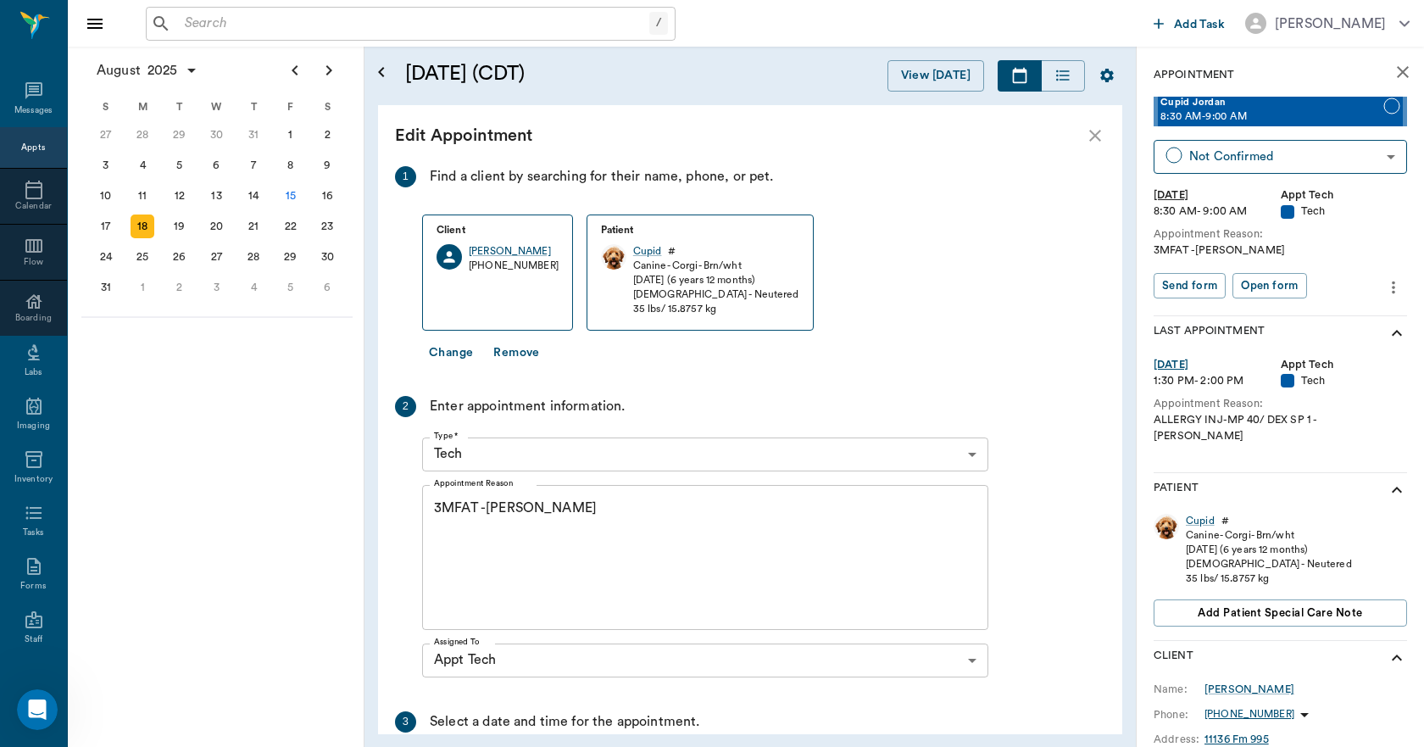
click at [432, 509] on div "3MFAT -[PERSON_NAME] x Appointment Reason" at bounding box center [705, 557] width 566 height 145
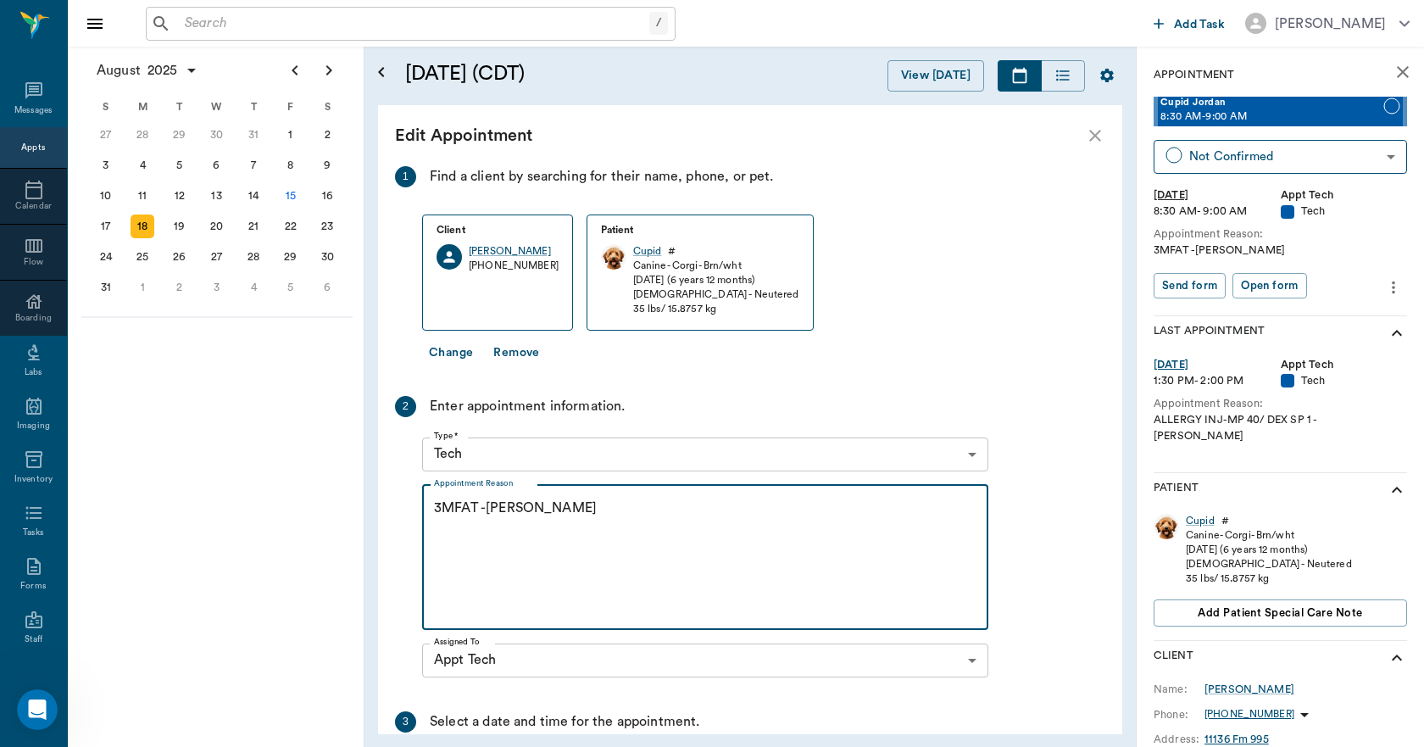
click at [432, 504] on div "3MFAT -[PERSON_NAME] x Appointment Reason" at bounding box center [705, 557] width 566 height 145
click at [437, 505] on textarea "3MFAT -[PERSON_NAME]" at bounding box center [705, 556] width 543 height 117
click at [736, 503] on textarea "Allergy inj. MP 40/Dex SP 1, 3MFAT -[PERSON_NAME]" at bounding box center [705, 556] width 543 height 117
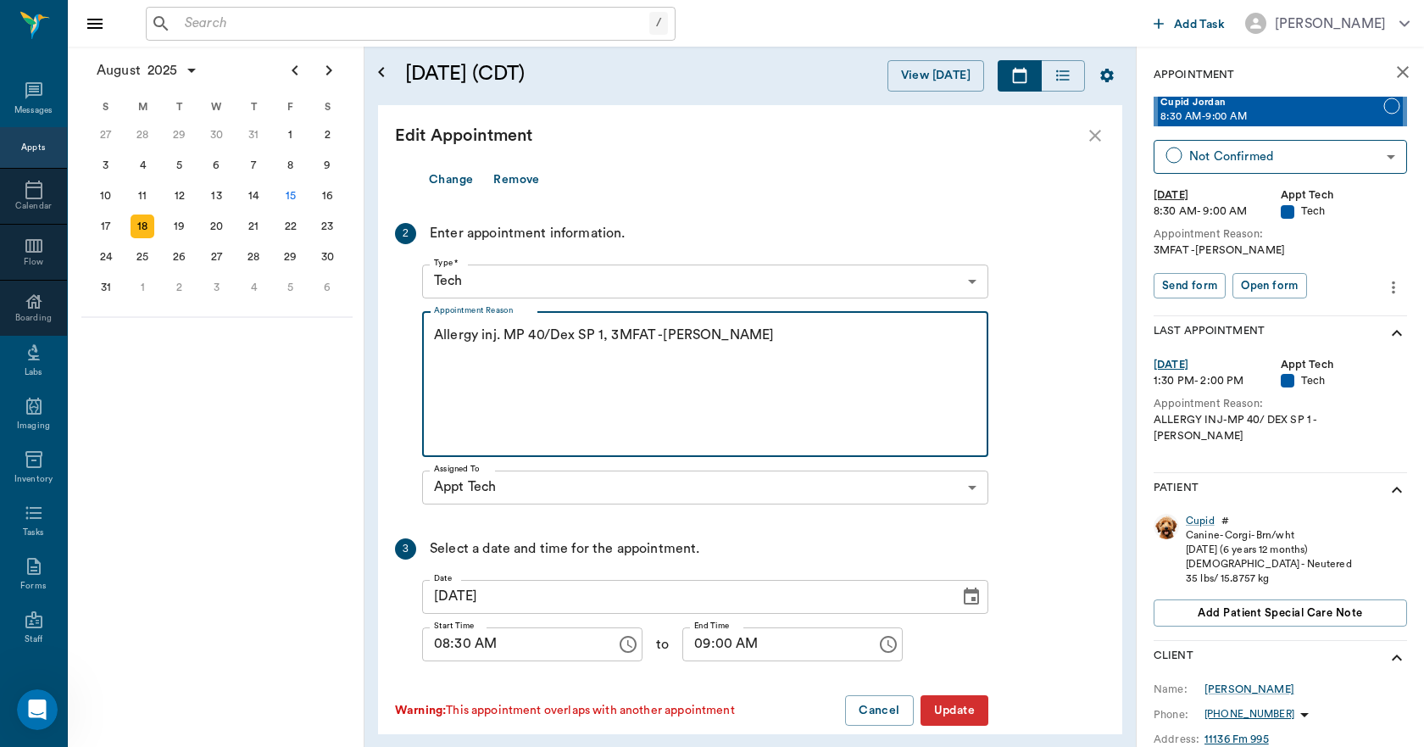
scroll to position [195, 0]
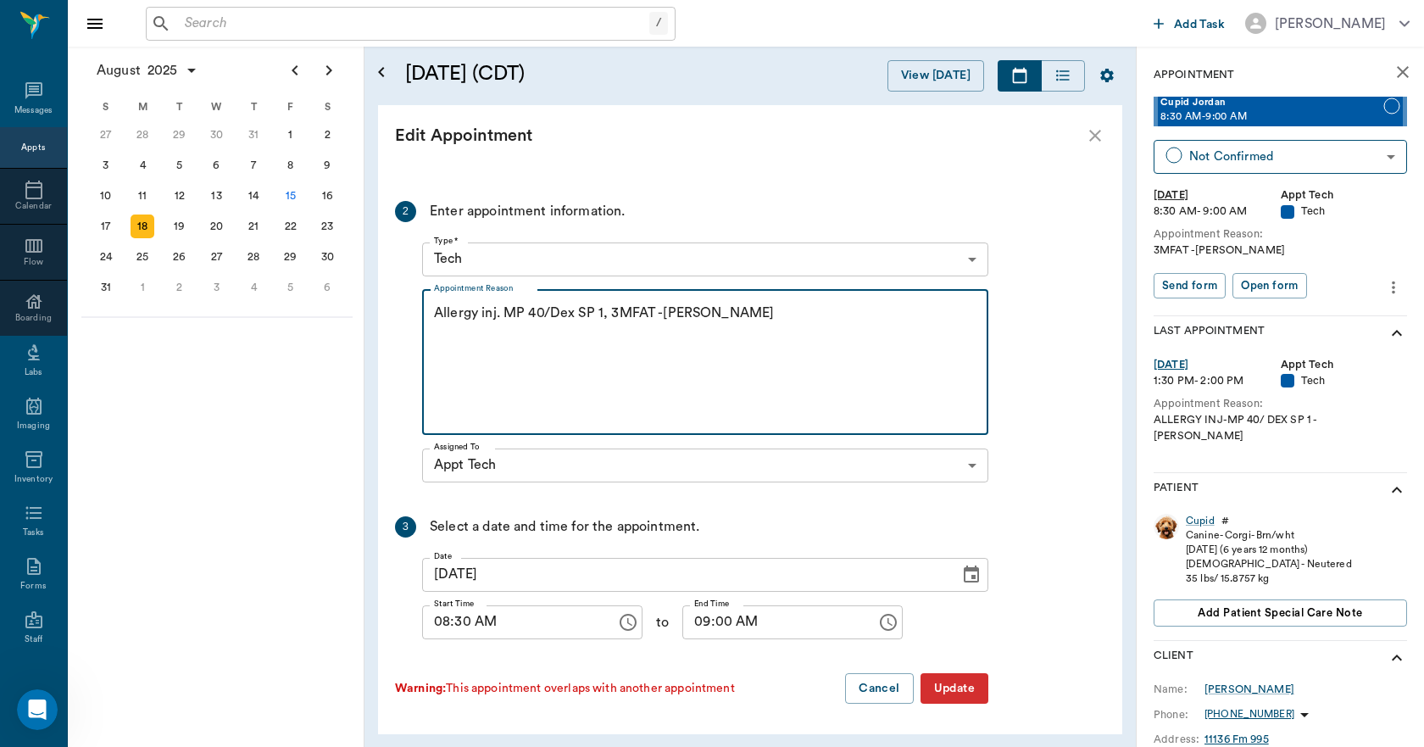
type textarea "Allergy inj. MP 40/Dex SP 1, 3MFAT -[PERSON_NAME]"
click at [947, 682] on button "Update" at bounding box center [955, 688] width 68 height 31
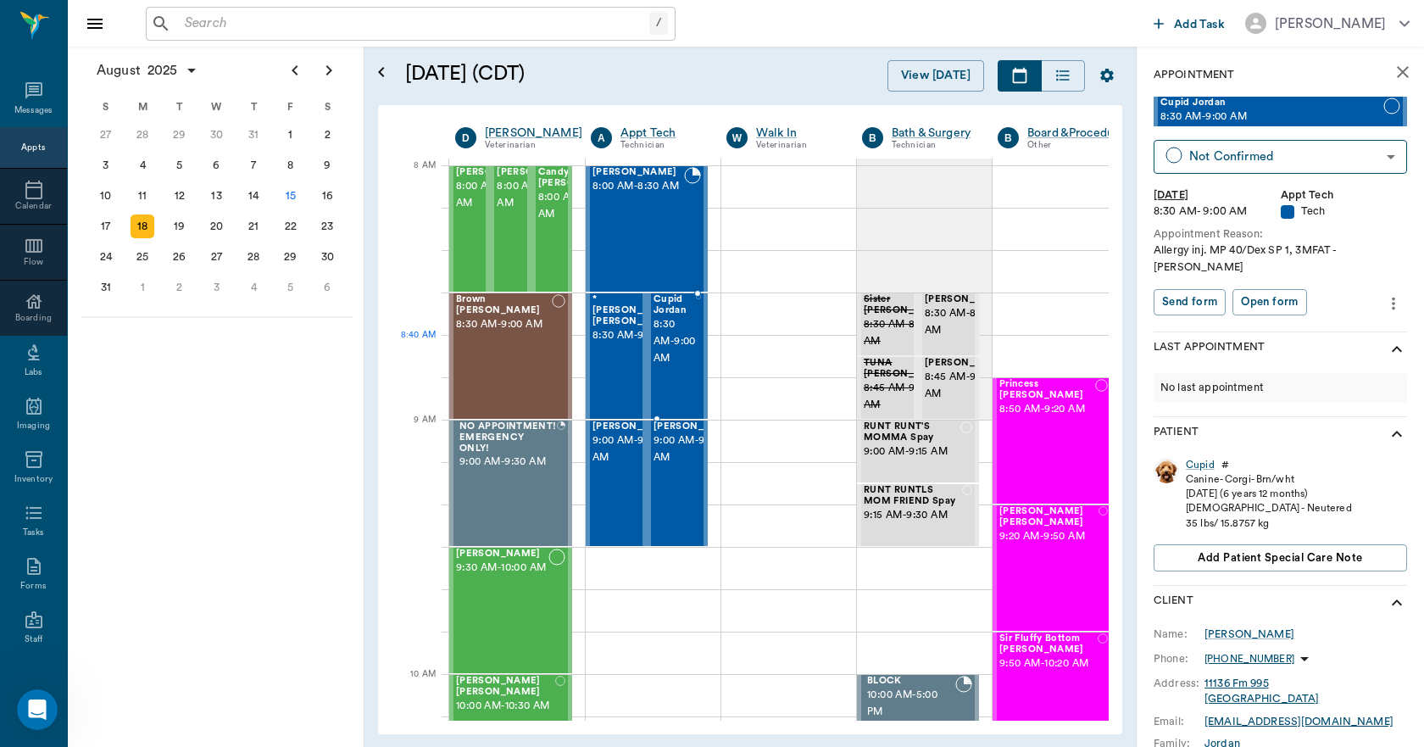
click at [687, 356] on span "8:30 AM - 9:00 AM" at bounding box center [675, 341] width 42 height 51
click at [626, 344] on span "8:30 AM - 9:00 AM" at bounding box center [637, 335] width 89 height 17
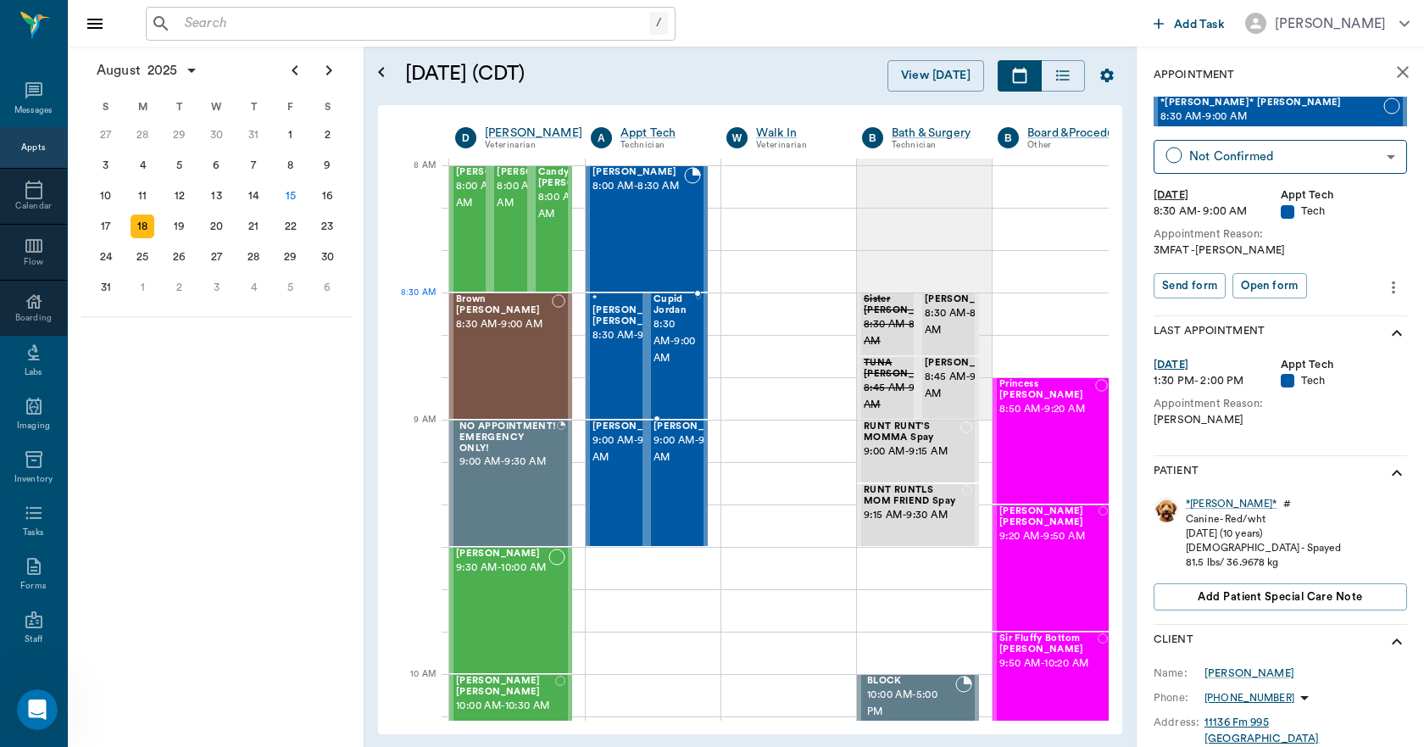
click at [684, 324] on span "8:30 AM - 9:00 AM" at bounding box center [675, 341] width 42 height 51
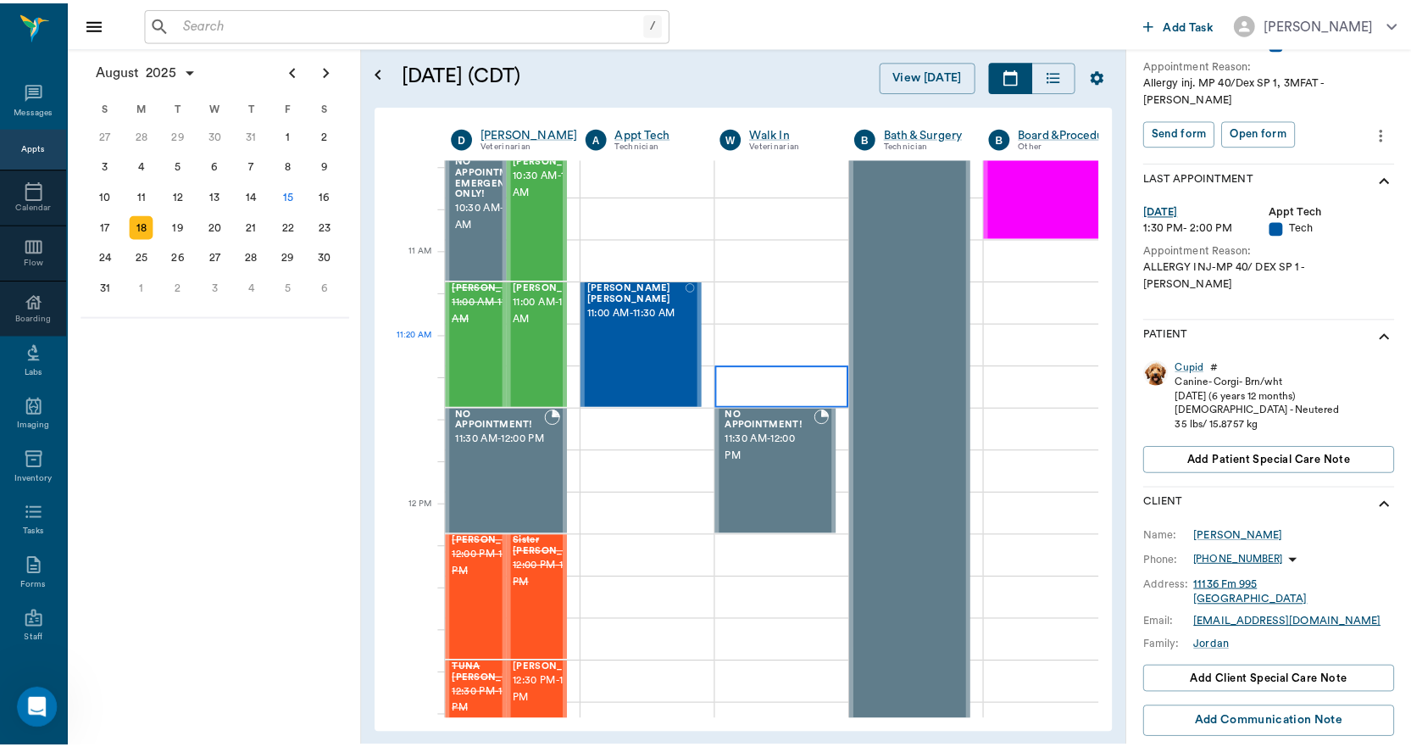
scroll to position [678, 0]
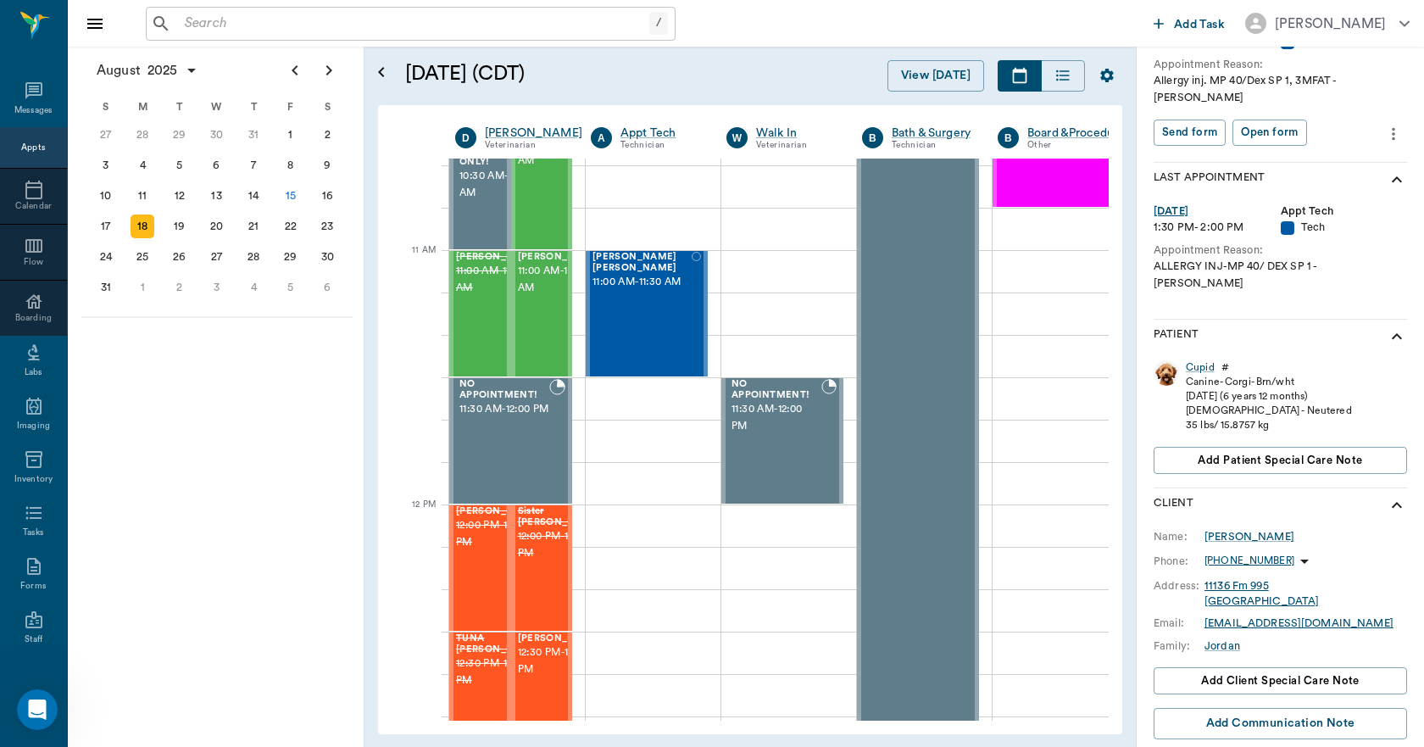
click at [252, 22] on input "text" at bounding box center [413, 24] width 471 height 24
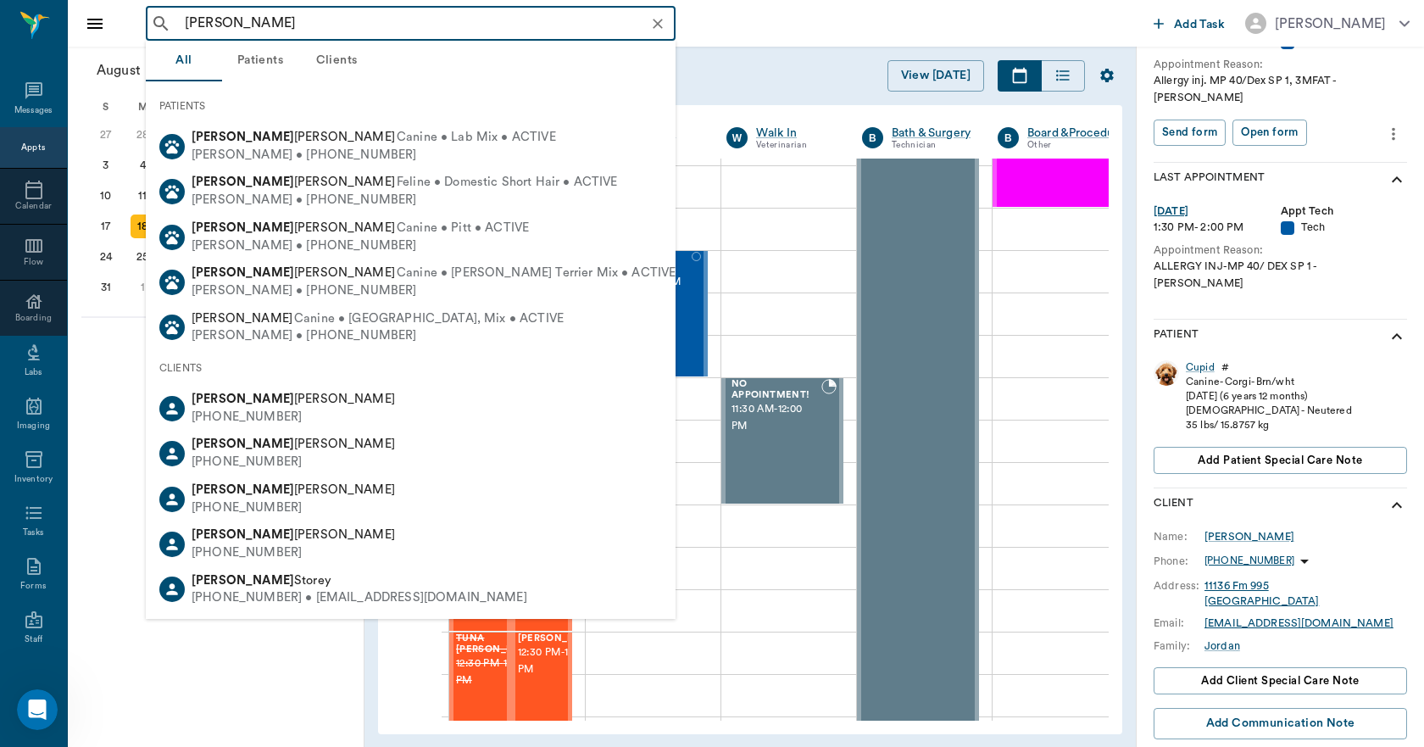
type input "[PERSON_NAME]"
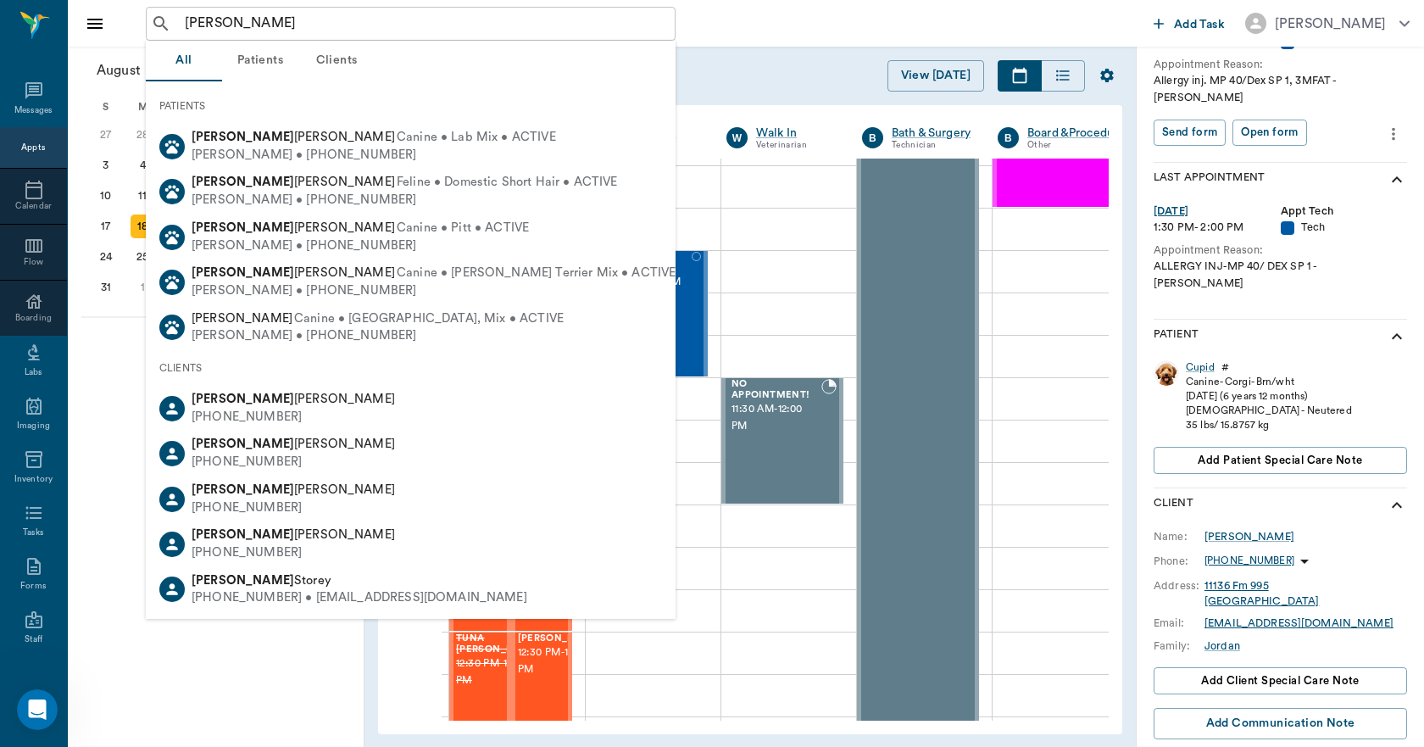
click at [333, 57] on button "Clients" at bounding box center [336, 61] width 76 height 41
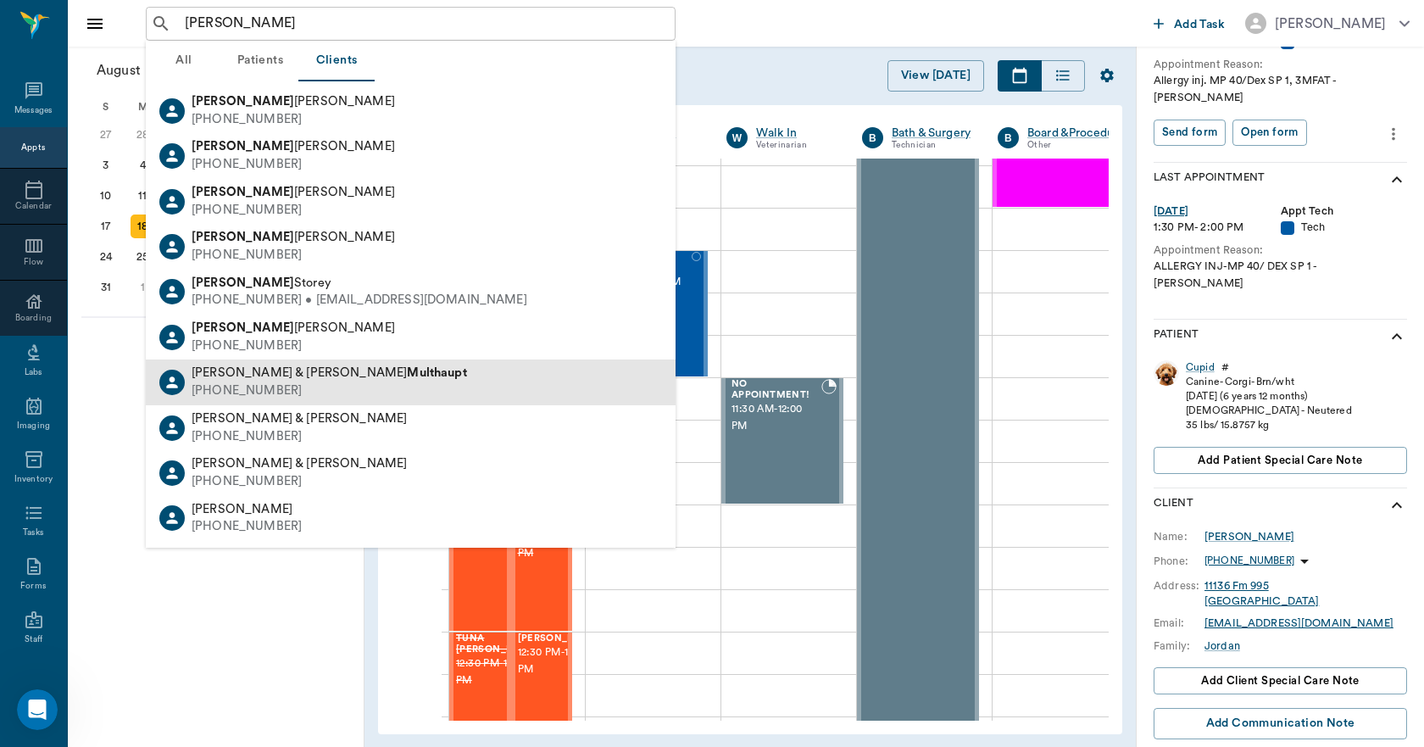
click at [277, 373] on span "[PERSON_NAME] & [PERSON_NAME]" at bounding box center [330, 372] width 276 height 13
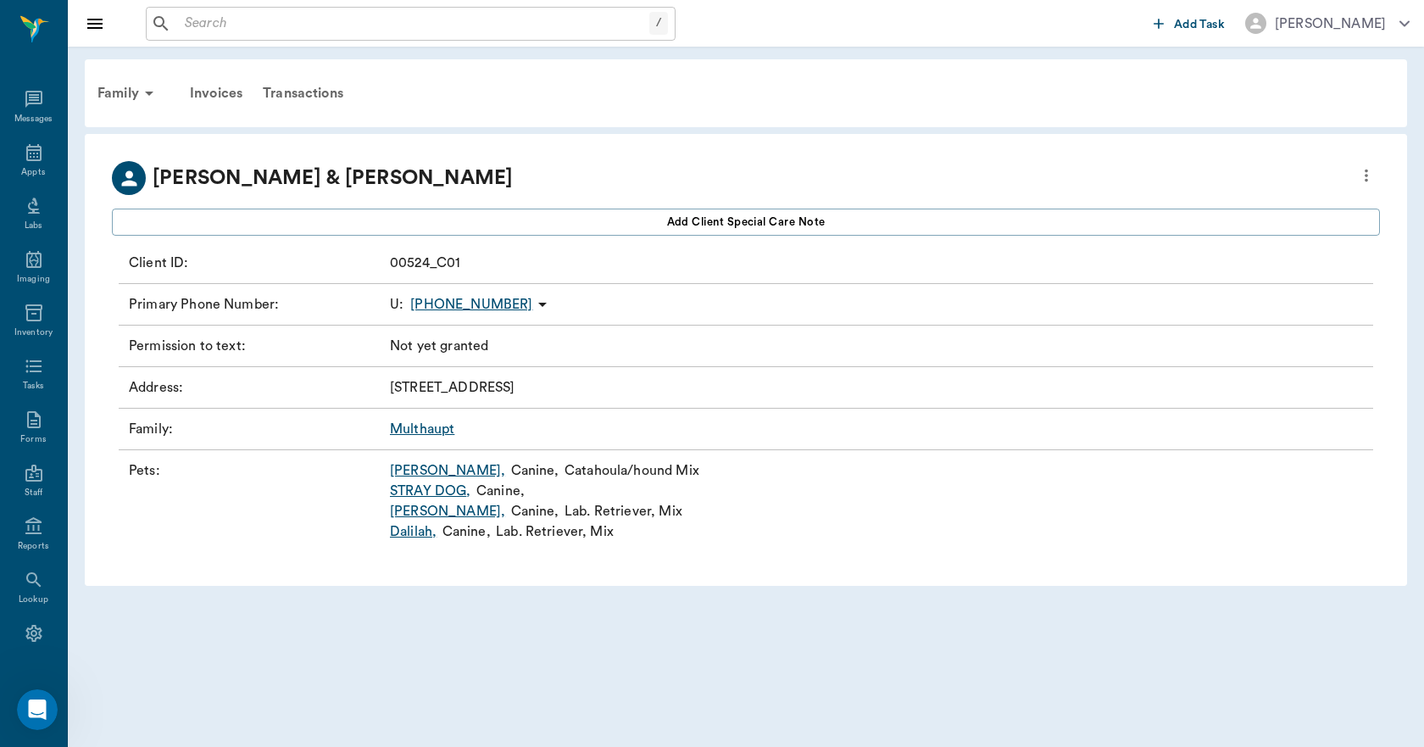
click at [395, 470] on link "[PERSON_NAME] ," at bounding box center [447, 470] width 115 height 20
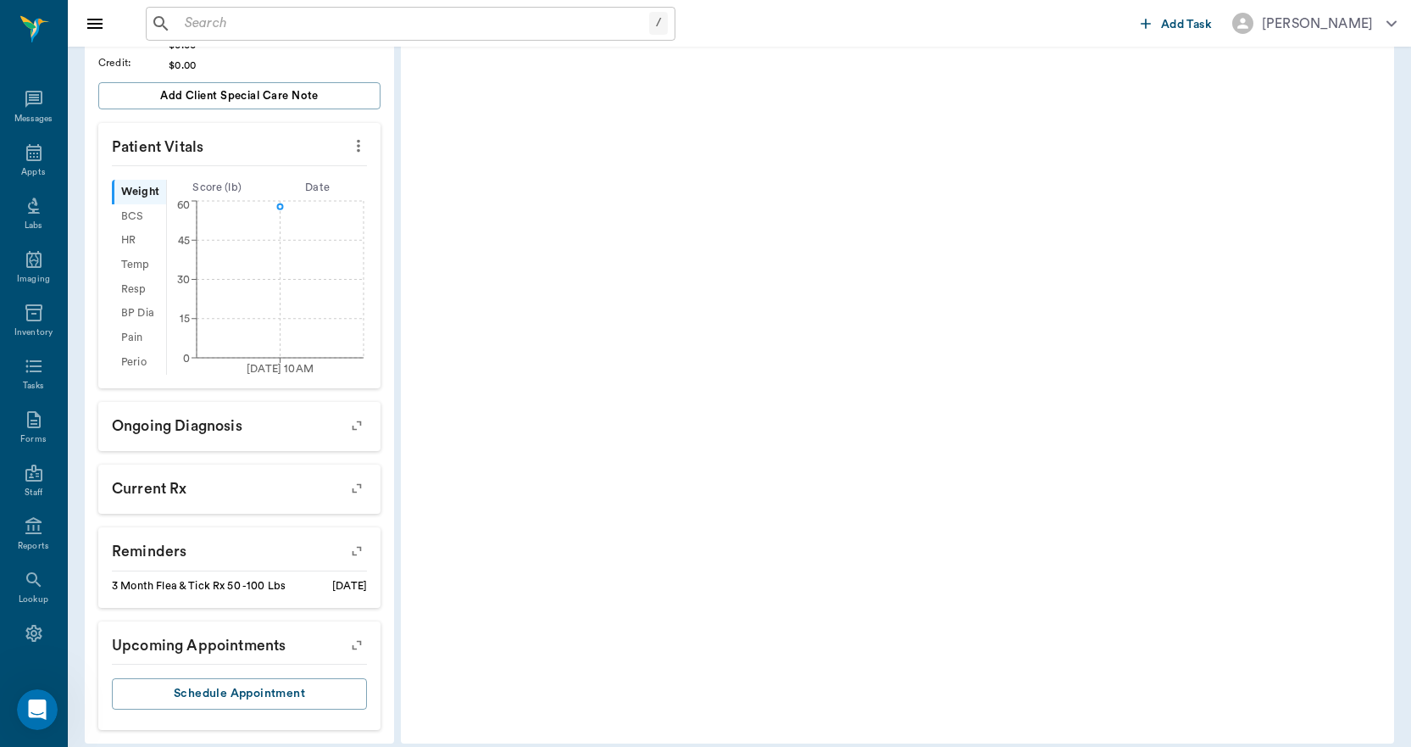
scroll to position [407, 0]
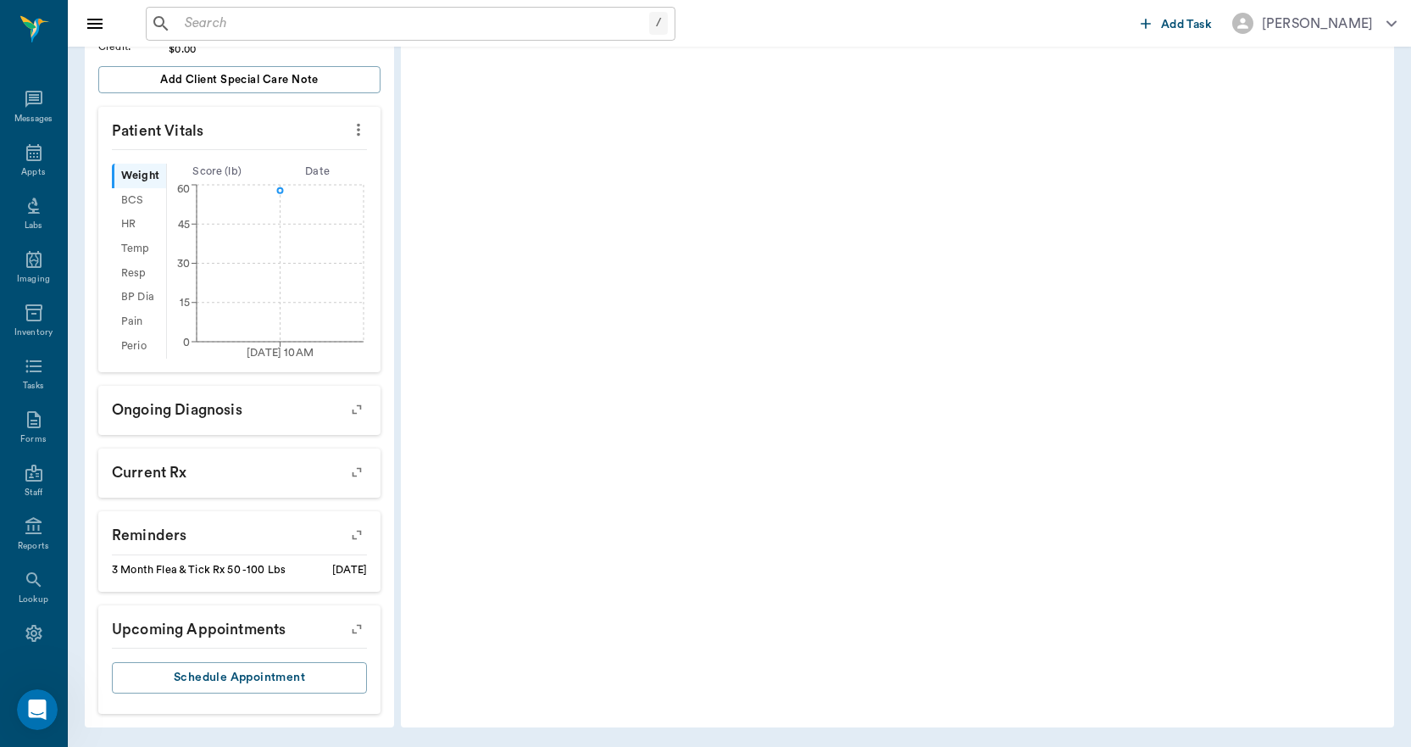
click at [358, 541] on icon "button" at bounding box center [357, 535] width 24 height 24
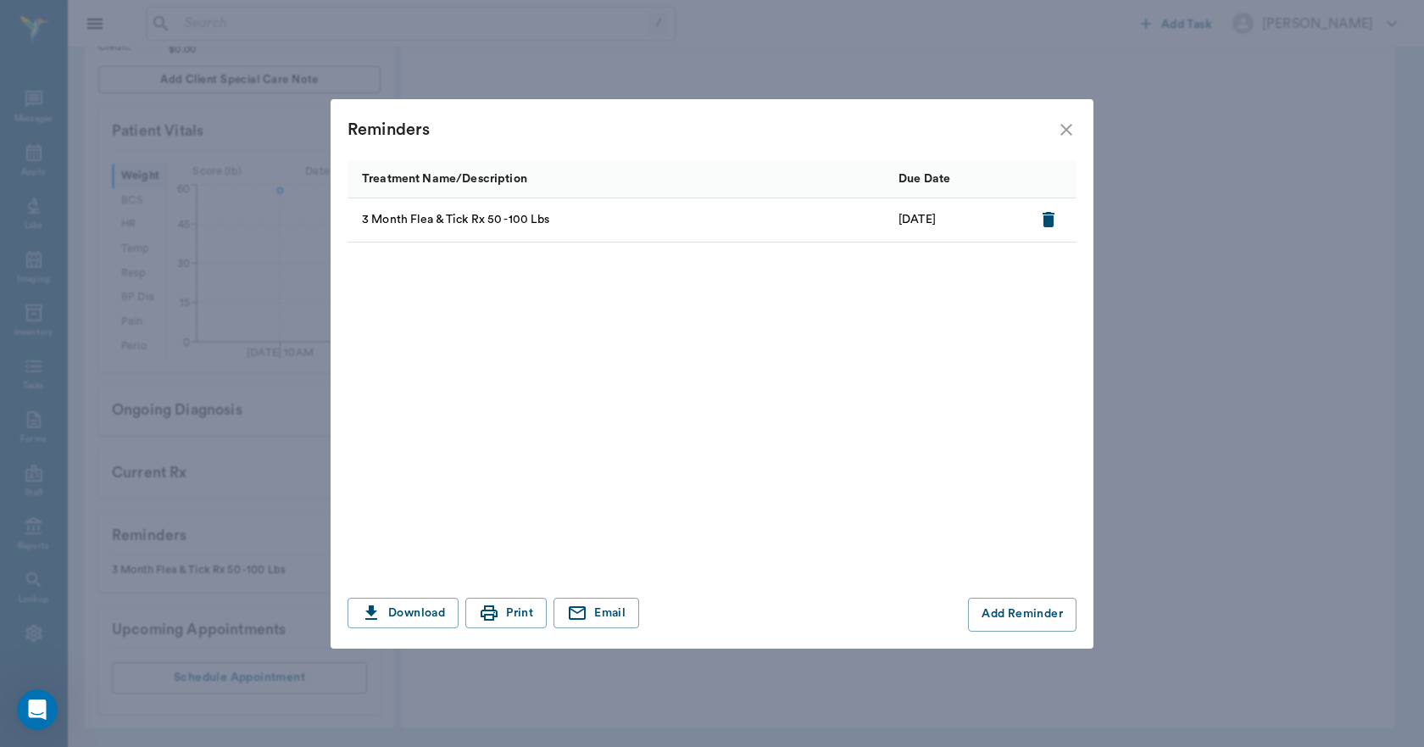
click at [1060, 126] on icon "close" at bounding box center [1066, 130] width 20 height 20
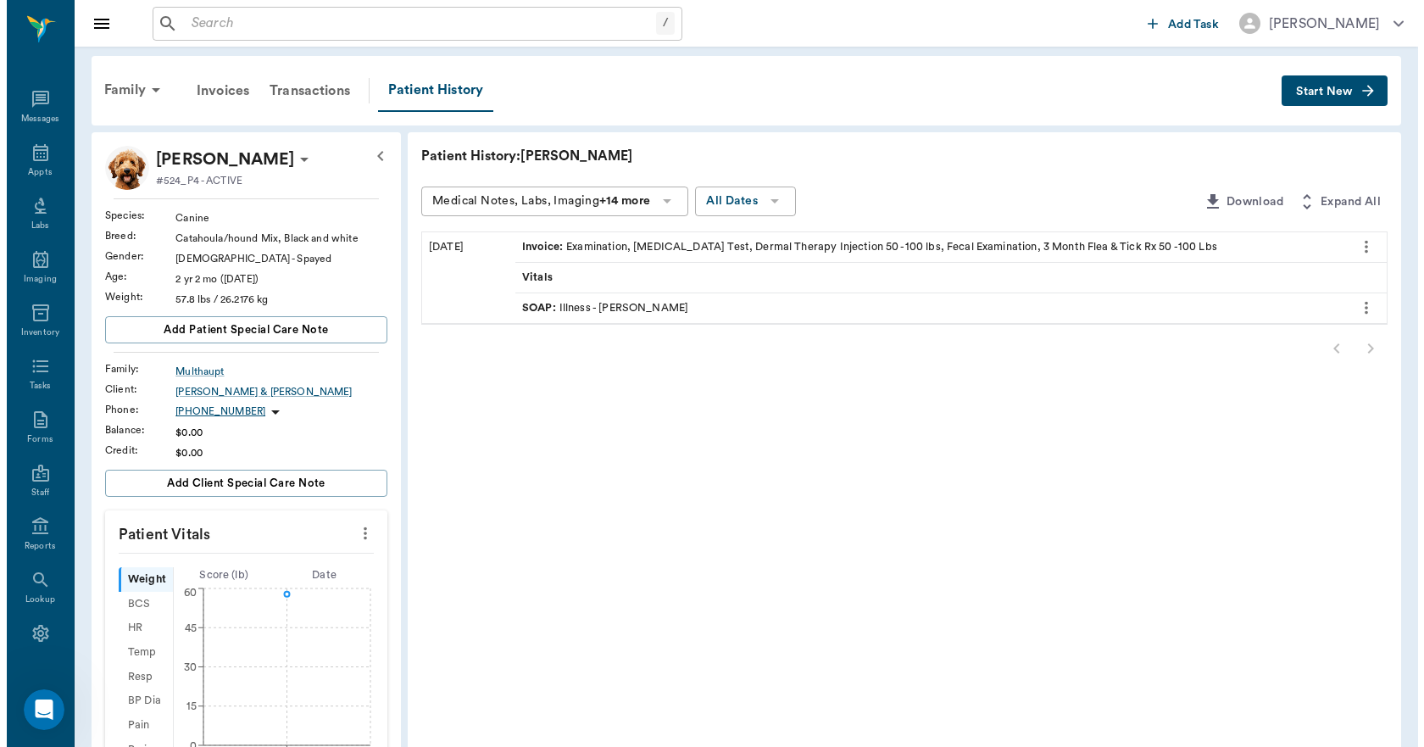
scroll to position [0, 0]
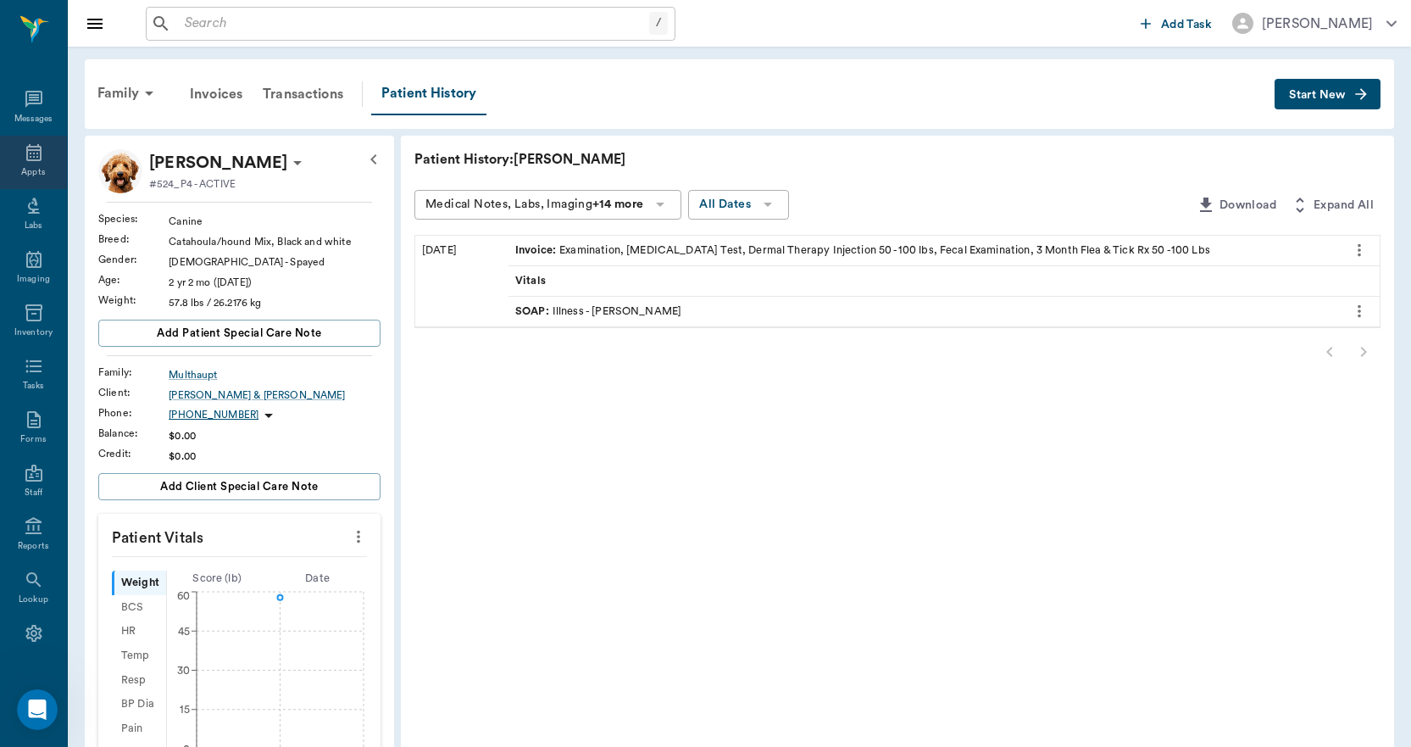
click at [33, 150] on icon at bounding box center [33, 152] width 15 height 17
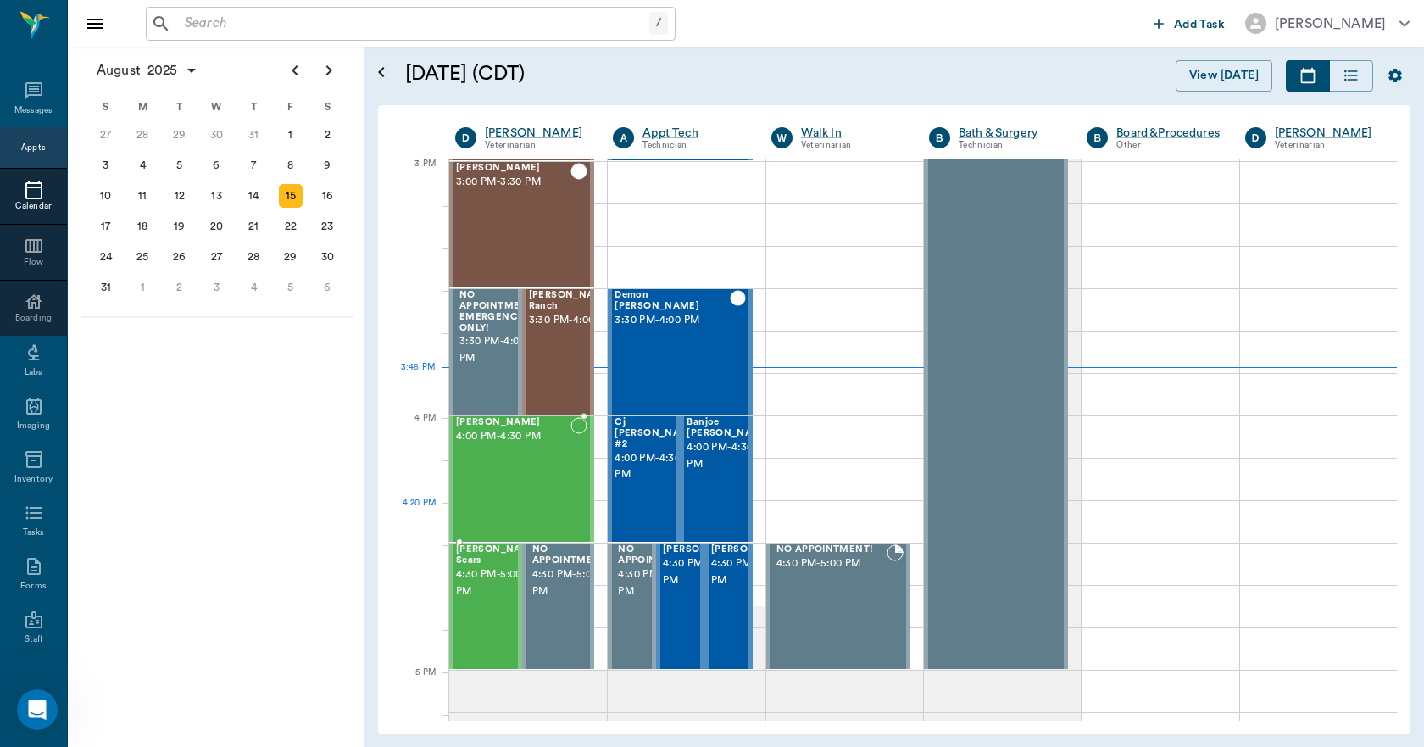
scroll to position [1782, 0]
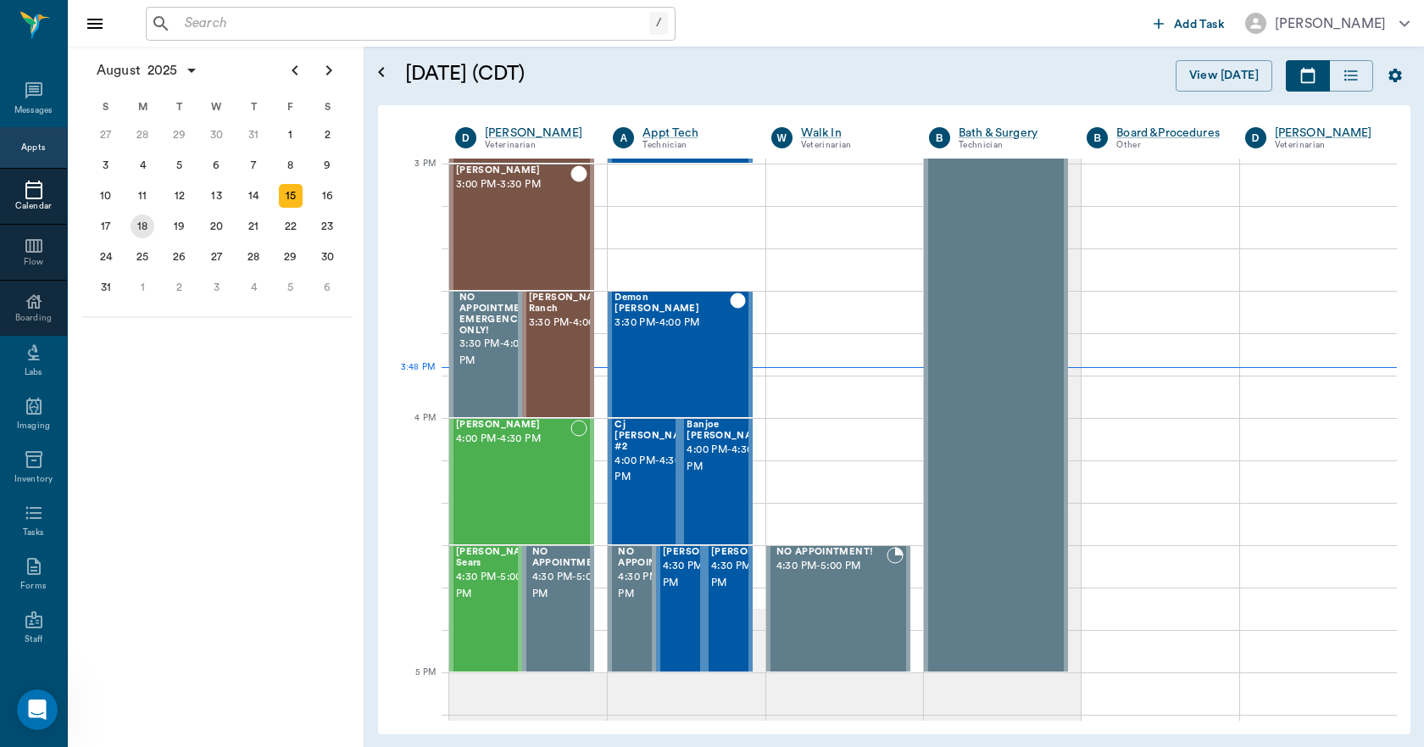
click at [149, 229] on div "18" at bounding box center [143, 226] width 24 height 24
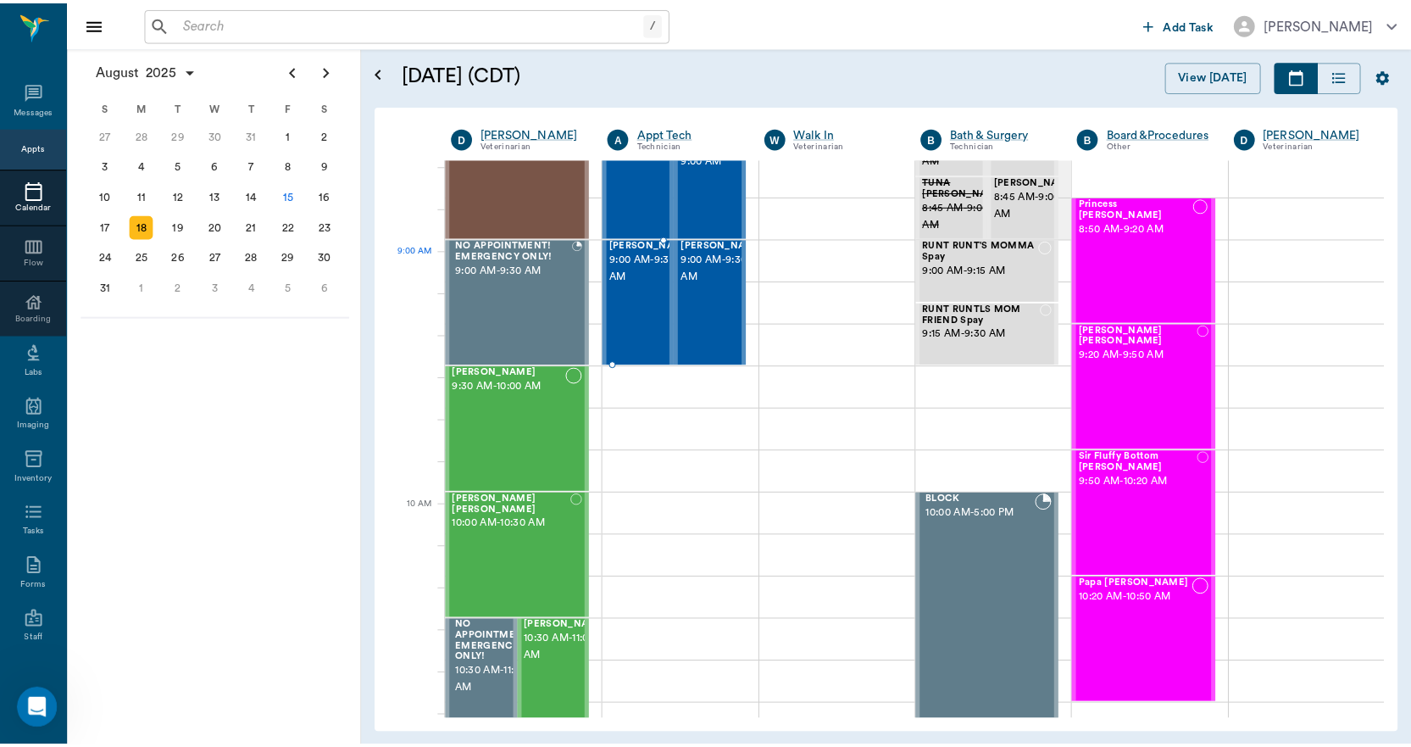
scroll to position [170, 0]
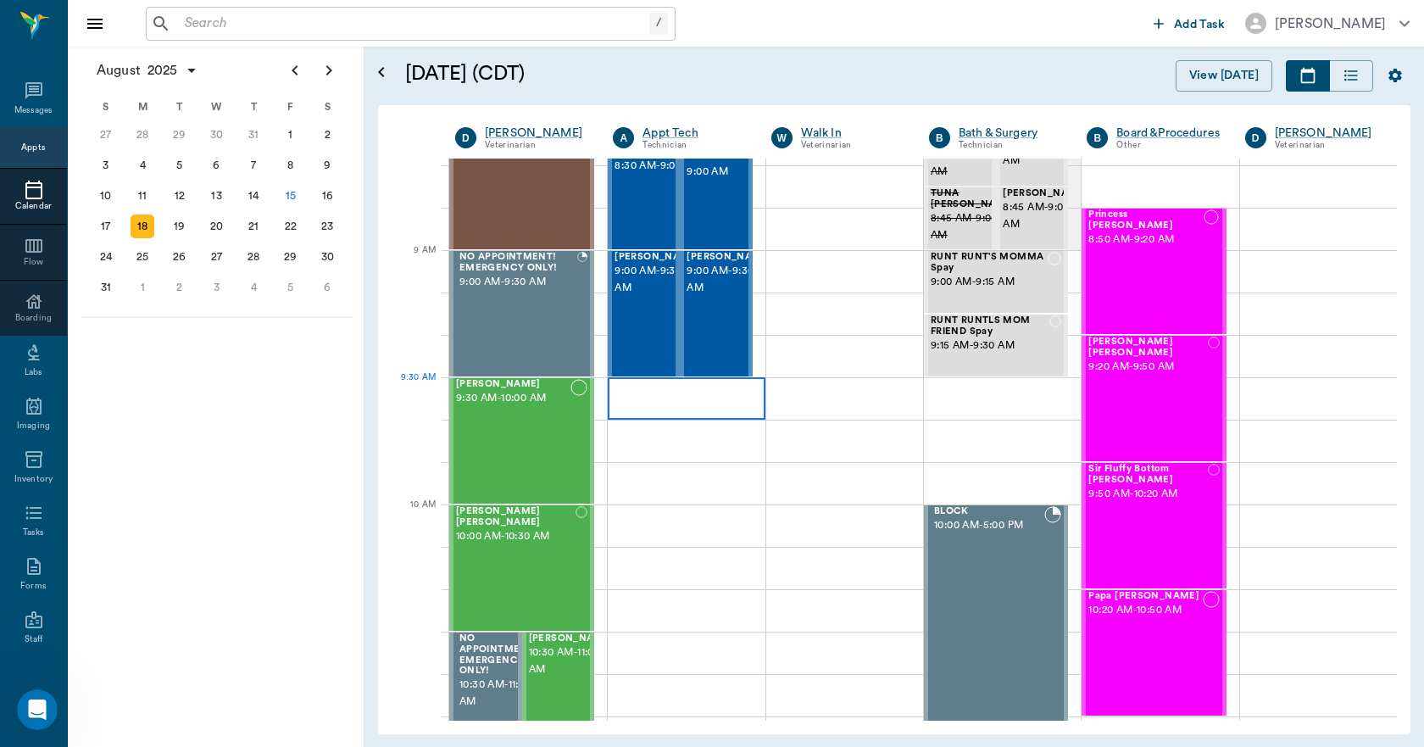
click at [665, 409] on div at bounding box center [686, 398] width 157 height 42
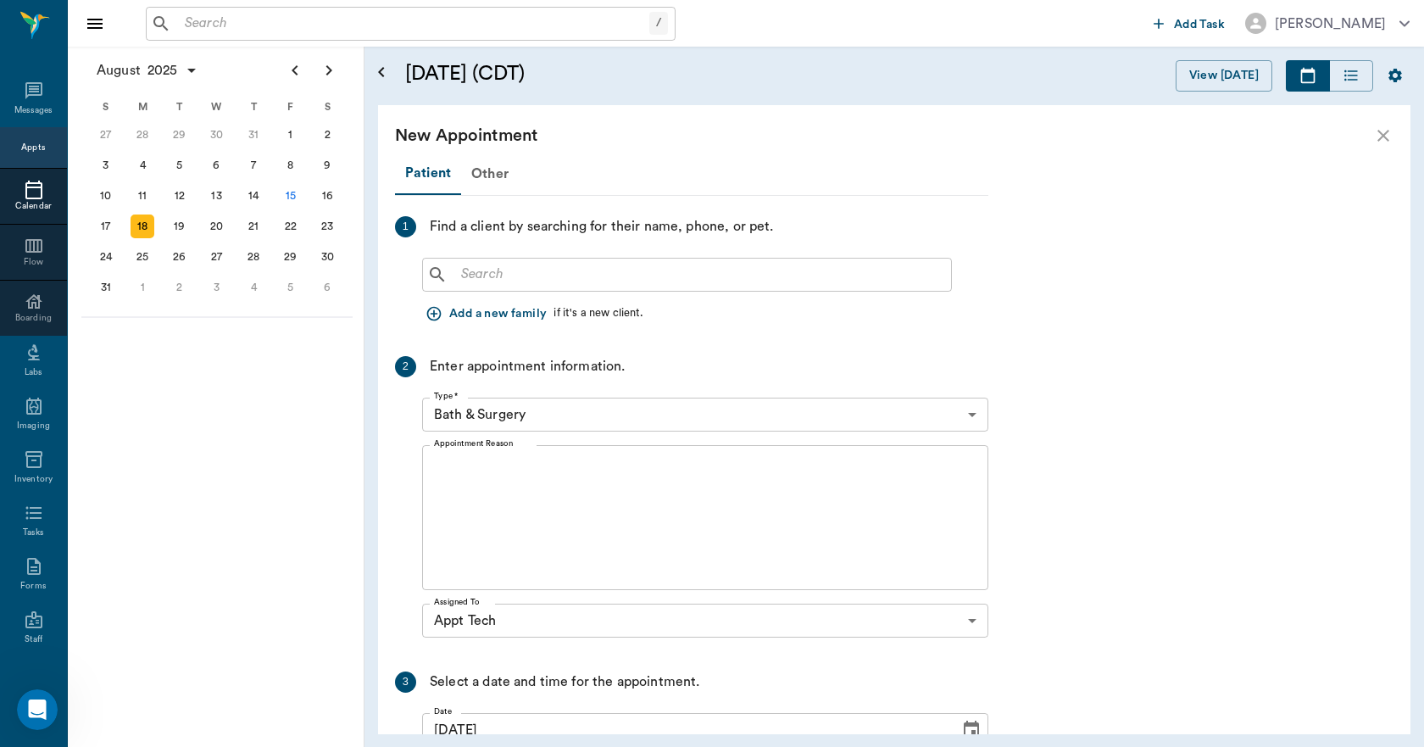
click at [565, 275] on input "text" at bounding box center [699, 275] width 490 height 24
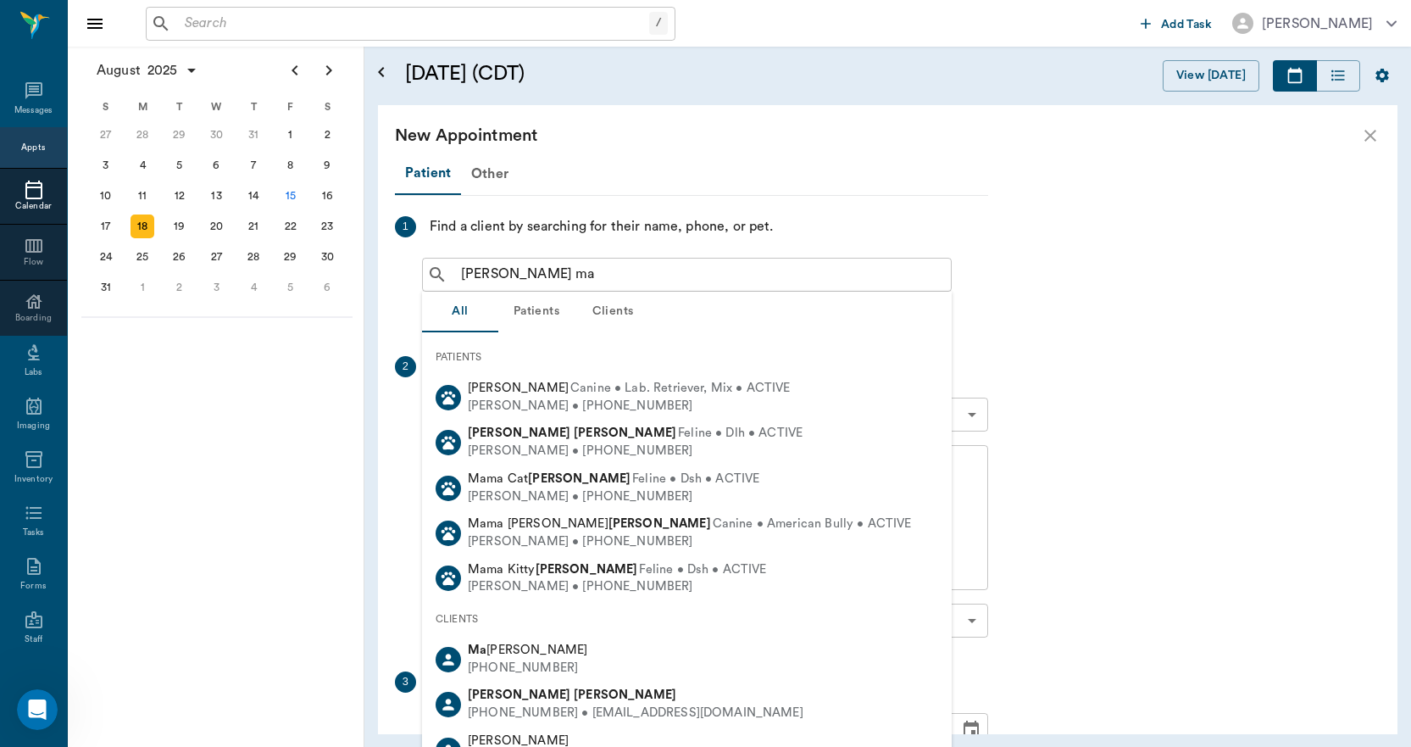
click at [542, 309] on button "Patients" at bounding box center [536, 312] width 76 height 41
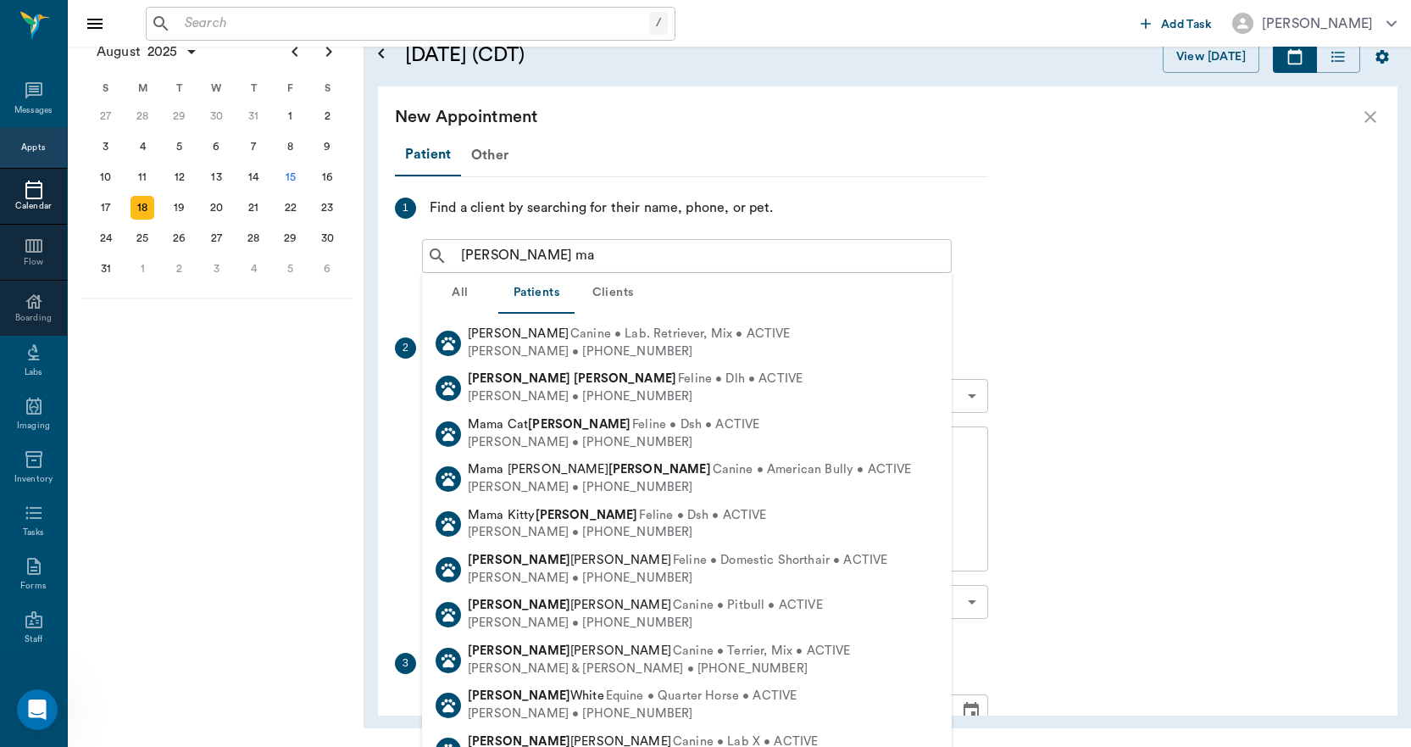
scroll to position [0, 0]
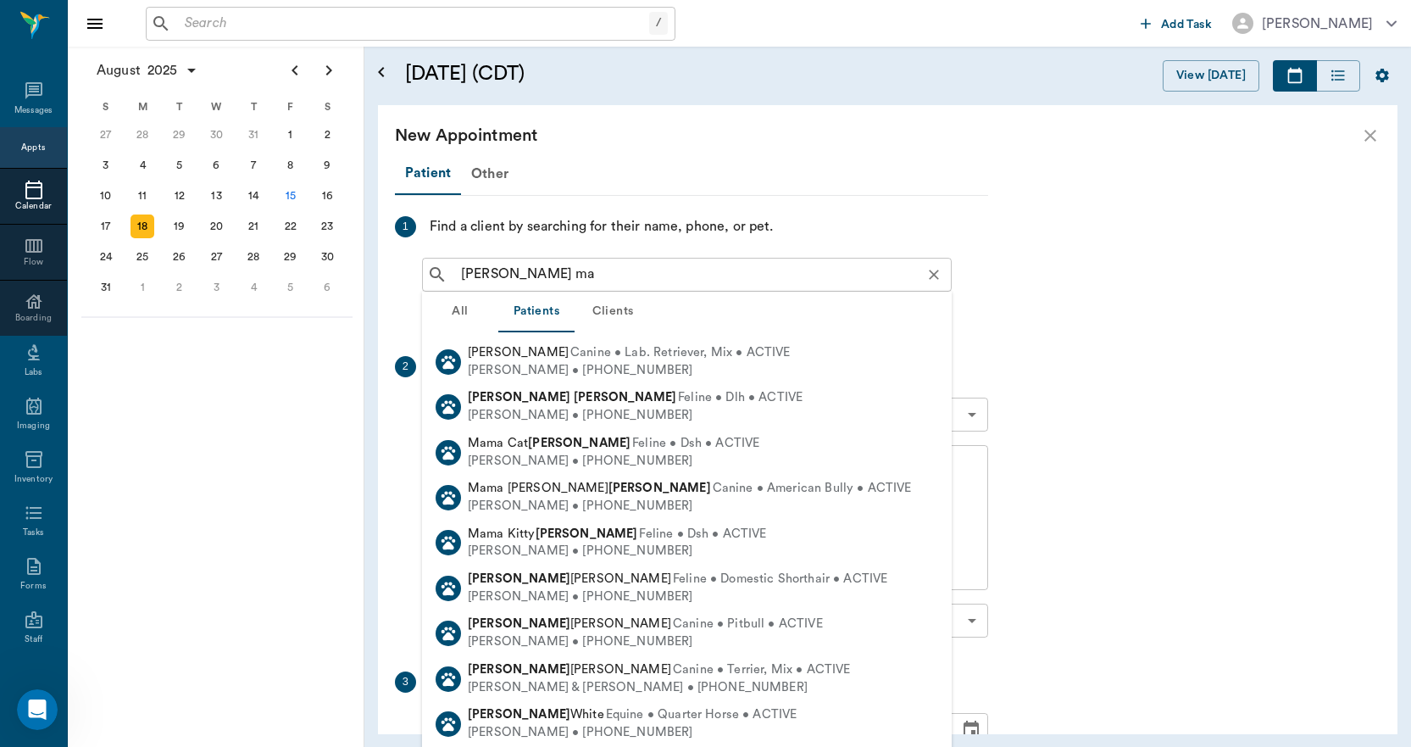
click at [558, 282] on input "[PERSON_NAME] ma" at bounding box center [700, 275] width 493 height 24
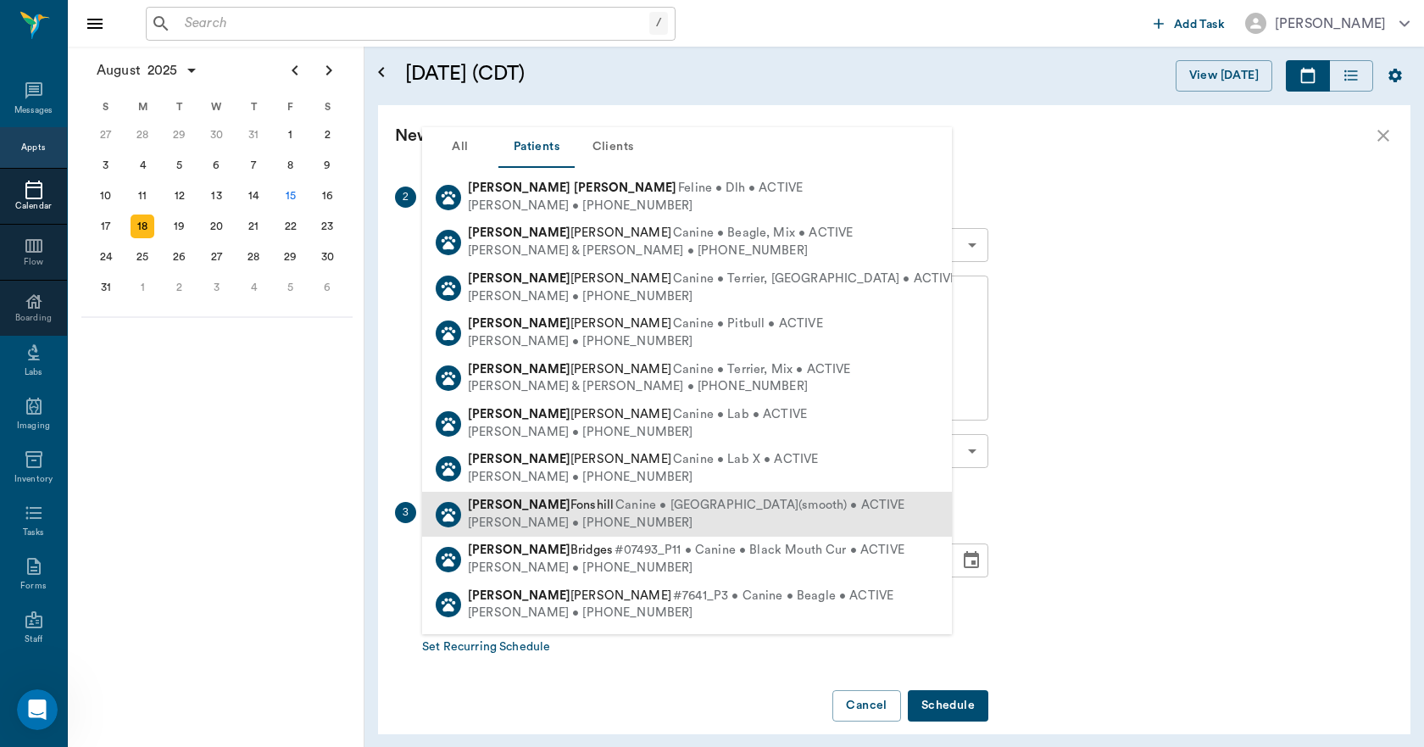
scroll to position [85, 0]
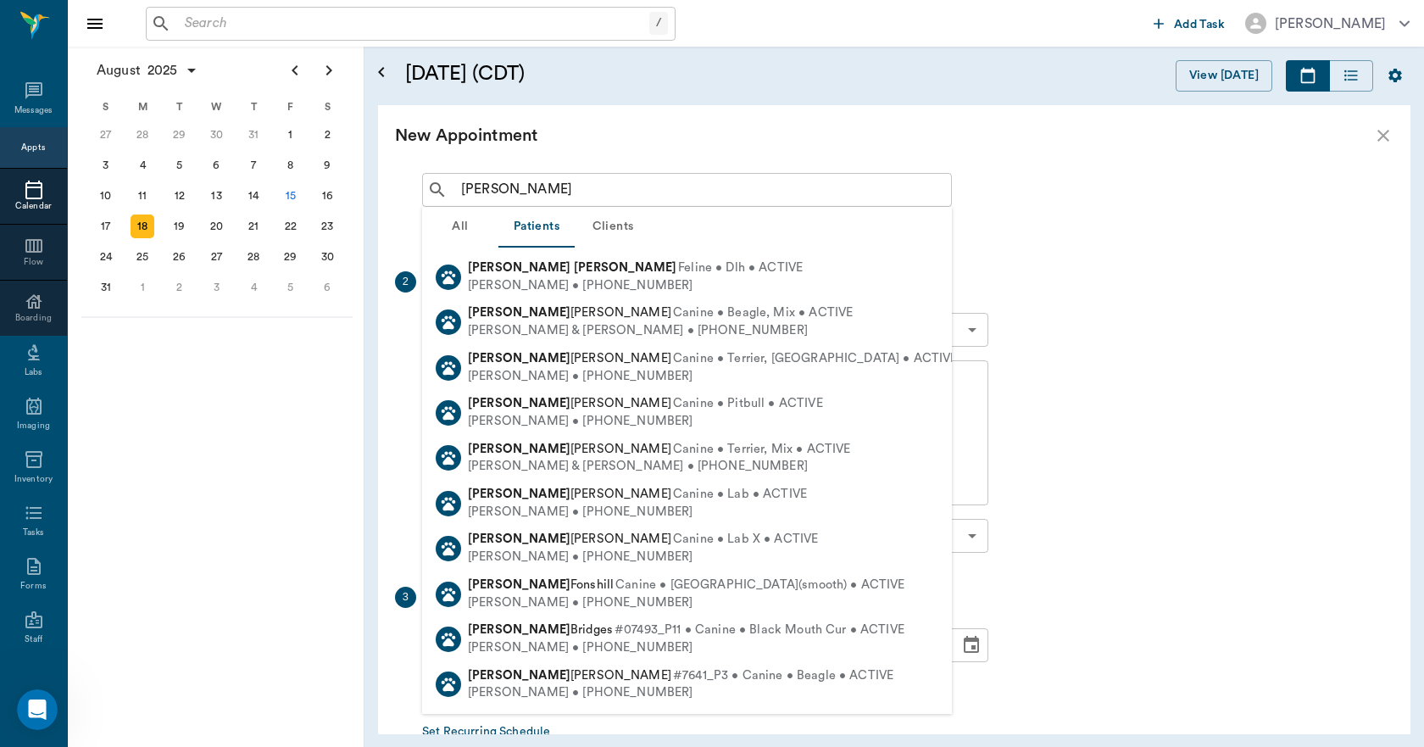
click at [615, 222] on button "Clients" at bounding box center [613, 227] width 76 height 41
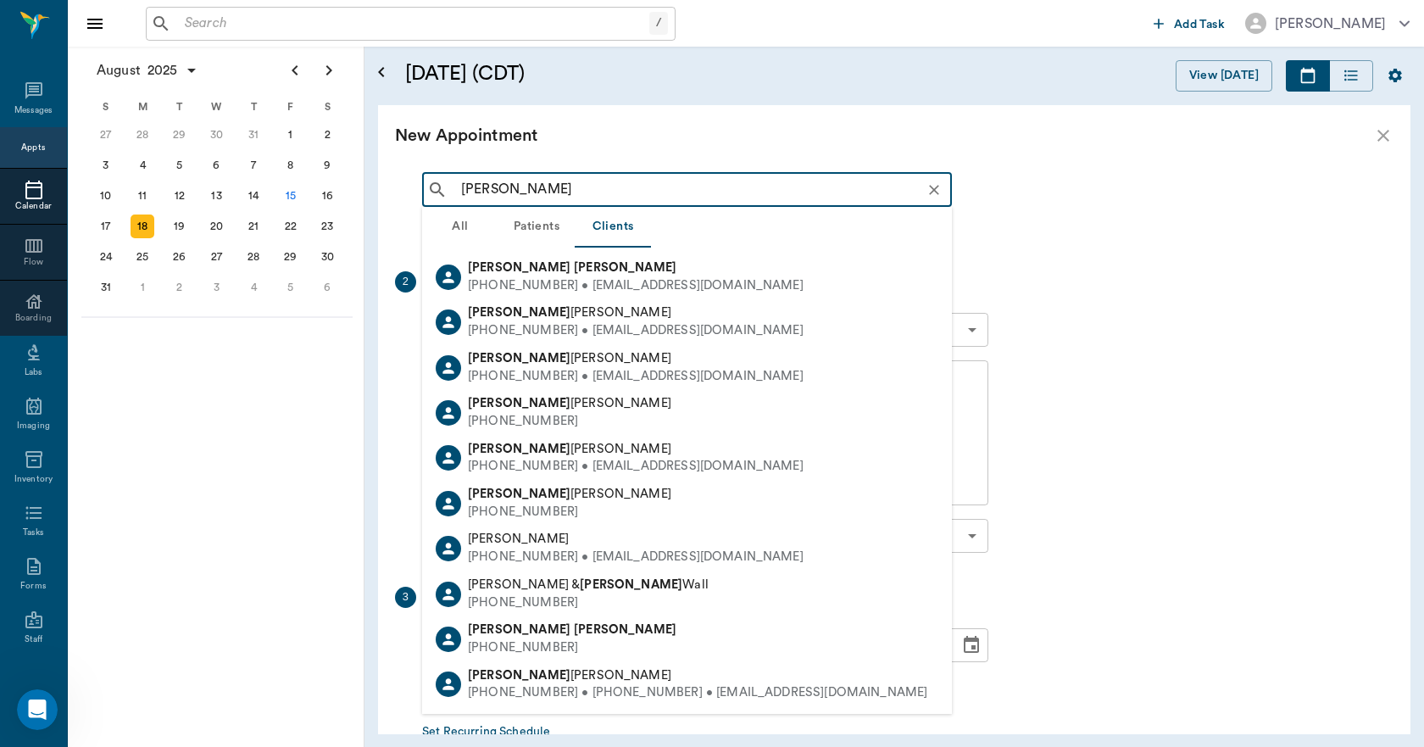
click at [587, 193] on input "[PERSON_NAME]" at bounding box center [700, 190] width 493 height 24
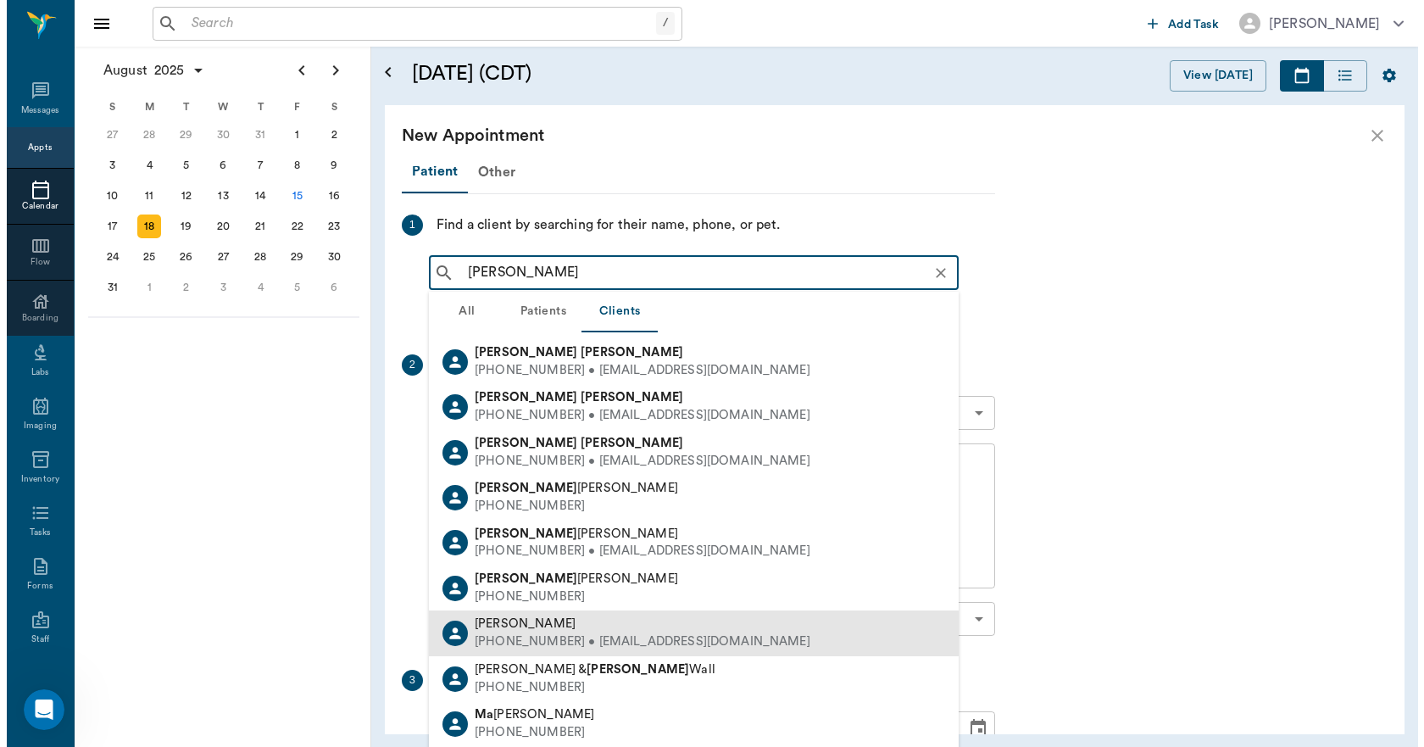
scroll to position [0, 0]
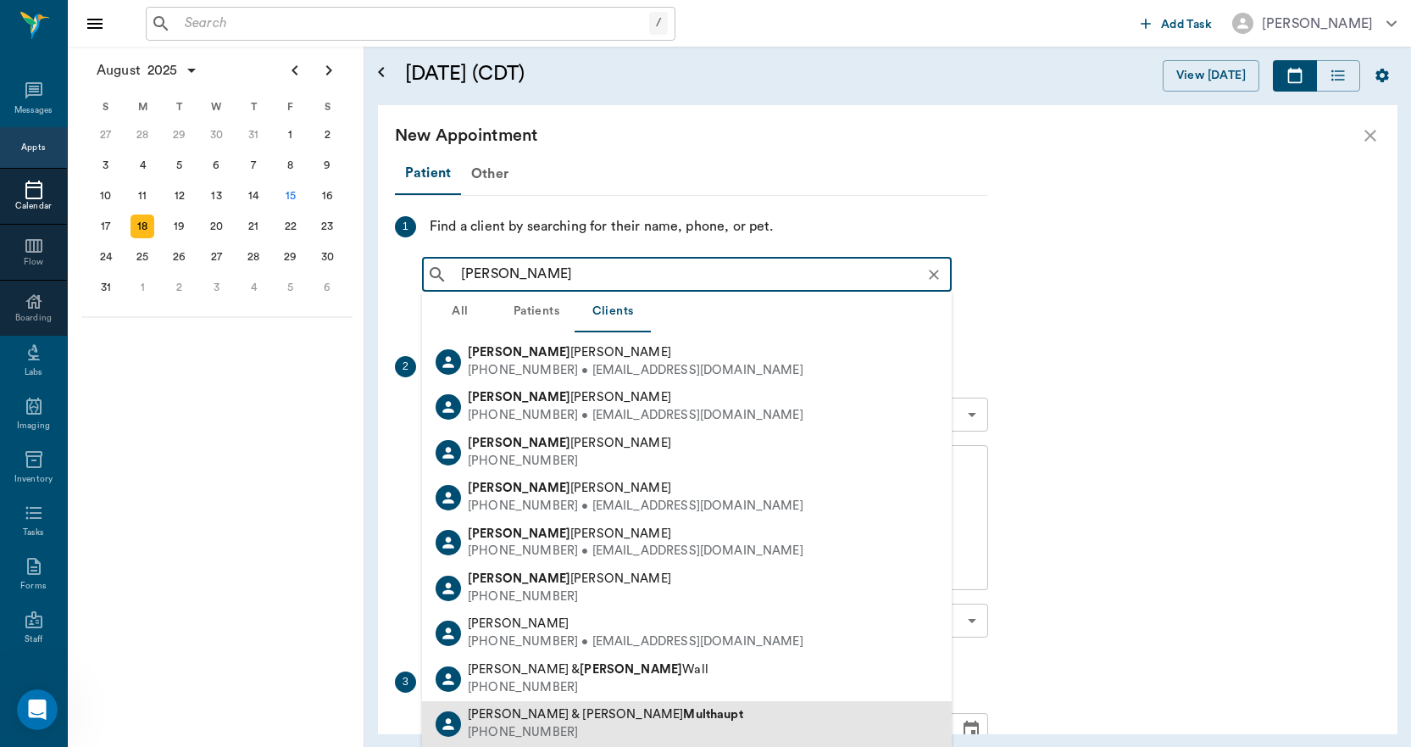
click at [683, 713] on b "Multhaupt" at bounding box center [712, 714] width 59 height 13
type input "[PERSON_NAME]"
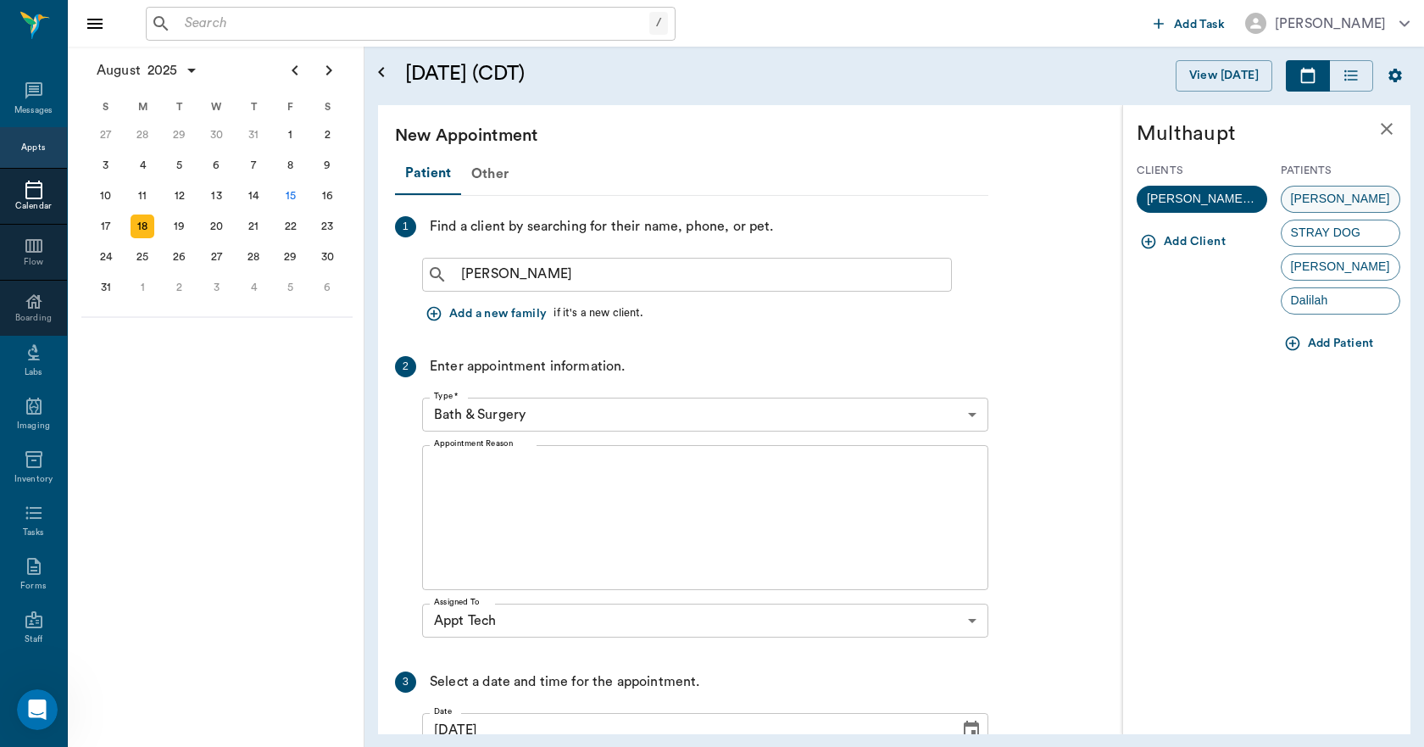
click at [1308, 192] on span "[PERSON_NAME]" at bounding box center [1341, 199] width 118 height 18
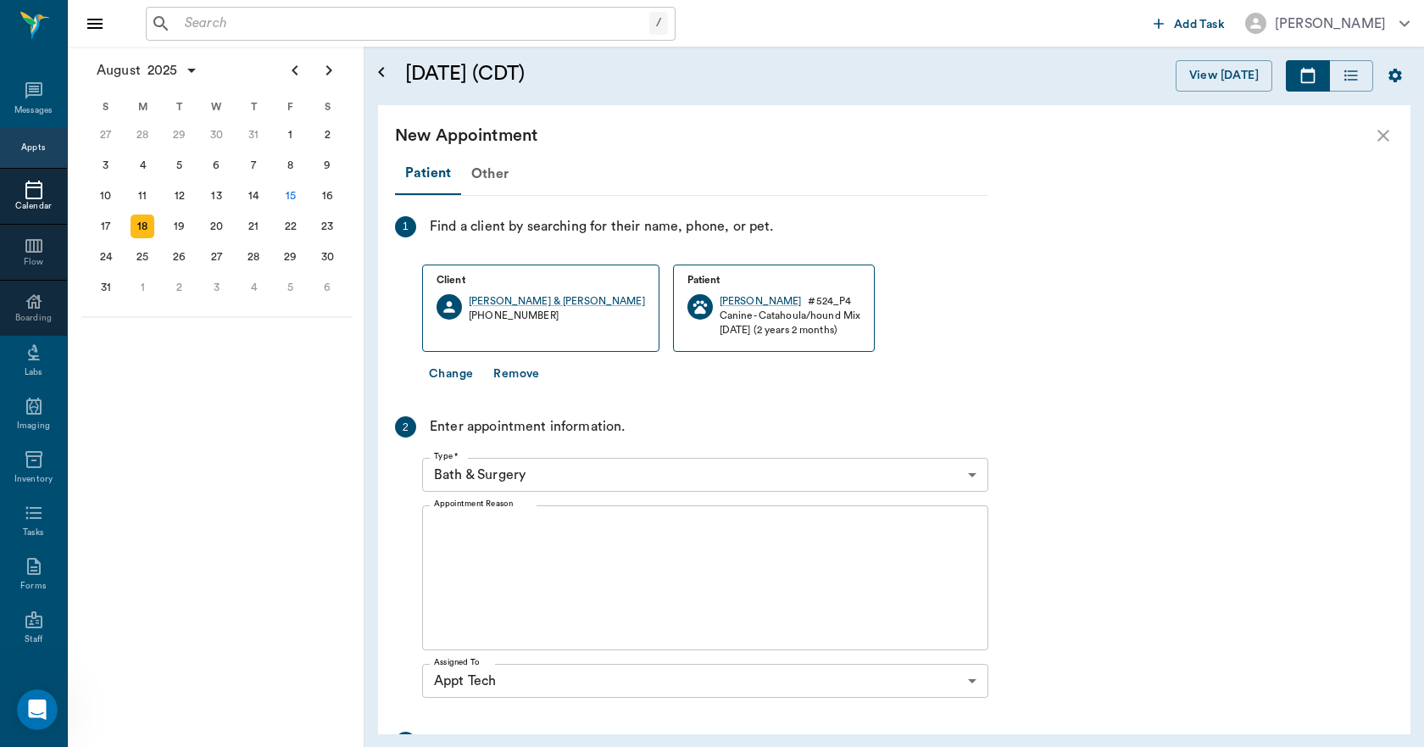
click at [542, 476] on body "/ ​ Add Task [PERSON_NAME] Nectar Messages Appts Calendar Flow Boarding Labs Im…" at bounding box center [712, 373] width 1424 height 747
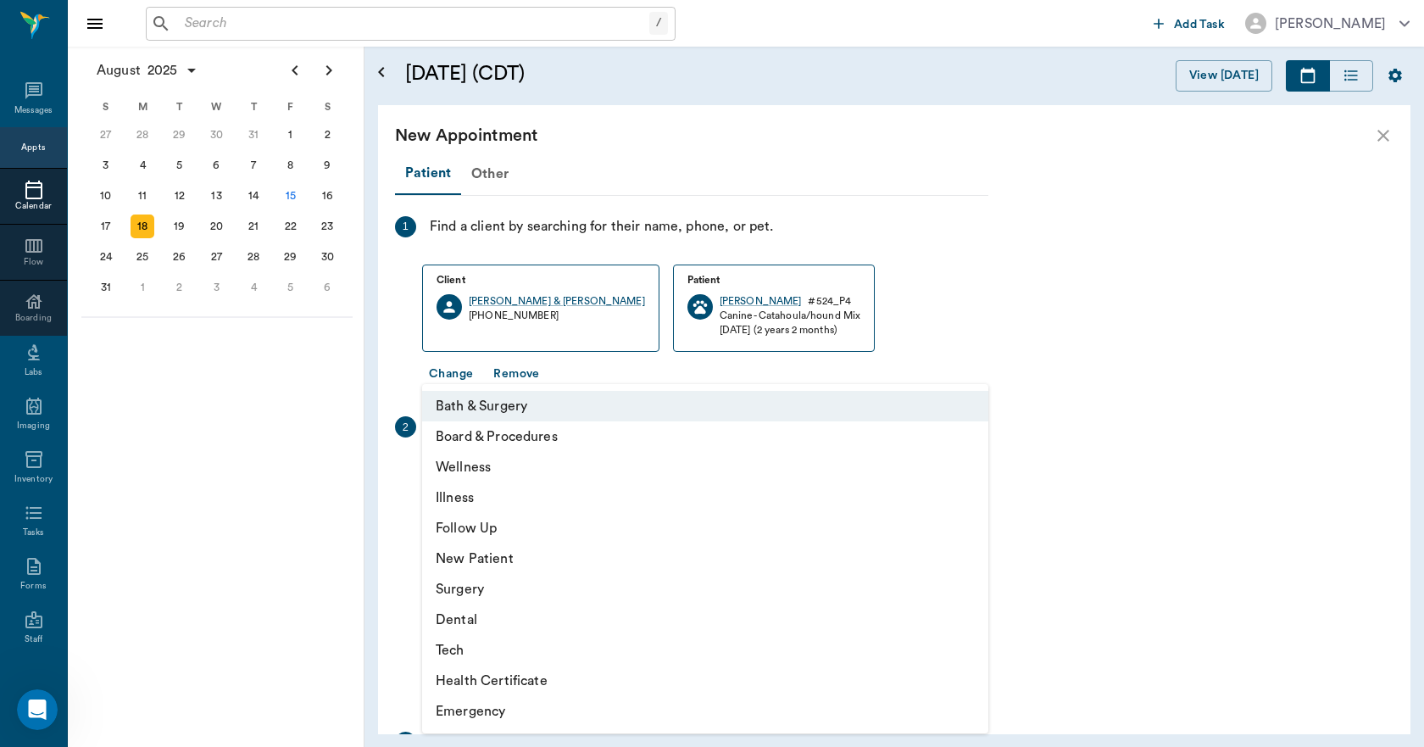
click at [476, 652] on li "Tech" at bounding box center [705, 650] width 566 height 31
type input "65d2be4f46e3a538d89b8c1a"
type input "10:00 AM"
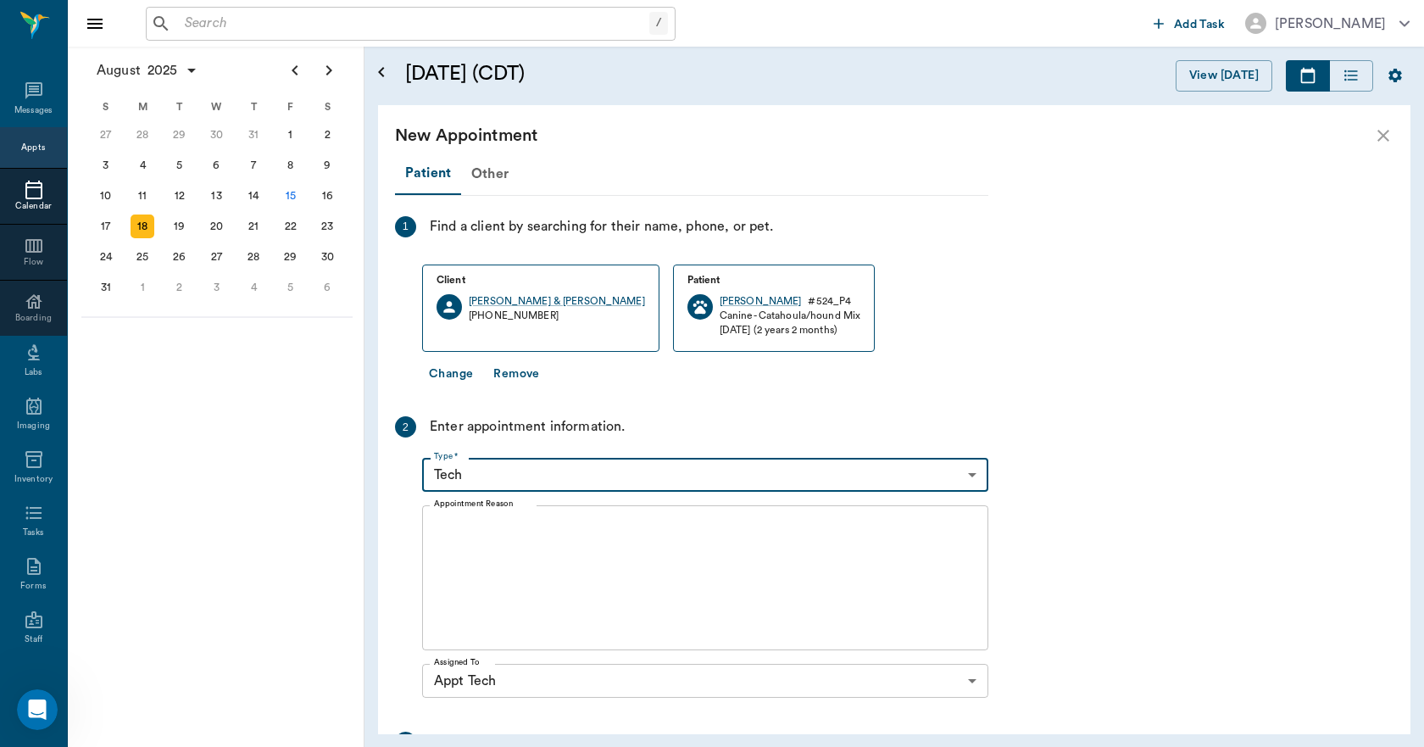
click at [514, 558] on textarea "Appointment Reason" at bounding box center [705, 578] width 543 height 117
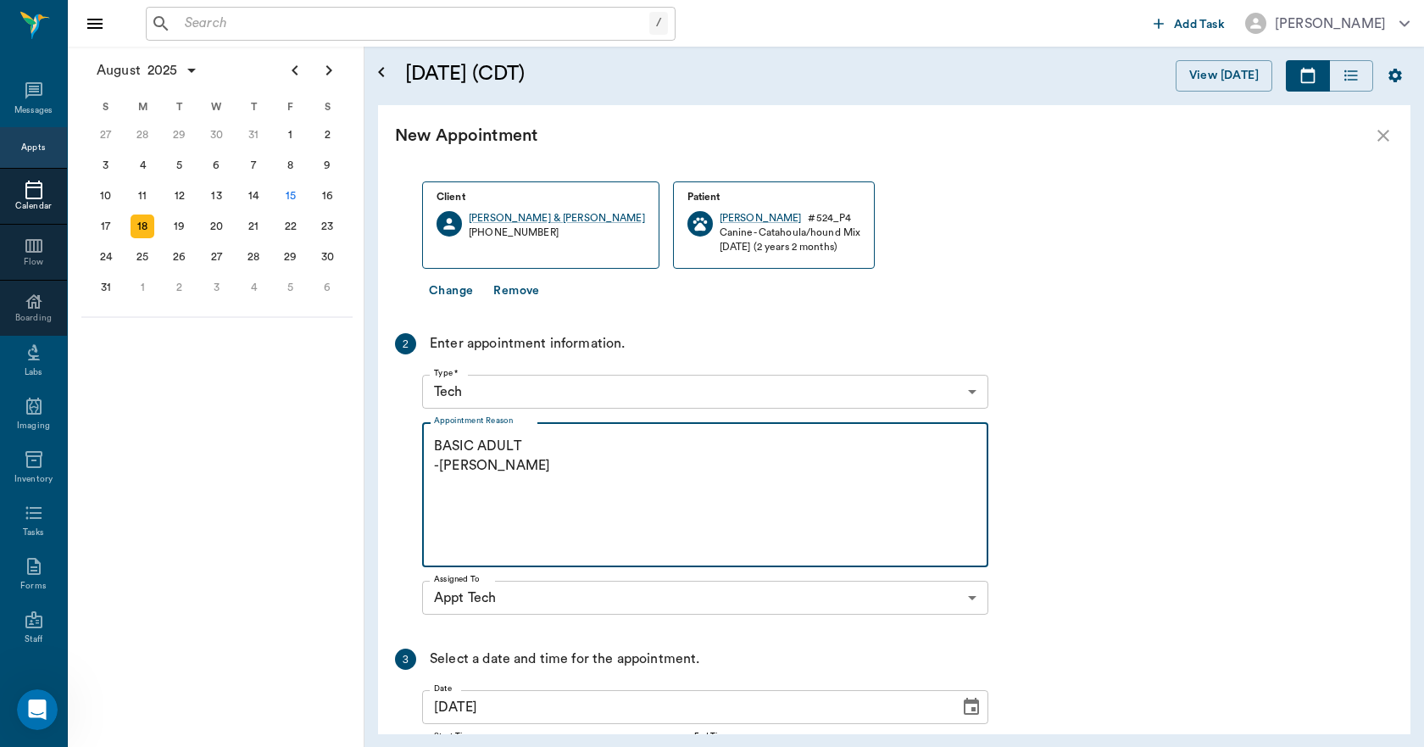
scroll to position [248, 0]
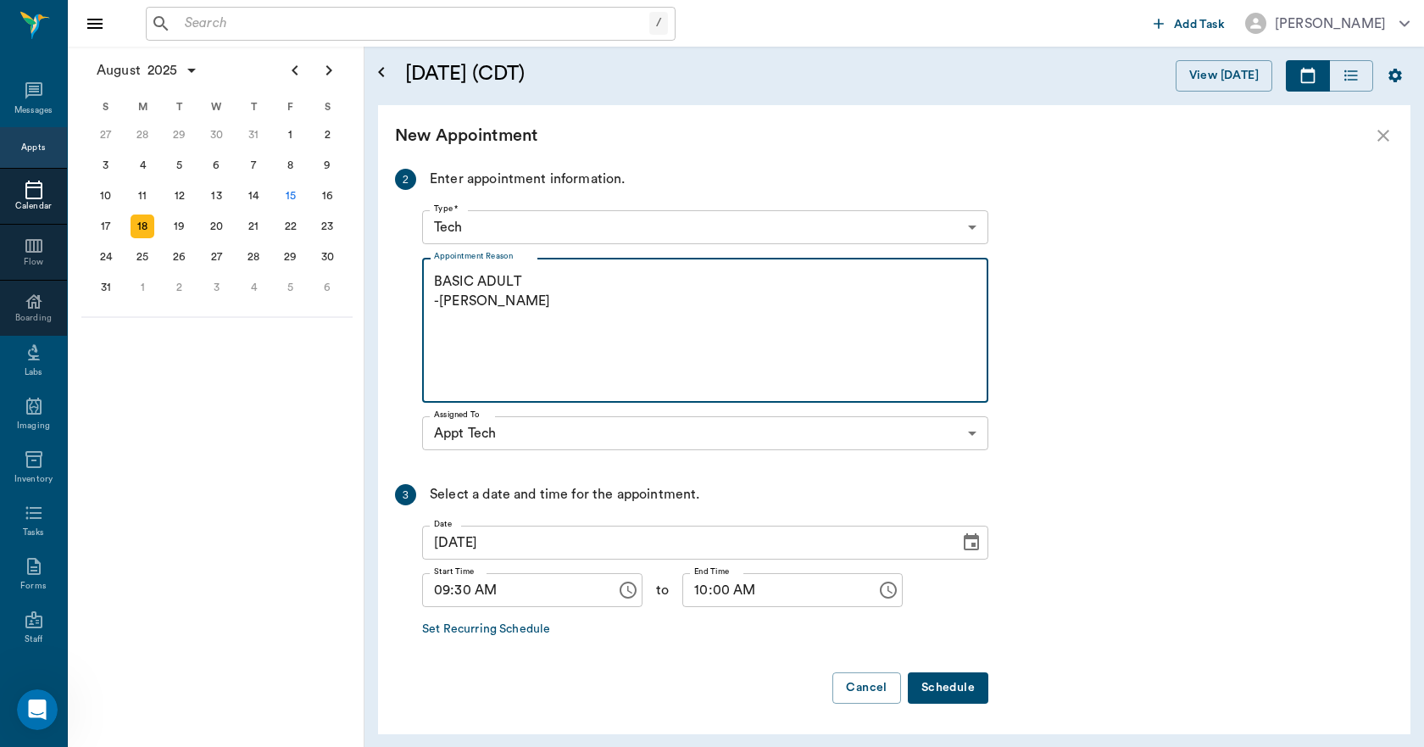
type textarea "BASIC ADULT -[PERSON_NAME]"
click at [949, 680] on button "Schedule" at bounding box center [948, 687] width 81 height 31
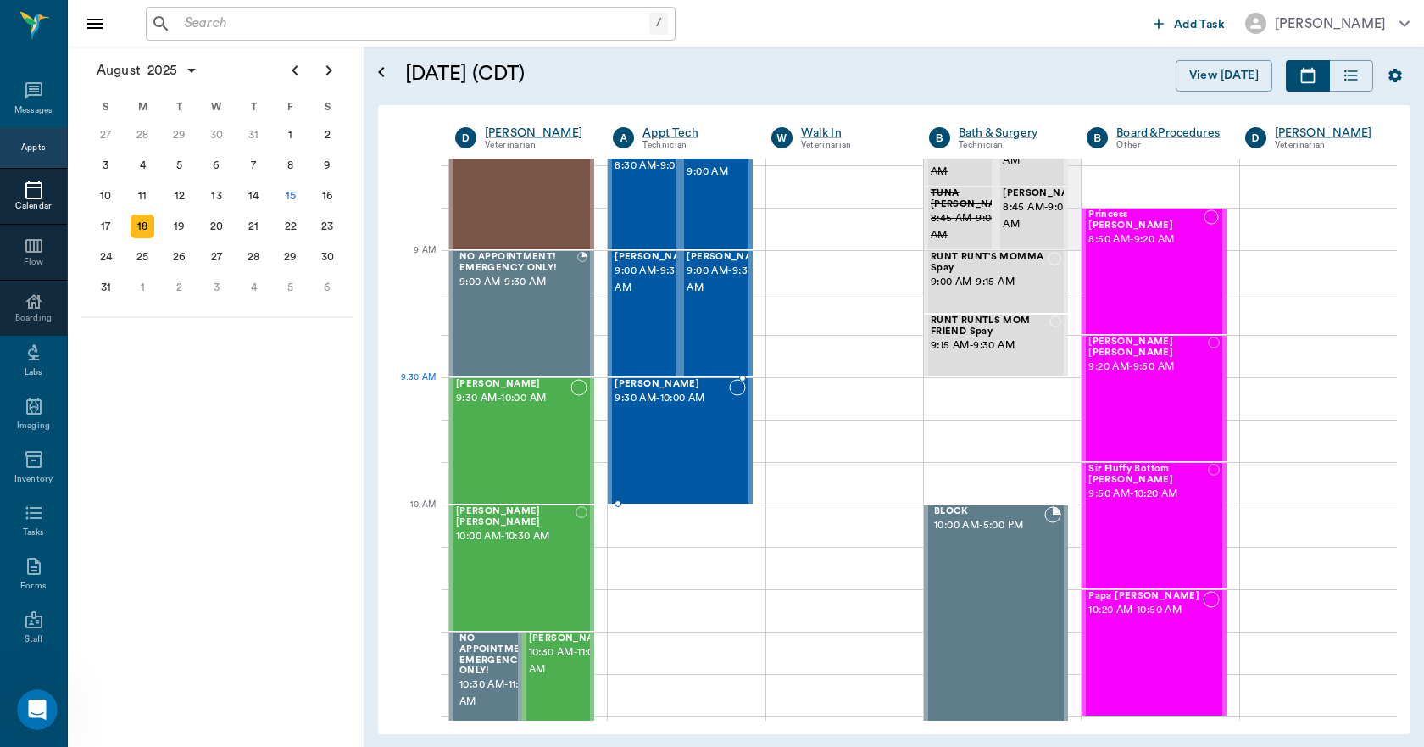
click at [668, 402] on span "9:30 AM - 10:00 AM" at bounding box center [672, 398] width 114 height 17
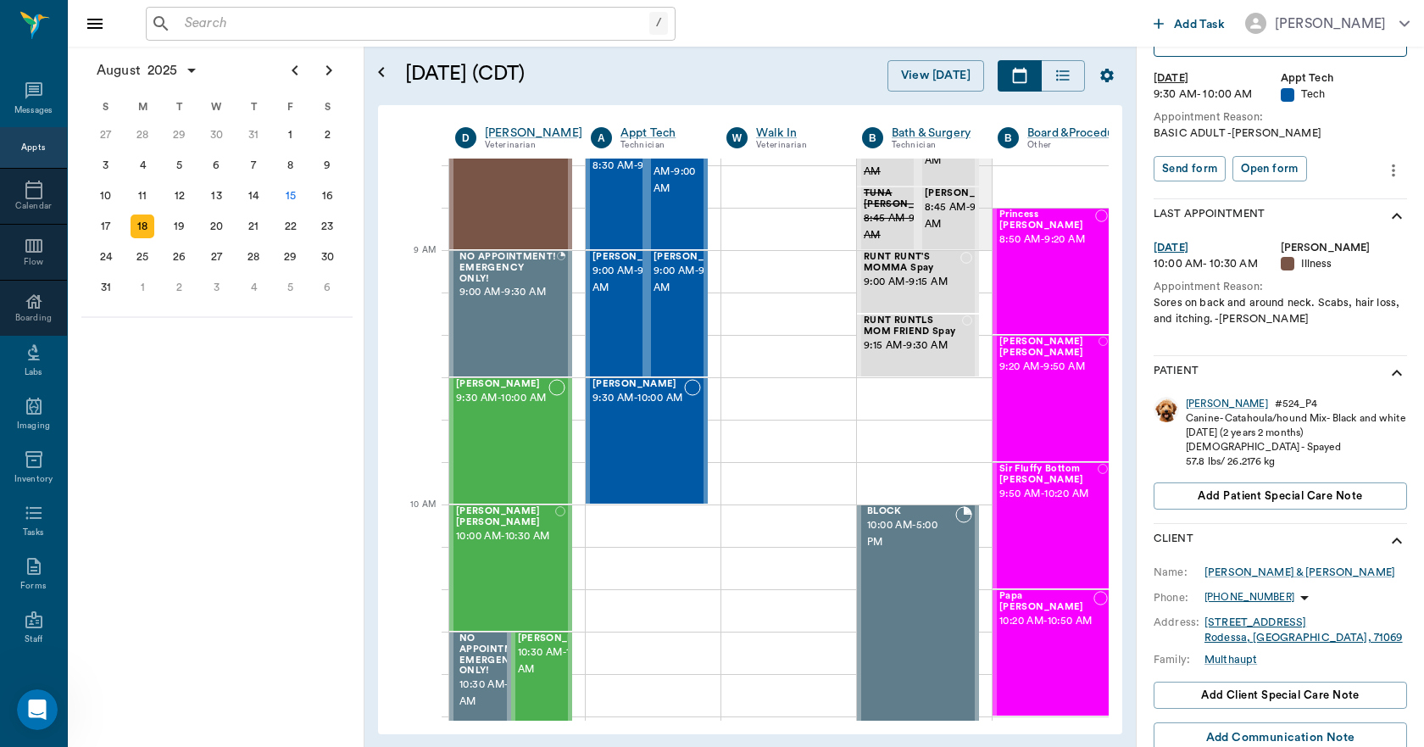
scroll to position [263, 0]
